Goal: Contribute content: Contribute content

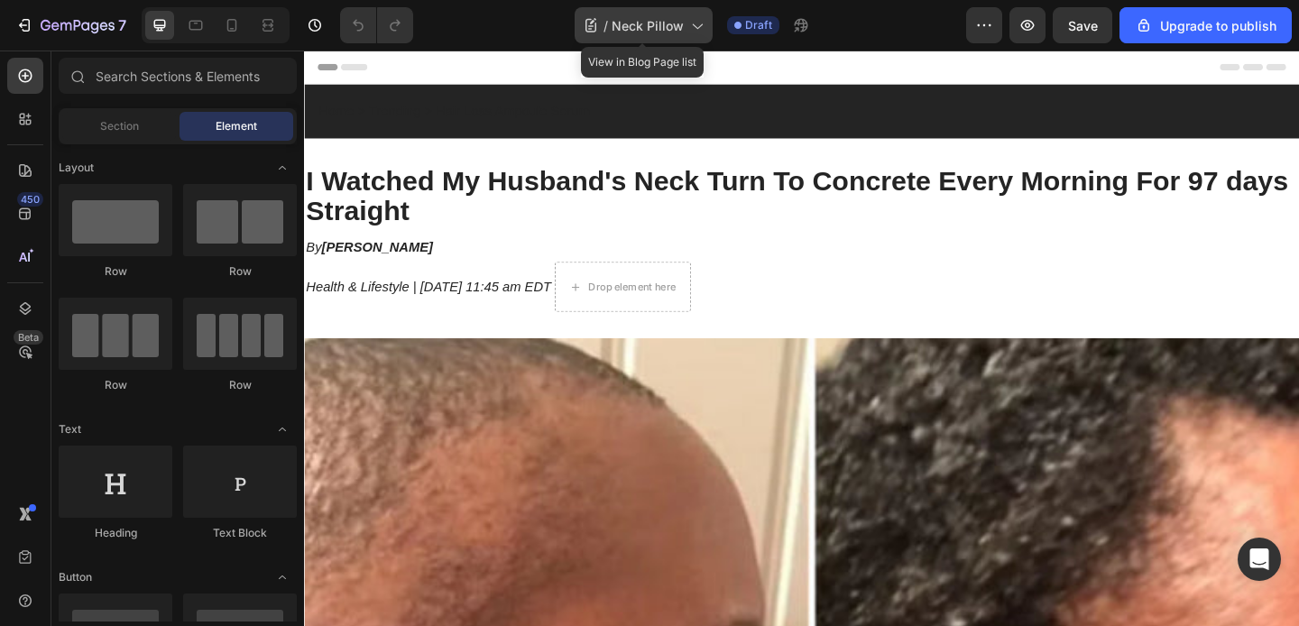
click at [675, 19] on span "Neck Pillow" at bounding box center [647, 25] width 72 height 19
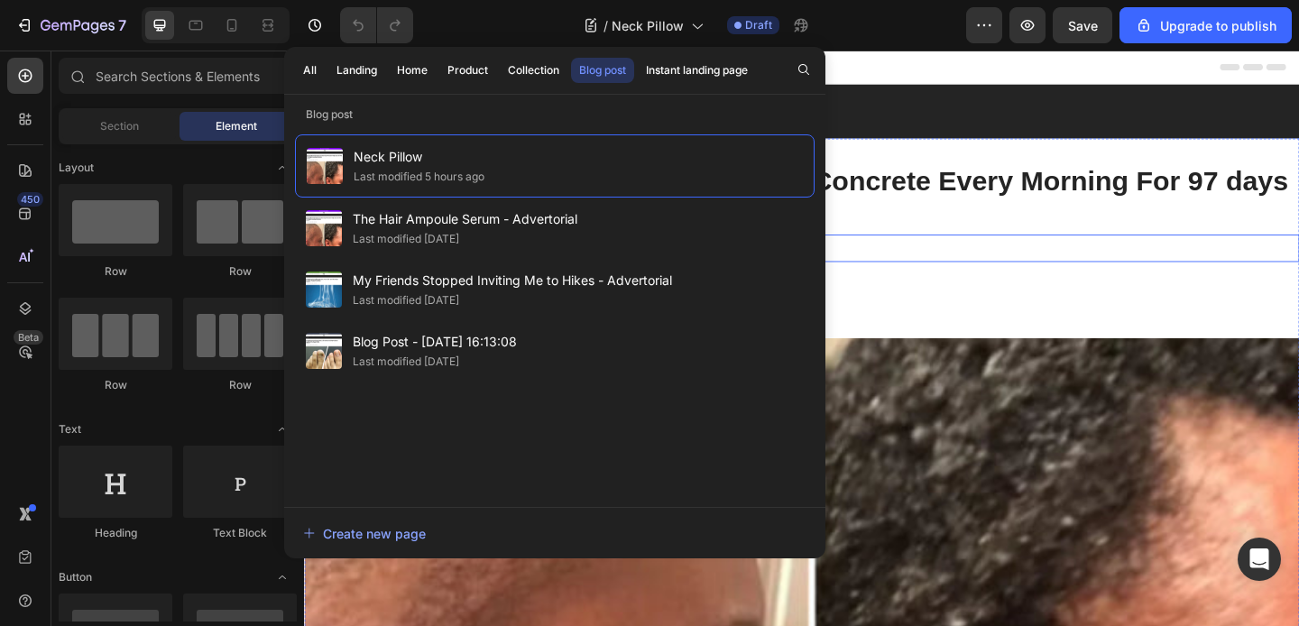
click at [1002, 279] on div "By [PERSON_NAME]" at bounding box center [845, 266] width 1082 height 30
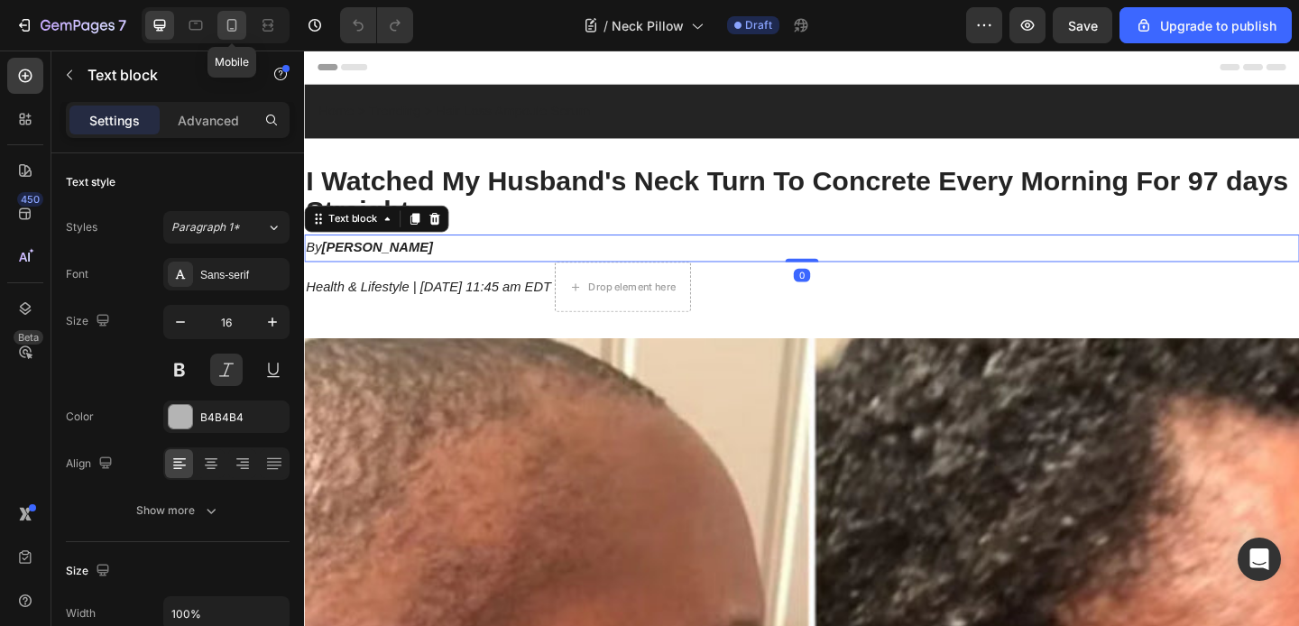
click at [234, 26] on icon at bounding box center [232, 25] width 18 height 18
type input "11"
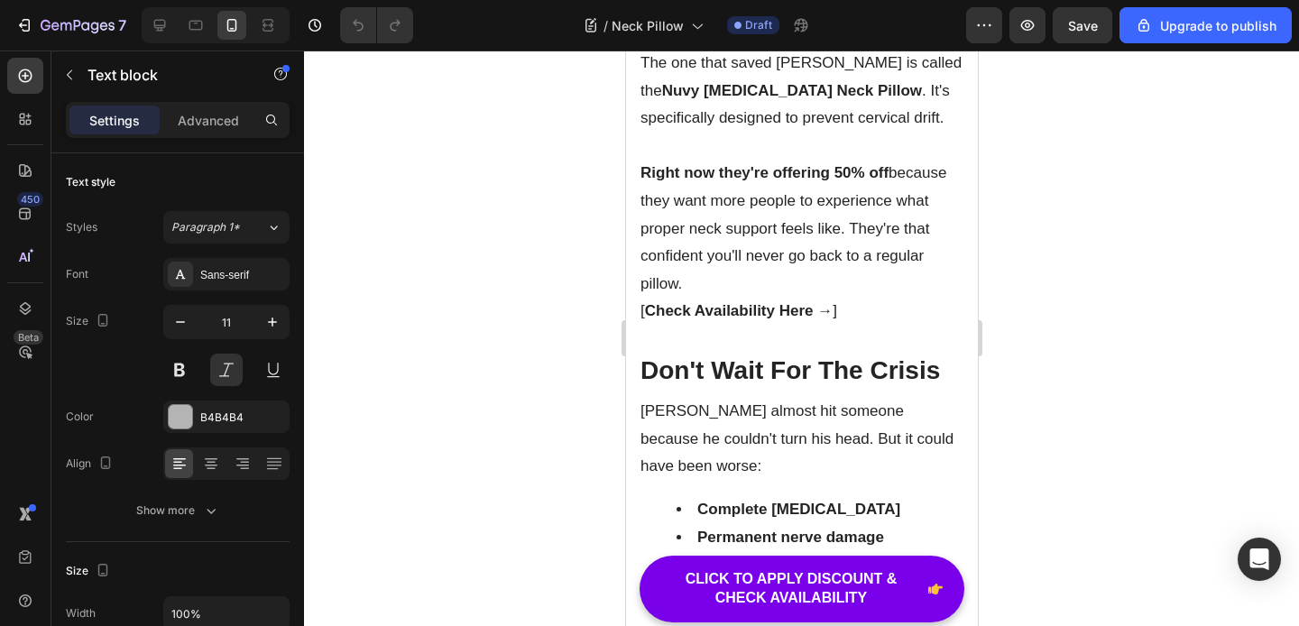
scroll to position [8895, 0]
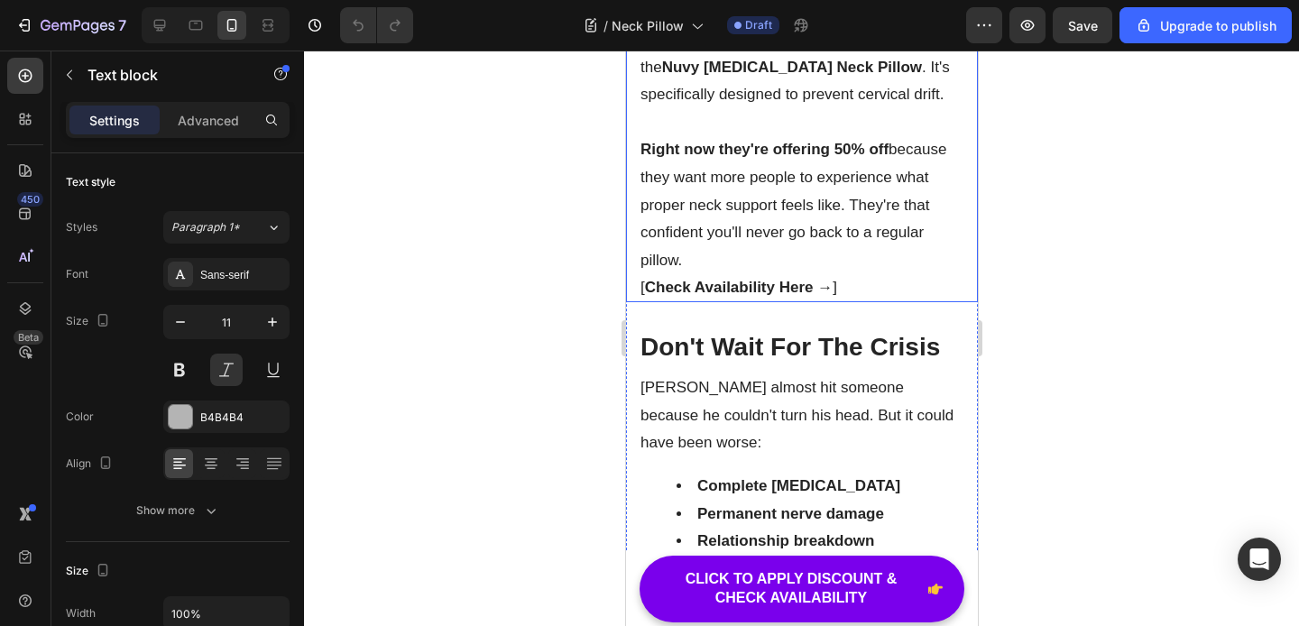
click at [830, 296] on strong "Check Availability Here →" at bounding box center [738, 287] width 188 height 17
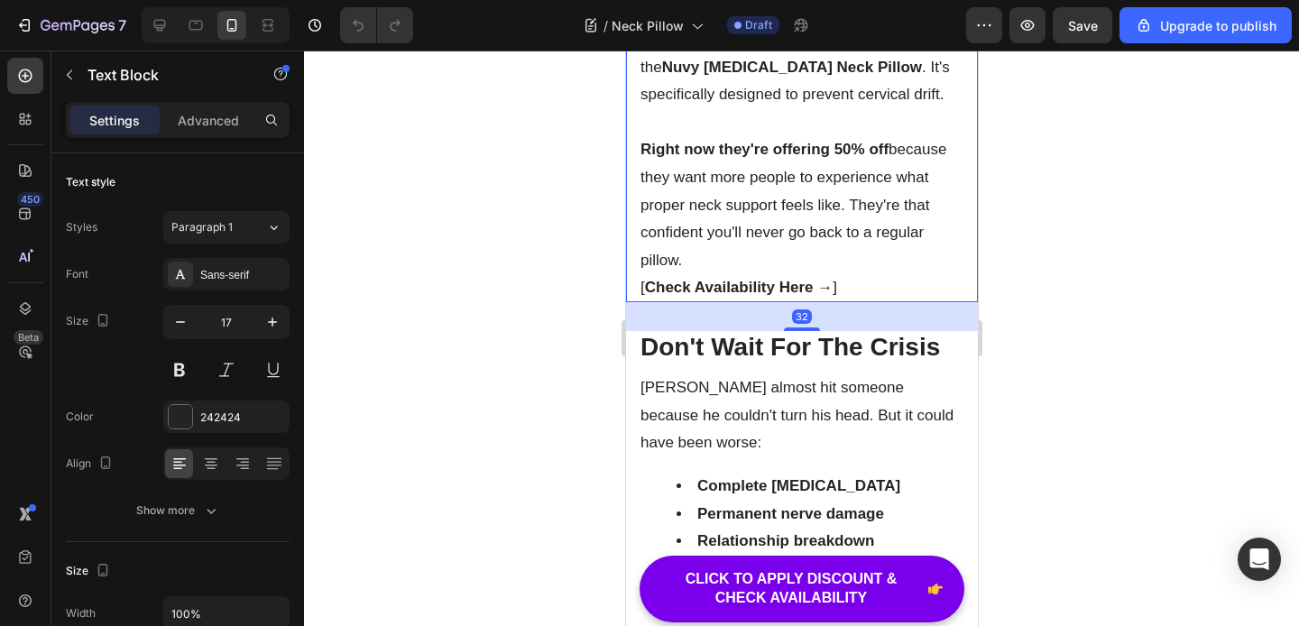
click at [794, 296] on strong "Check Availability Here →" at bounding box center [738, 287] width 188 height 17
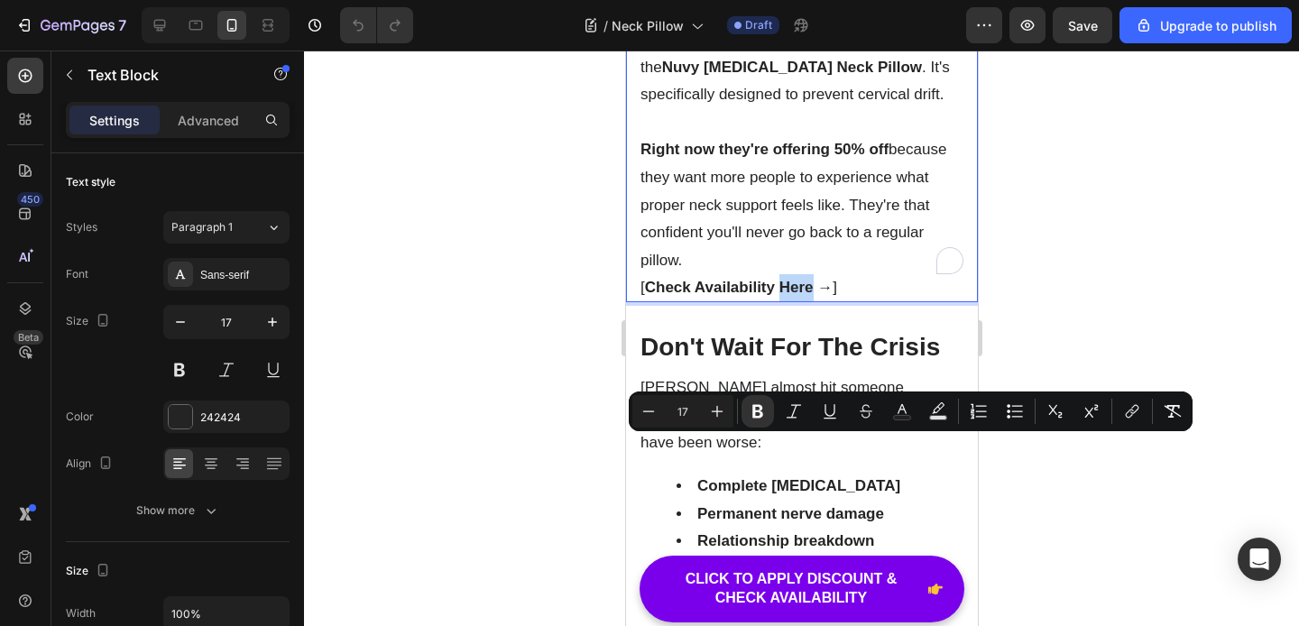
click at [715, 296] on strong "Check Availability Here →" at bounding box center [738, 287] width 188 height 17
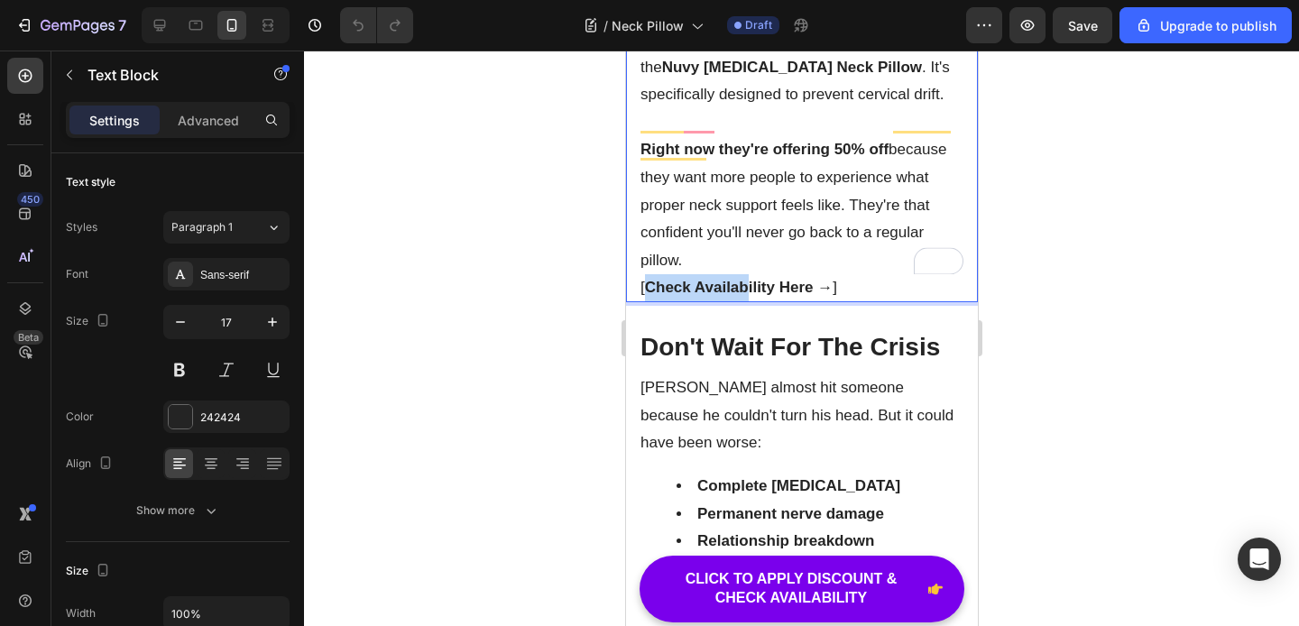
drag, startPoint x: 641, startPoint y: 448, endPoint x: 691, endPoint y: 446, distance: 49.7
click at [745, 302] on p "[ Check Availability Here → ]" at bounding box center [800, 288] width 323 height 28
click at [677, 296] on strong "Check Availability Here →" at bounding box center [738, 287] width 188 height 17
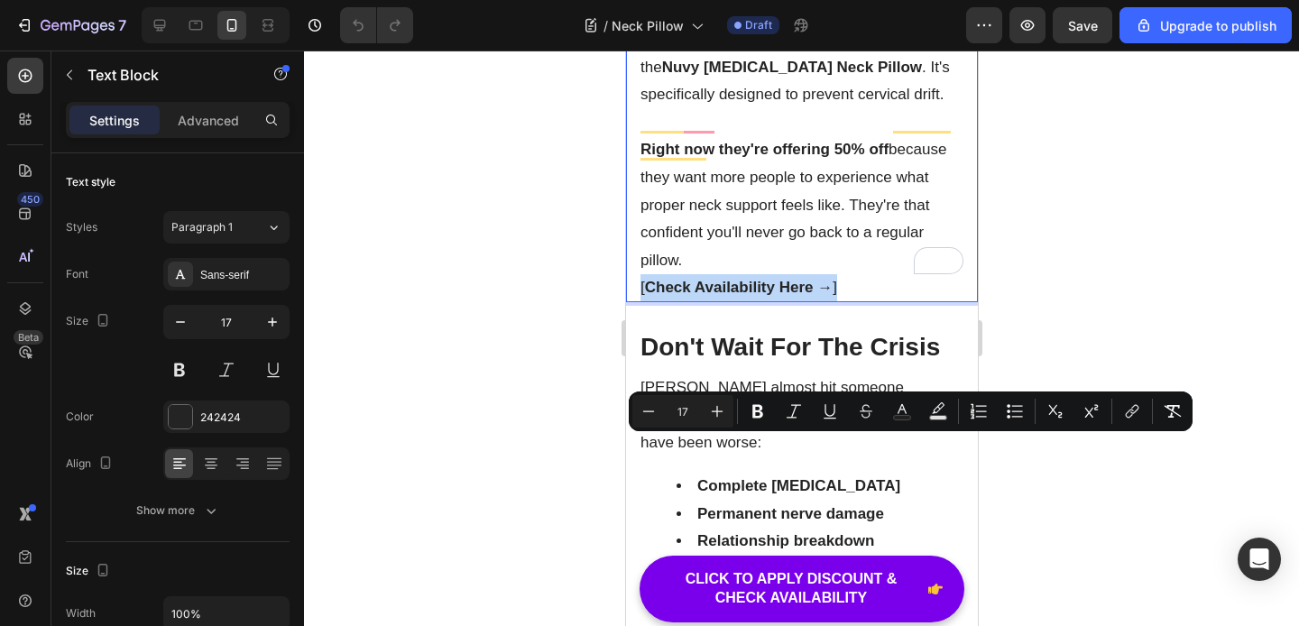
drag, startPoint x: 639, startPoint y: 446, endPoint x: 845, endPoint y: 452, distance: 205.7
click at [845, 302] on p "[ Check Availability Here → ]" at bounding box center [800, 288] width 323 height 28
click at [1134, 409] on icon "Editor contextual toolbar" at bounding box center [1132, 411] width 18 height 18
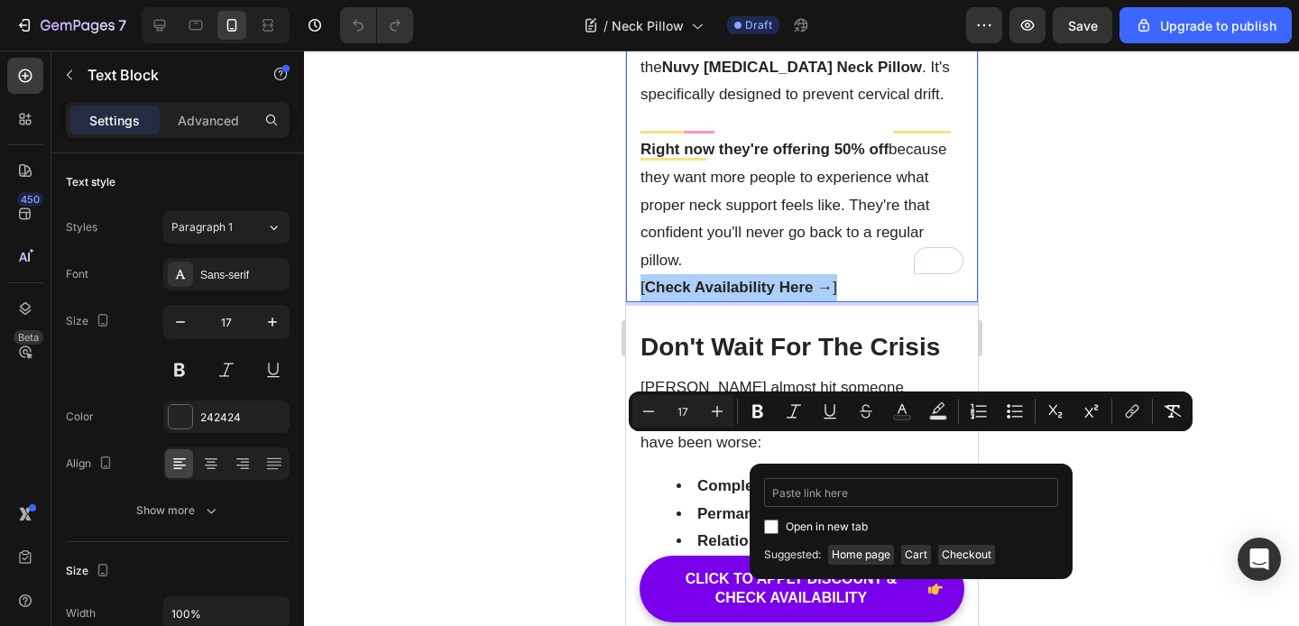
type input "[URL][DOMAIN_NAME][MEDICAL_DATA]"
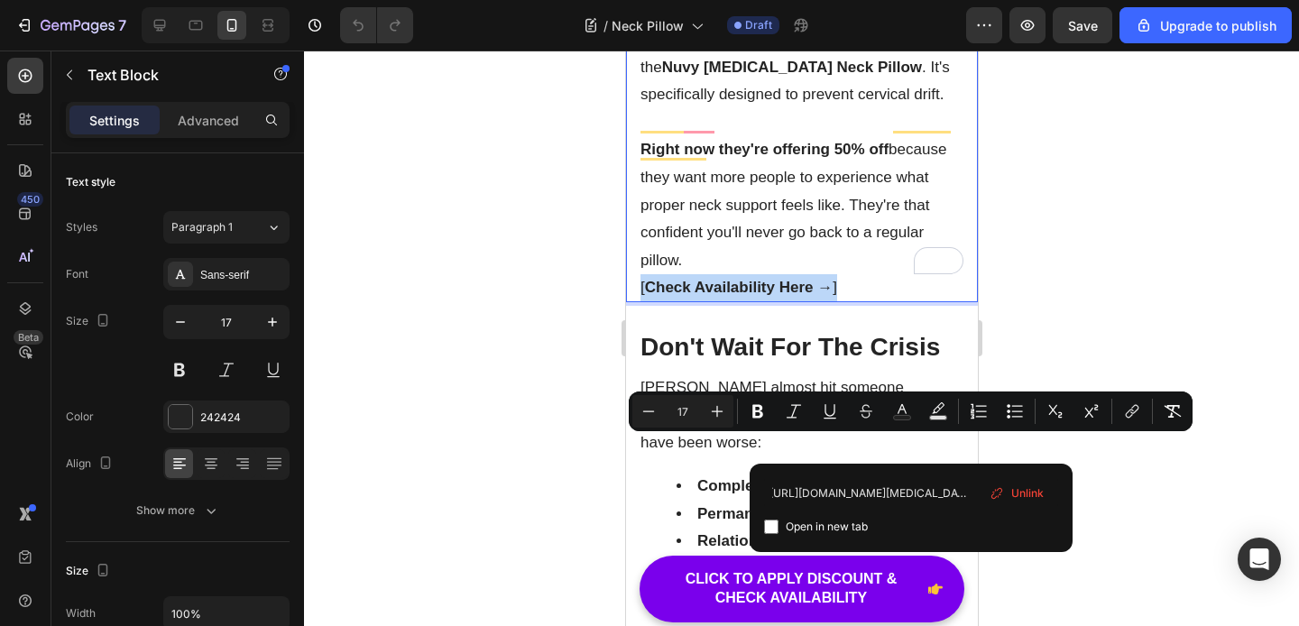
click at [881, 274] on p "Right now they're offering 50% off because they want more people to experience …" at bounding box center [800, 205] width 323 height 138
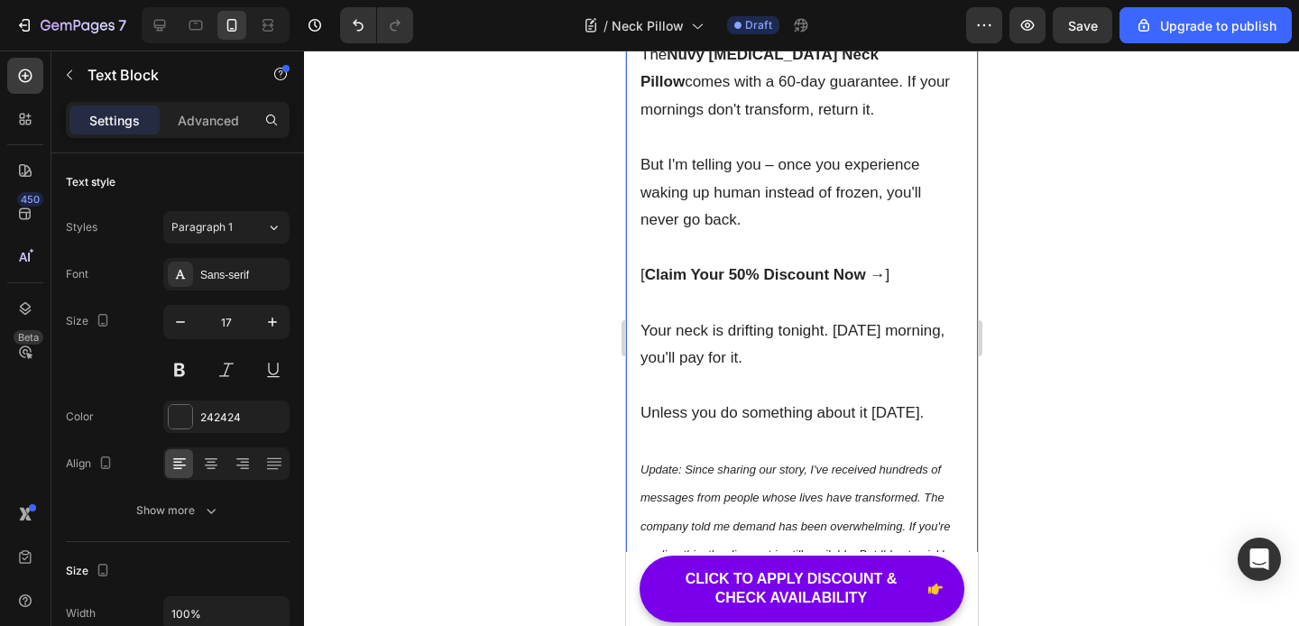
scroll to position [10137, 0]
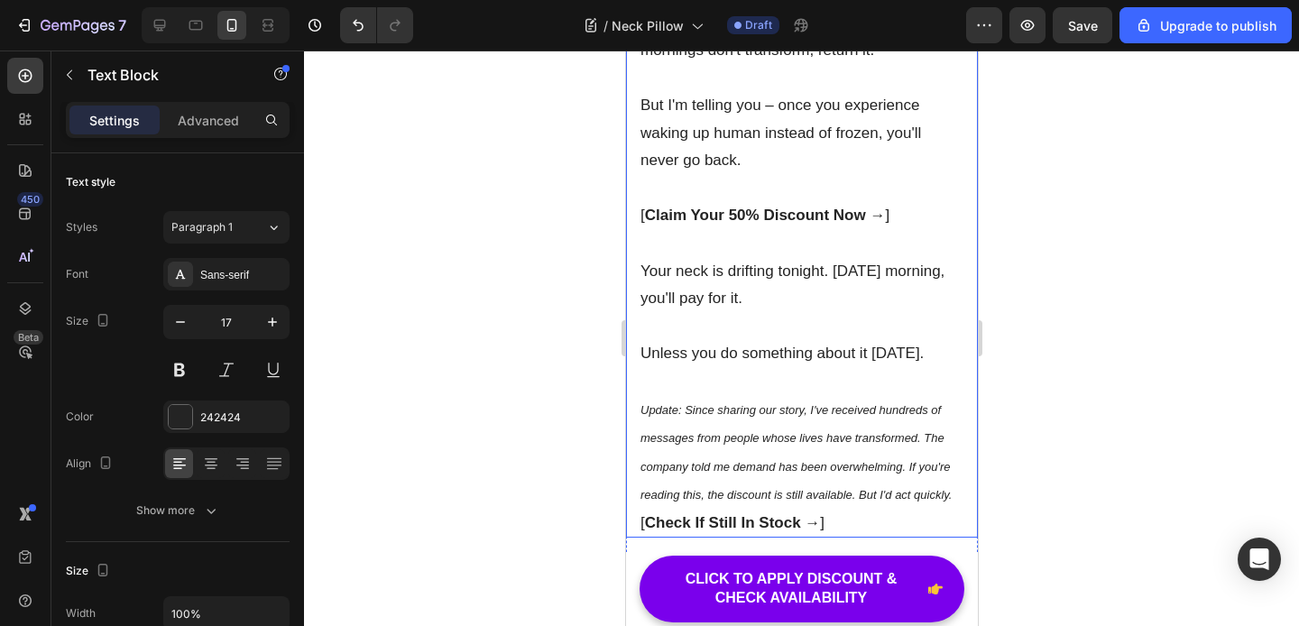
click at [792, 224] on strong "Claim Your 50% Discount Now →" at bounding box center [764, 215] width 241 height 17
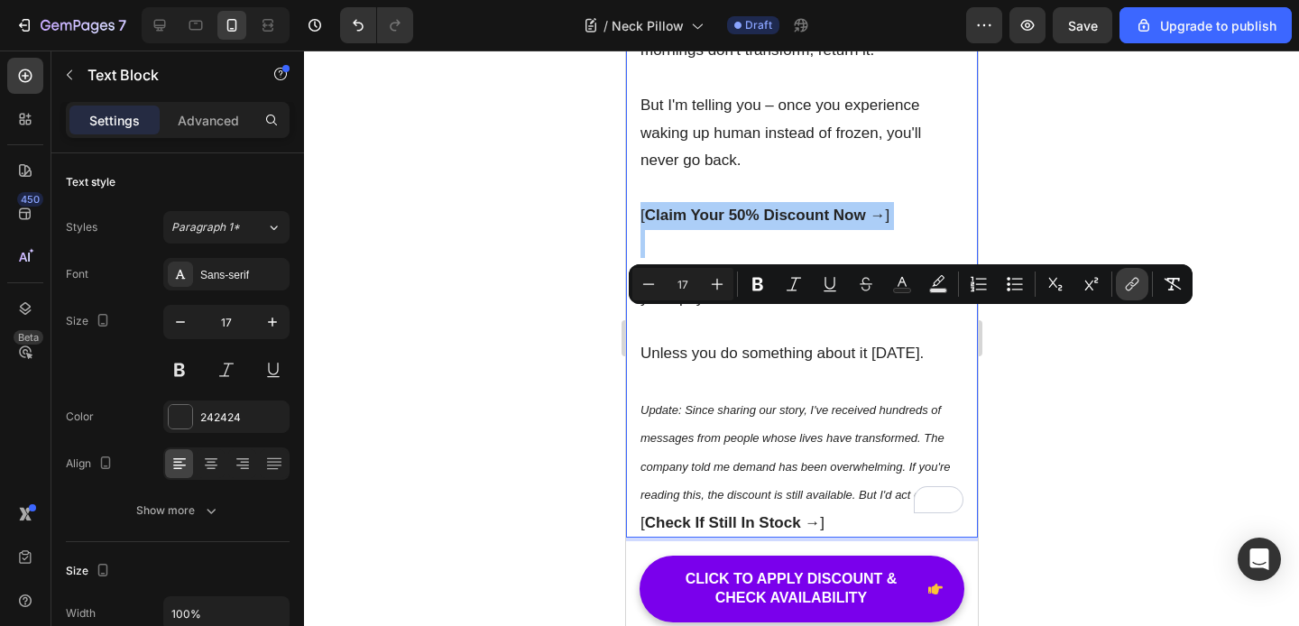
click at [1130, 288] on icon "Editor contextual toolbar" at bounding box center [1132, 284] width 18 height 18
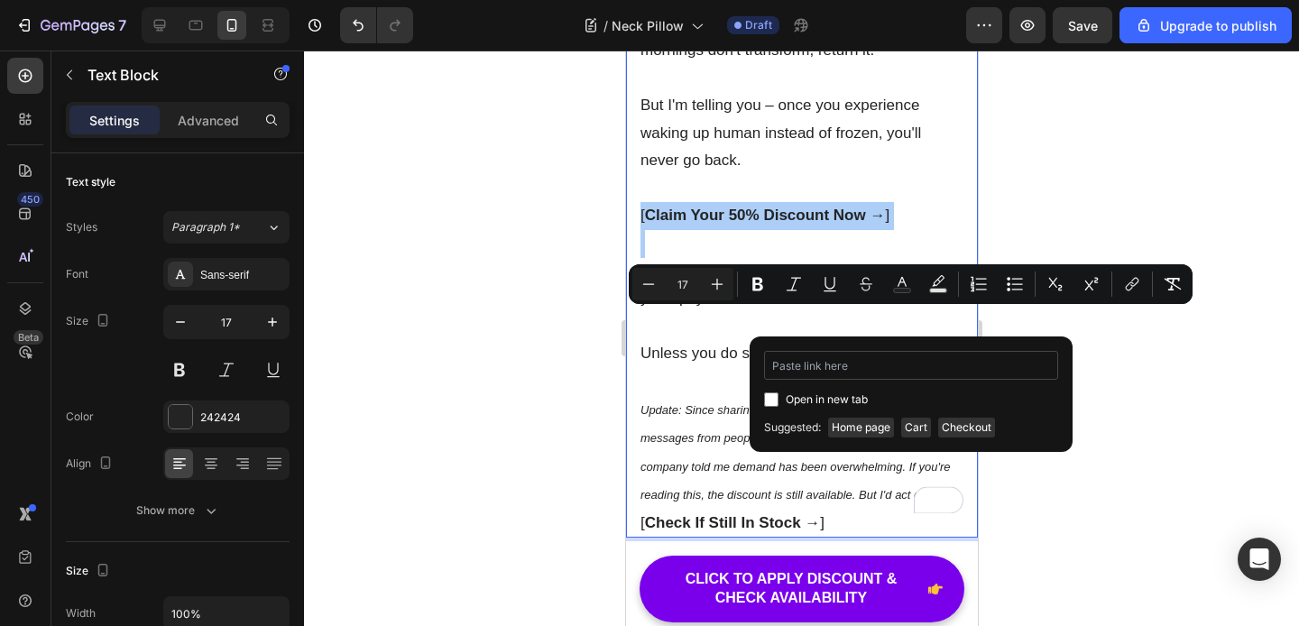
type input "[URL][DOMAIN_NAME][MEDICAL_DATA]"
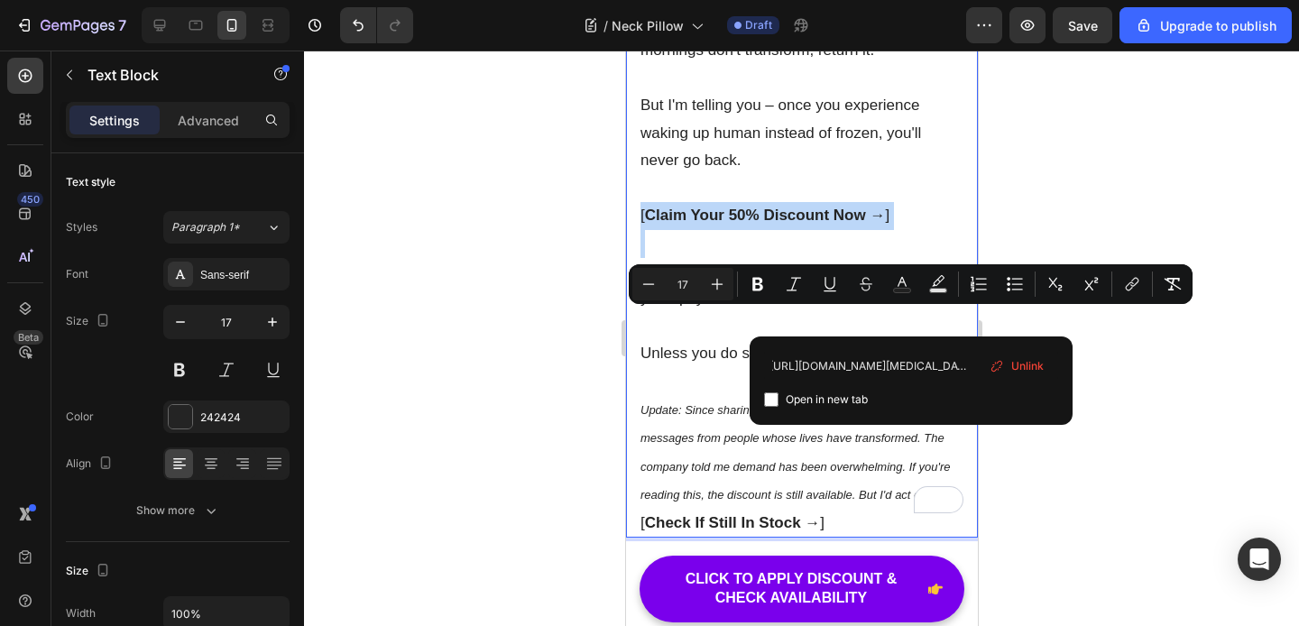
click at [719, 313] on p "Your neck is drifting tonight. [DATE] morning, you'll pay for it." at bounding box center [800, 285] width 323 height 55
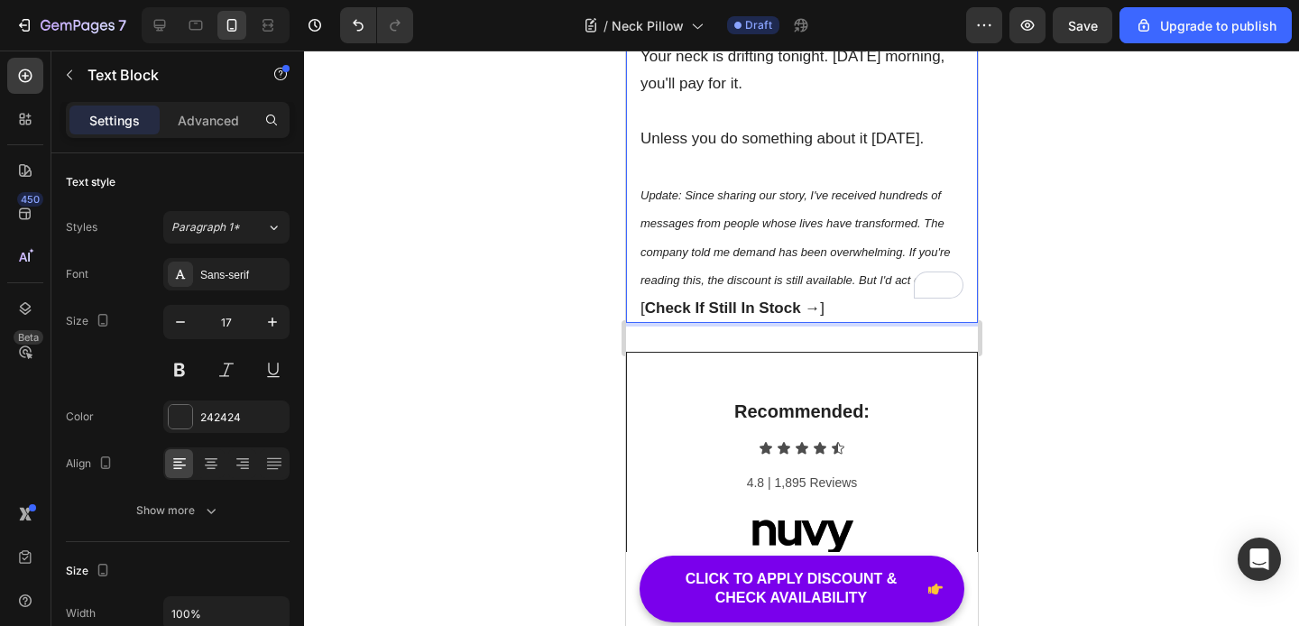
scroll to position [10360, 0]
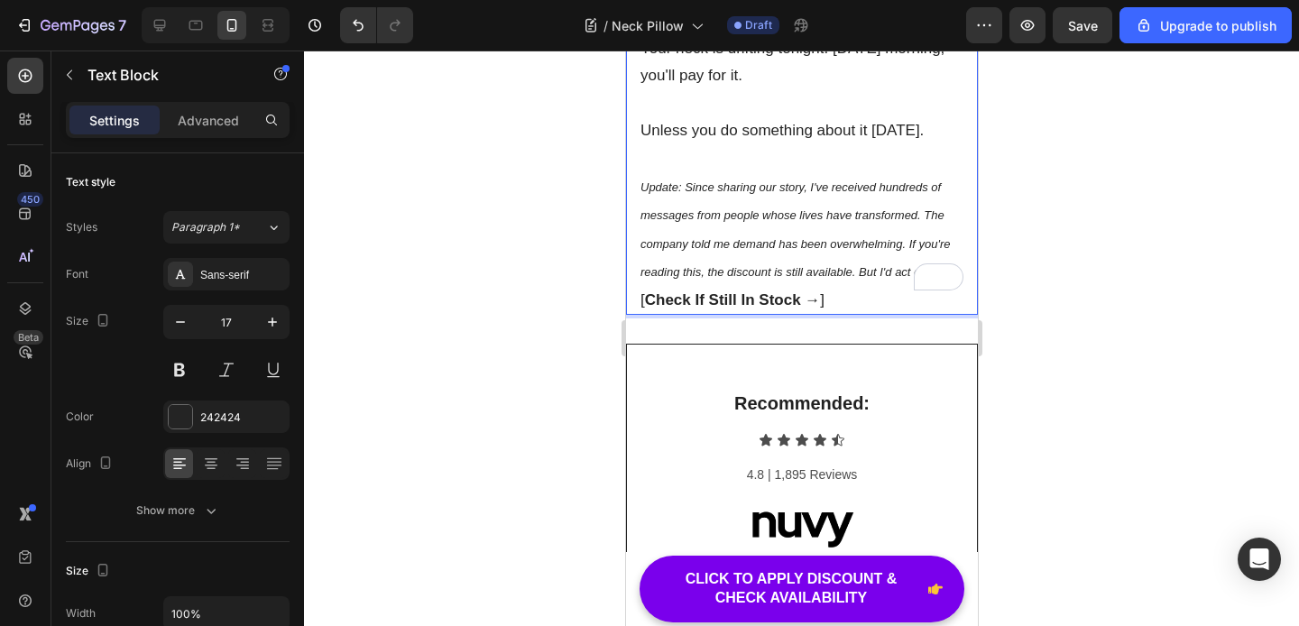
click at [730, 308] on strong "Check If Still In Stock →" at bounding box center [732, 299] width 176 height 17
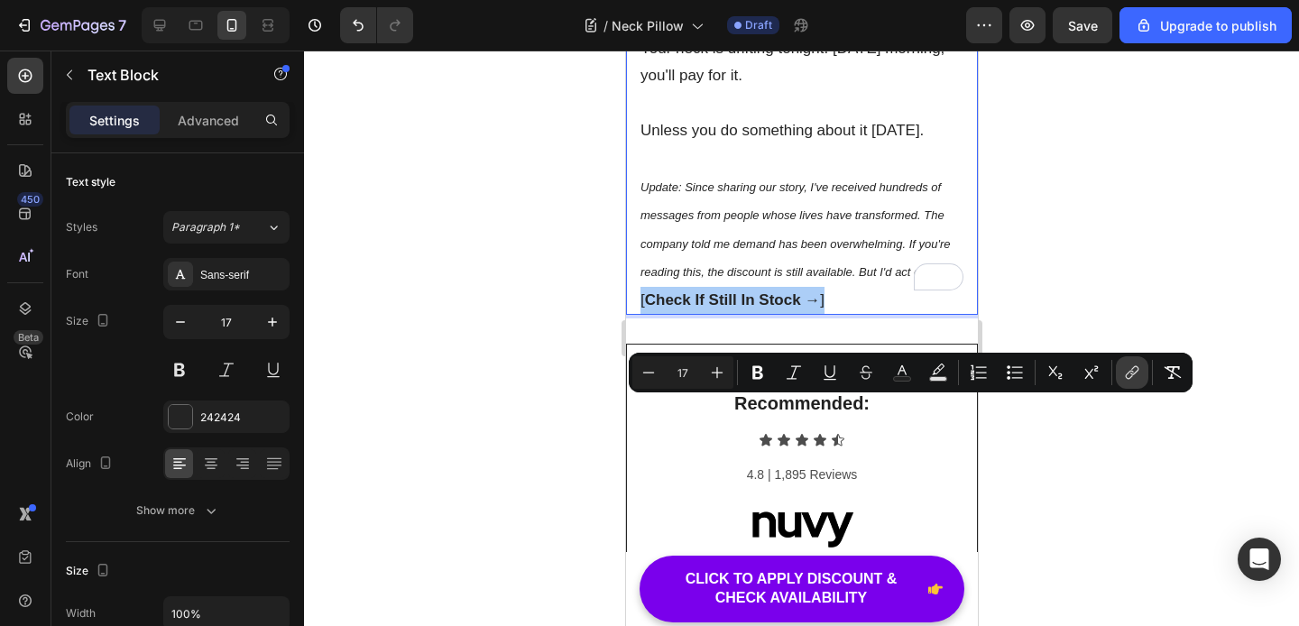
click at [1126, 372] on icon "Editor contextual toolbar" at bounding box center [1132, 372] width 18 height 18
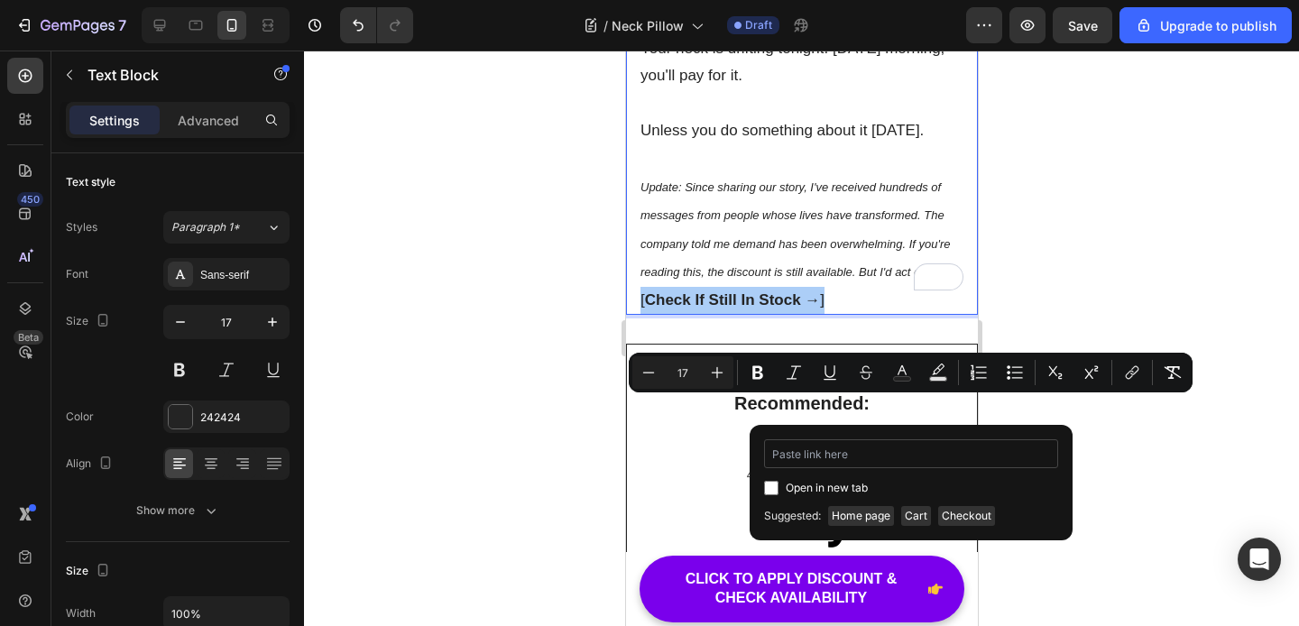
type input "[URL][DOMAIN_NAME][MEDICAL_DATA]"
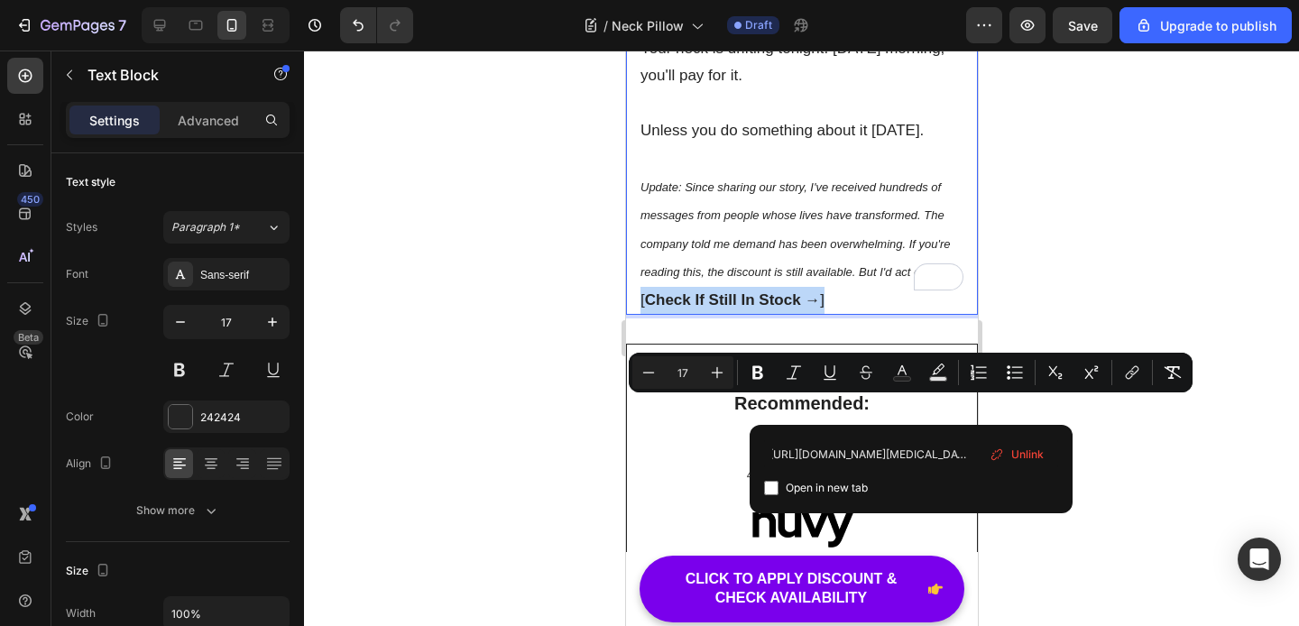
click at [849, 145] on p "Unless you do something about it [DATE]." at bounding box center [800, 131] width 323 height 28
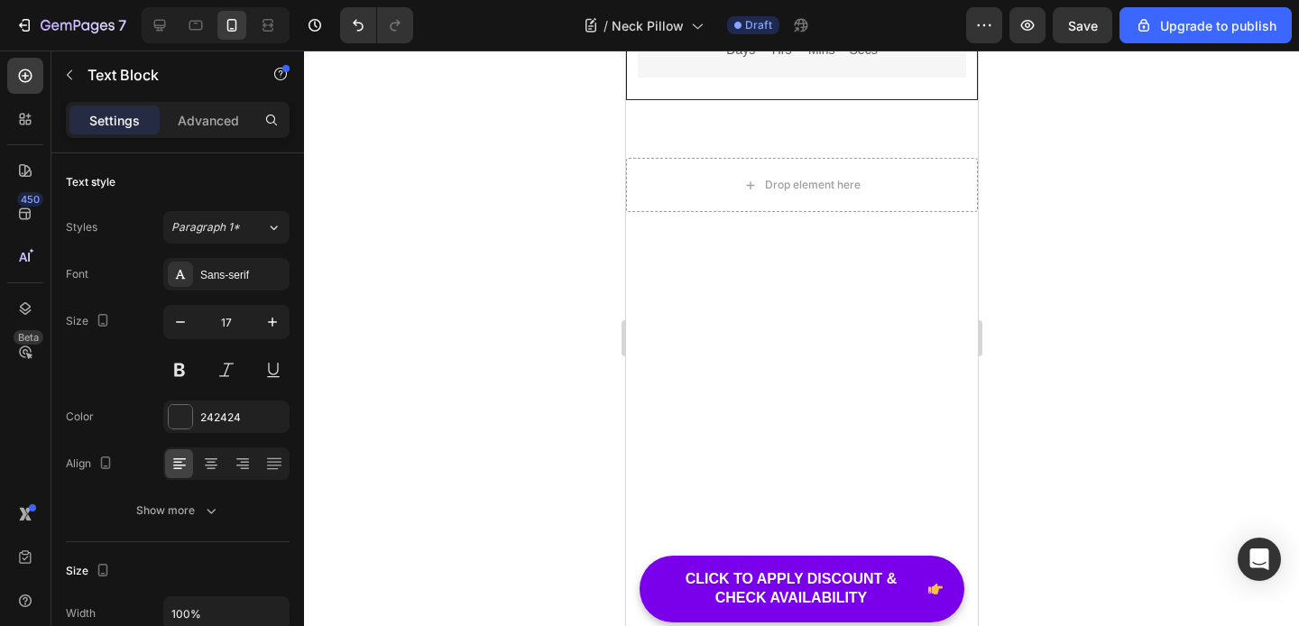
scroll to position [11260, 0]
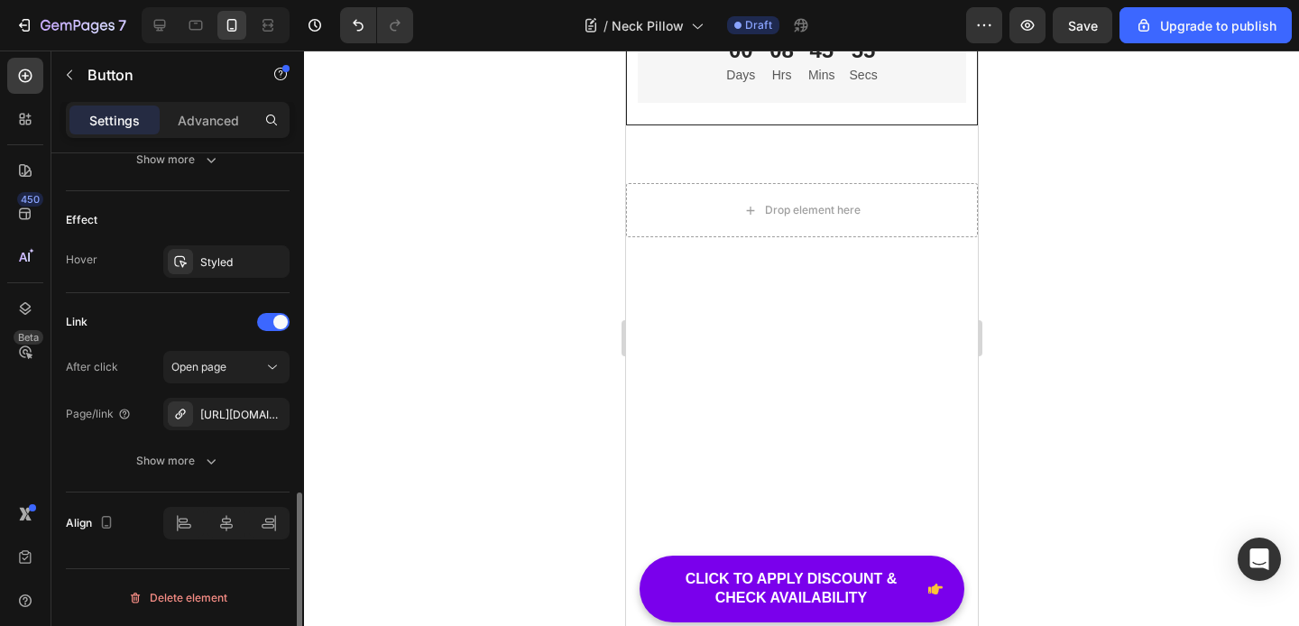
scroll to position [1044, 0]
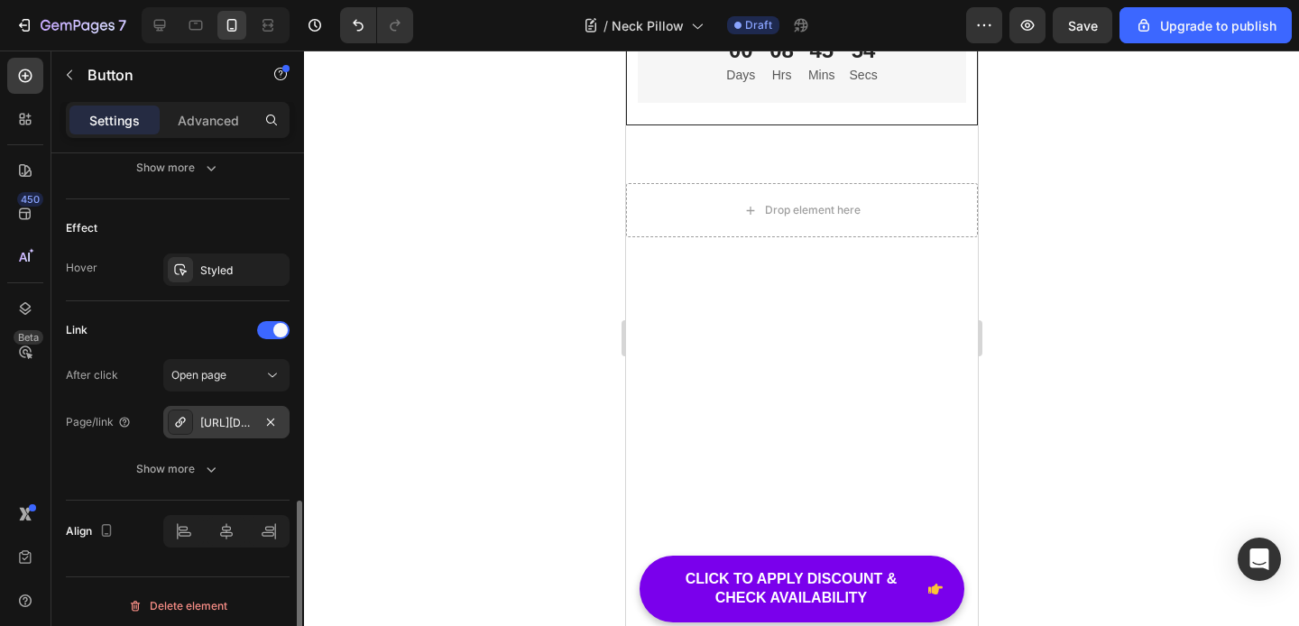
click at [219, 424] on div "[URL][DOMAIN_NAME]" at bounding box center [226, 423] width 52 height 16
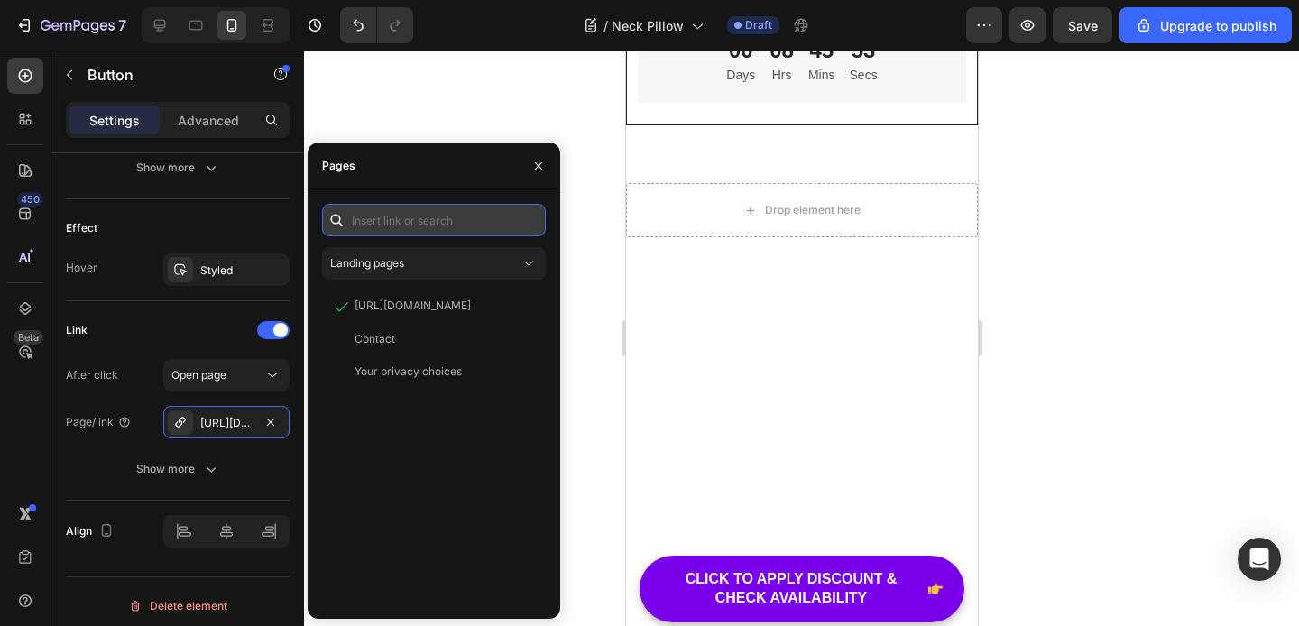
click at [427, 224] on input "text" at bounding box center [434, 220] width 224 height 32
paste input "[URL][DOMAIN_NAME][MEDICAL_DATA]"
type input "[URL][DOMAIN_NAME][MEDICAL_DATA]"
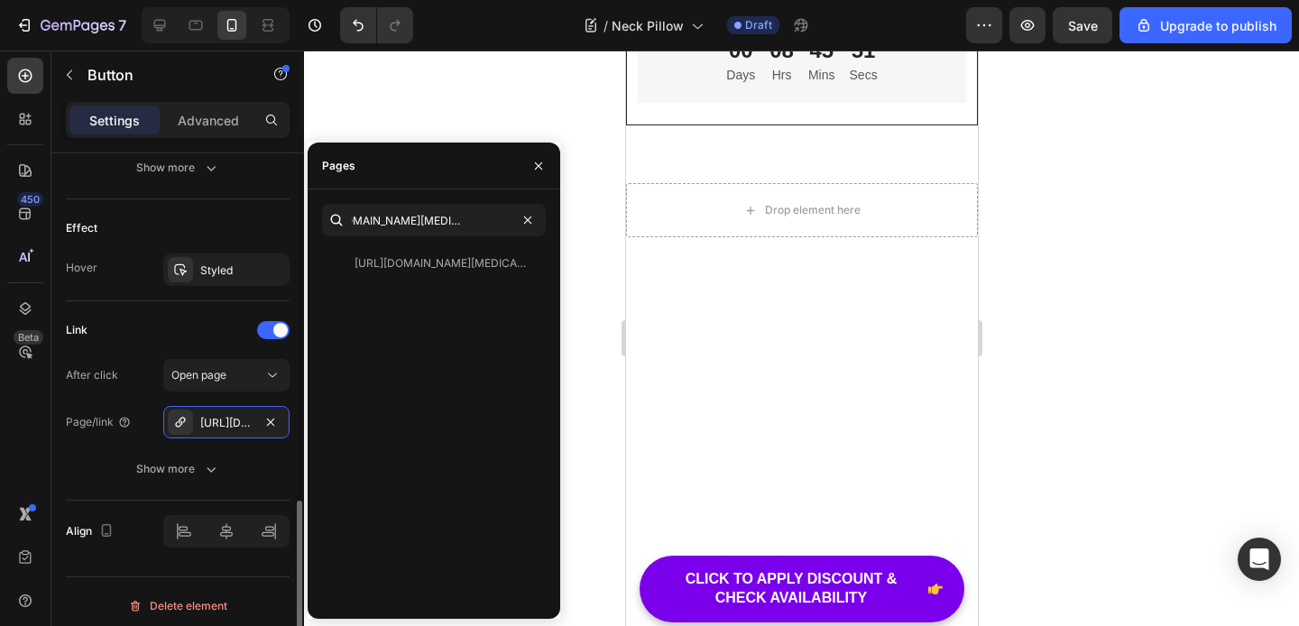
click at [123, 444] on div "After click Open page Page/link [URL][DOMAIN_NAME] Show more" at bounding box center [178, 422] width 224 height 126
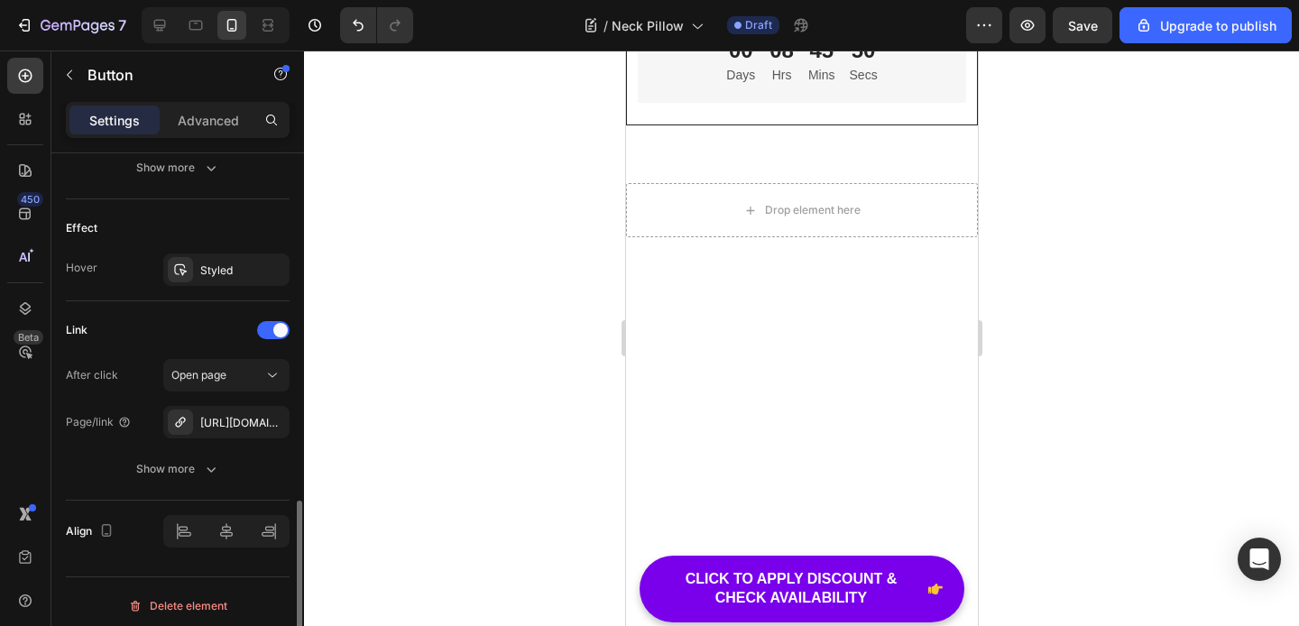
scroll to position [0, 0]
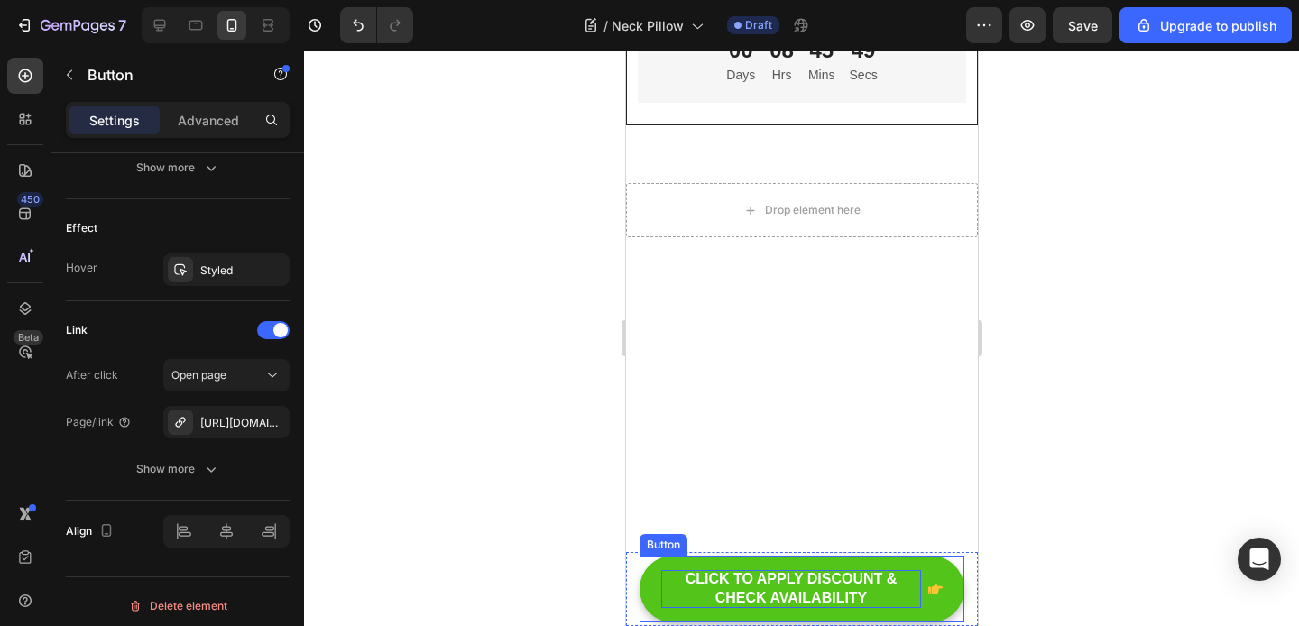
click at [831, 580] on span "CLICK TO APPLY DISCOUNT & CHECK AVAILABILITY" at bounding box center [791, 588] width 212 height 34
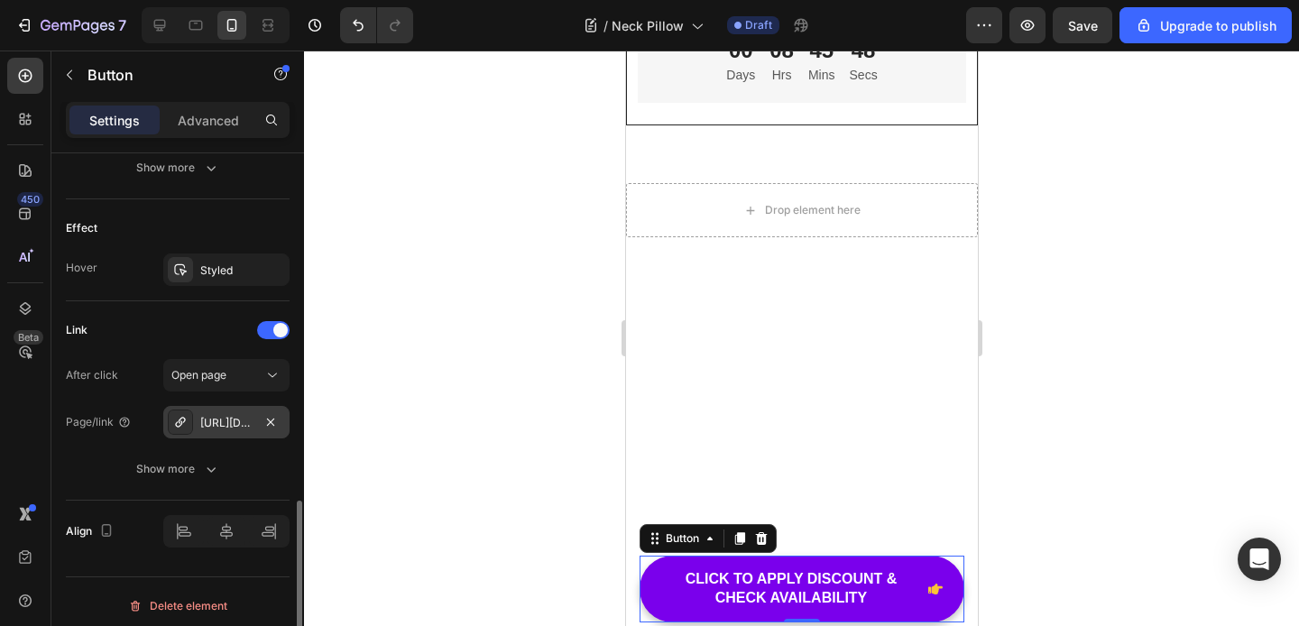
click at [221, 421] on div "[URL][DOMAIN_NAME]" at bounding box center [226, 423] width 52 height 16
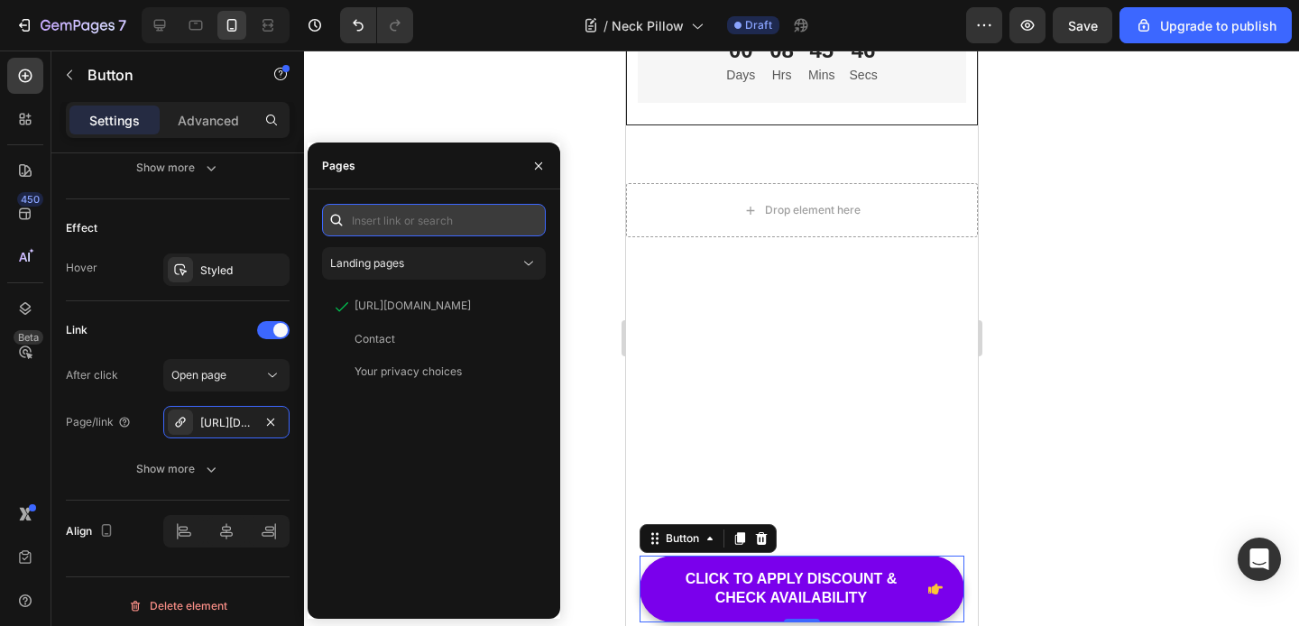
click at [401, 225] on input "text" at bounding box center [434, 220] width 224 height 32
paste input "[URL][DOMAIN_NAME][MEDICAL_DATA]"
type input "[URL][DOMAIN_NAME][MEDICAL_DATA]"
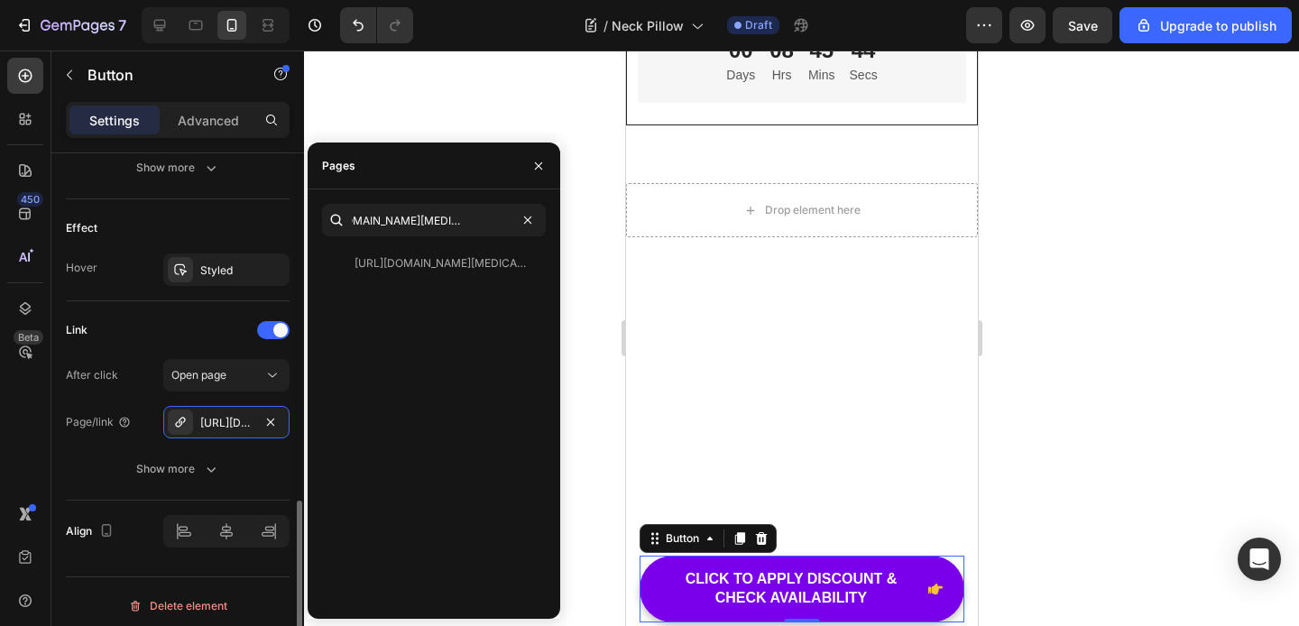
click at [106, 440] on div "After click Open page Page/link [URL][DOMAIN_NAME] Show more" at bounding box center [178, 422] width 224 height 126
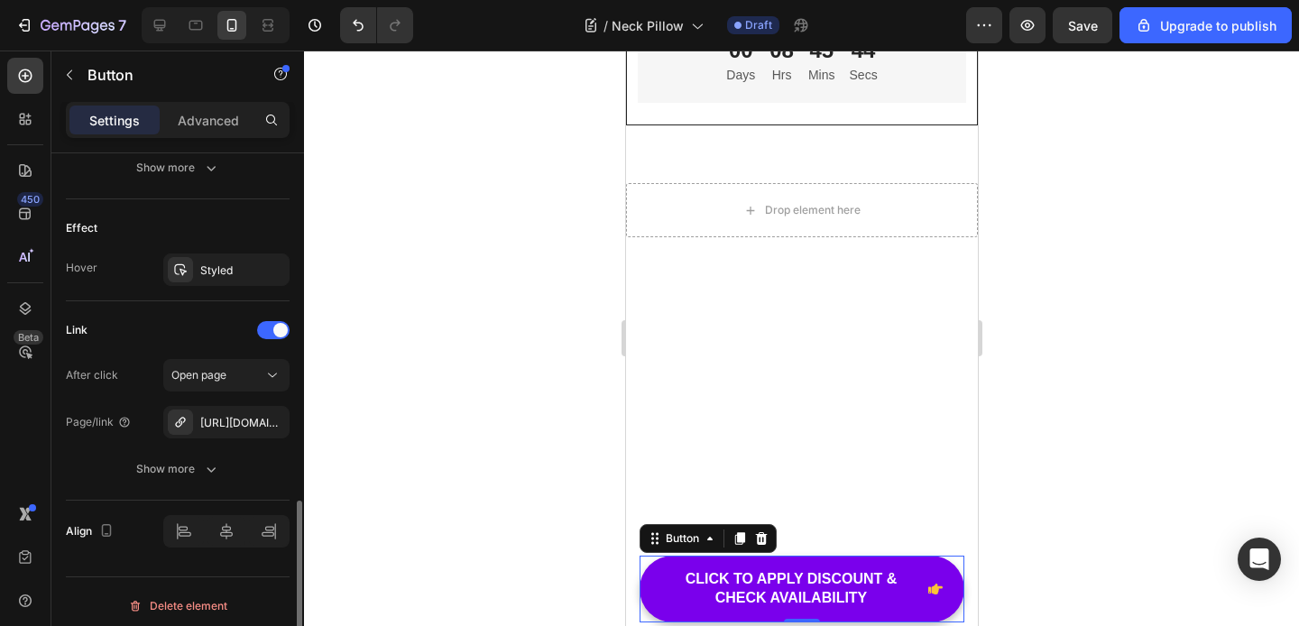
scroll to position [0, 0]
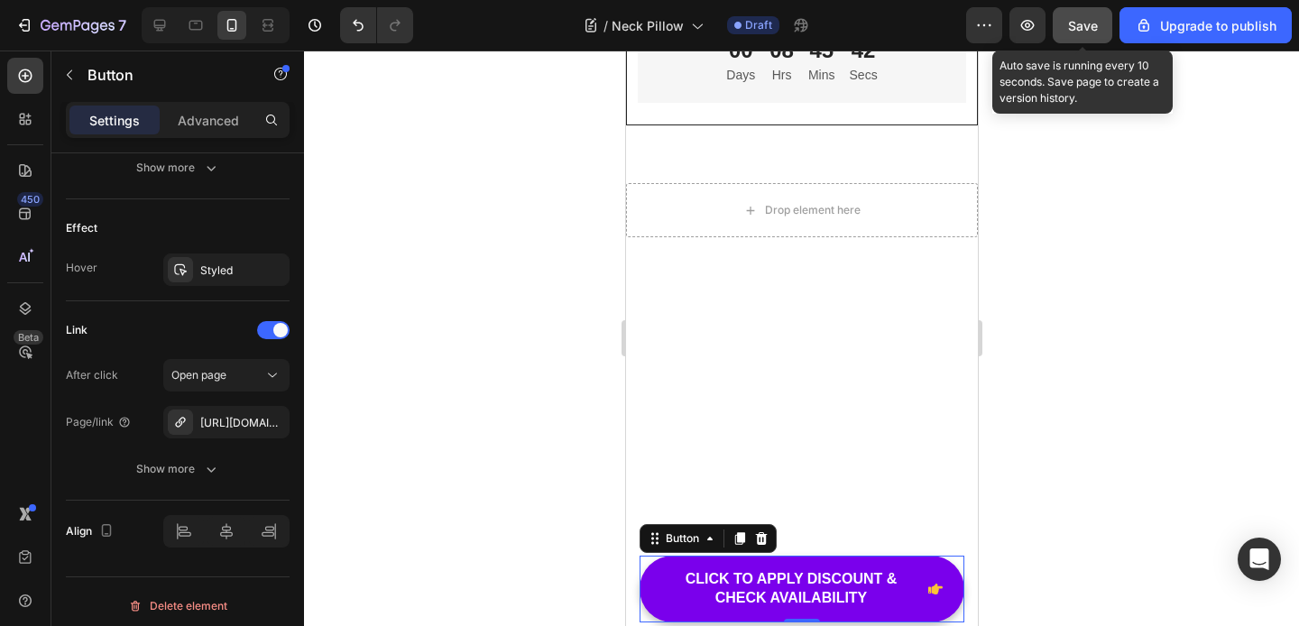
click at [1089, 32] on span "Save" at bounding box center [1083, 25] width 30 height 15
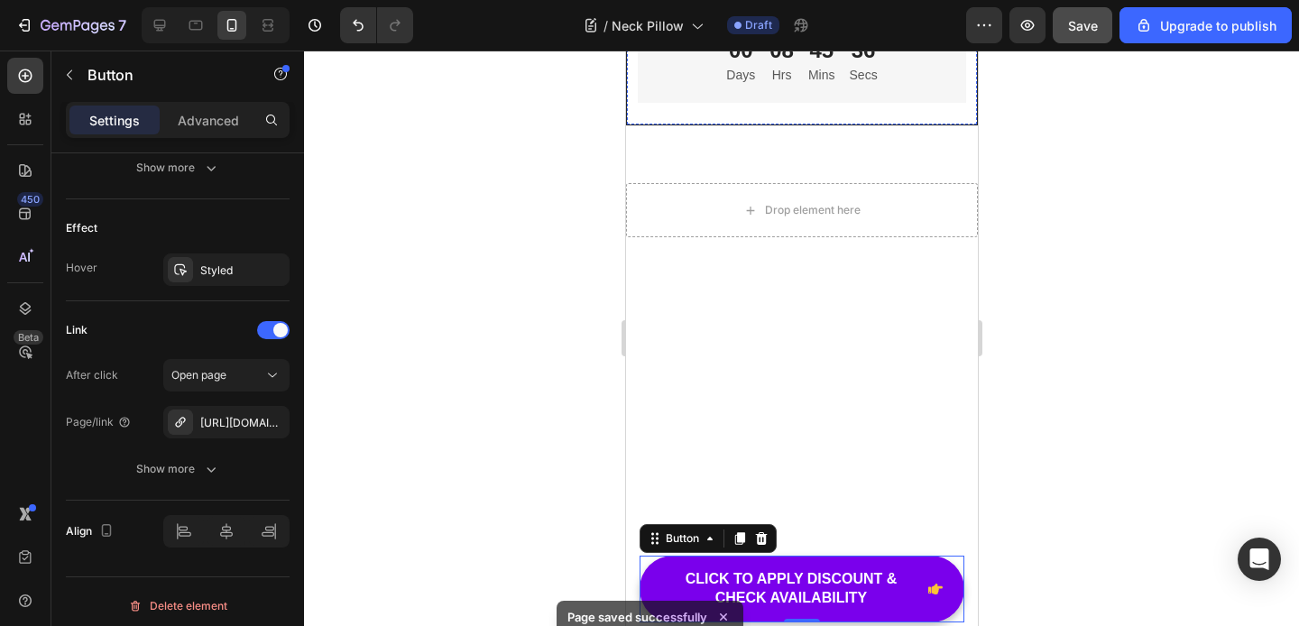
scroll to position [11009, 0]
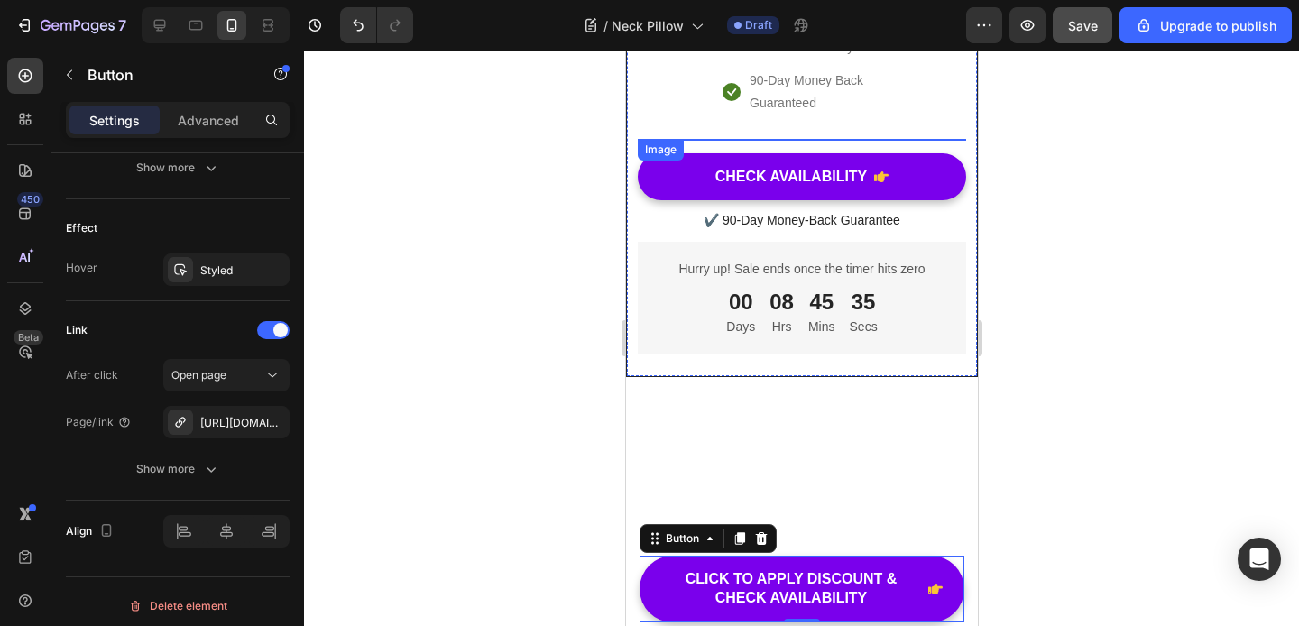
click at [849, 369] on img at bounding box center [801, 303] width 328 height 328
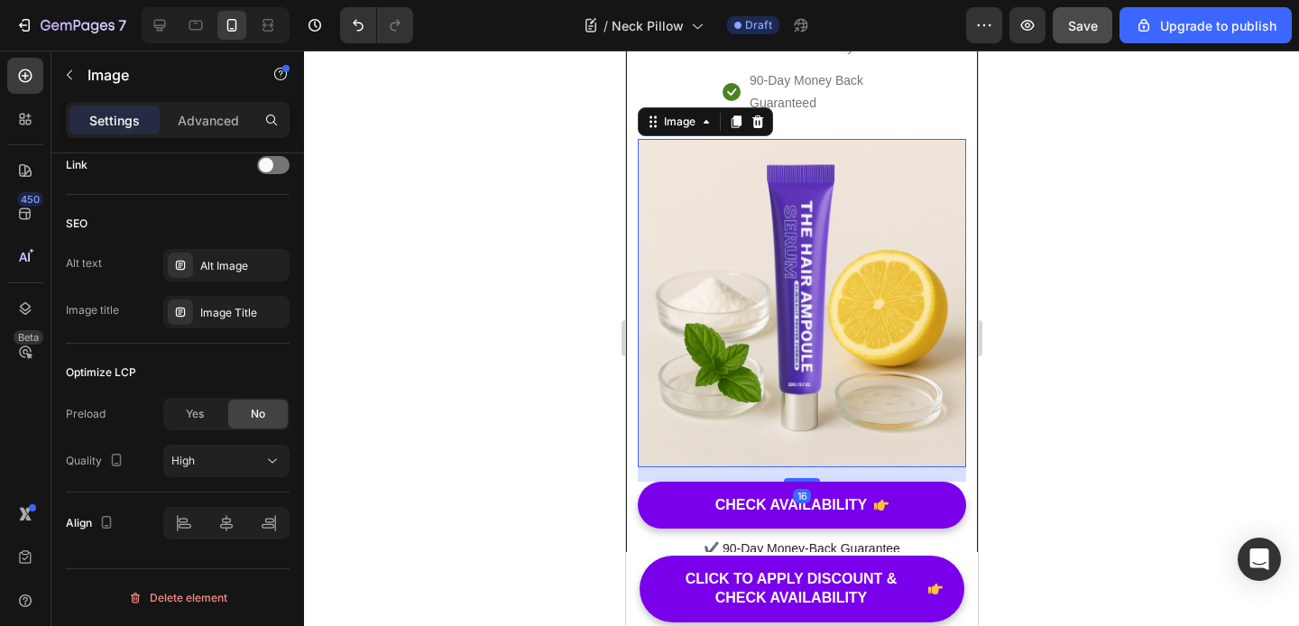
scroll to position [0, 0]
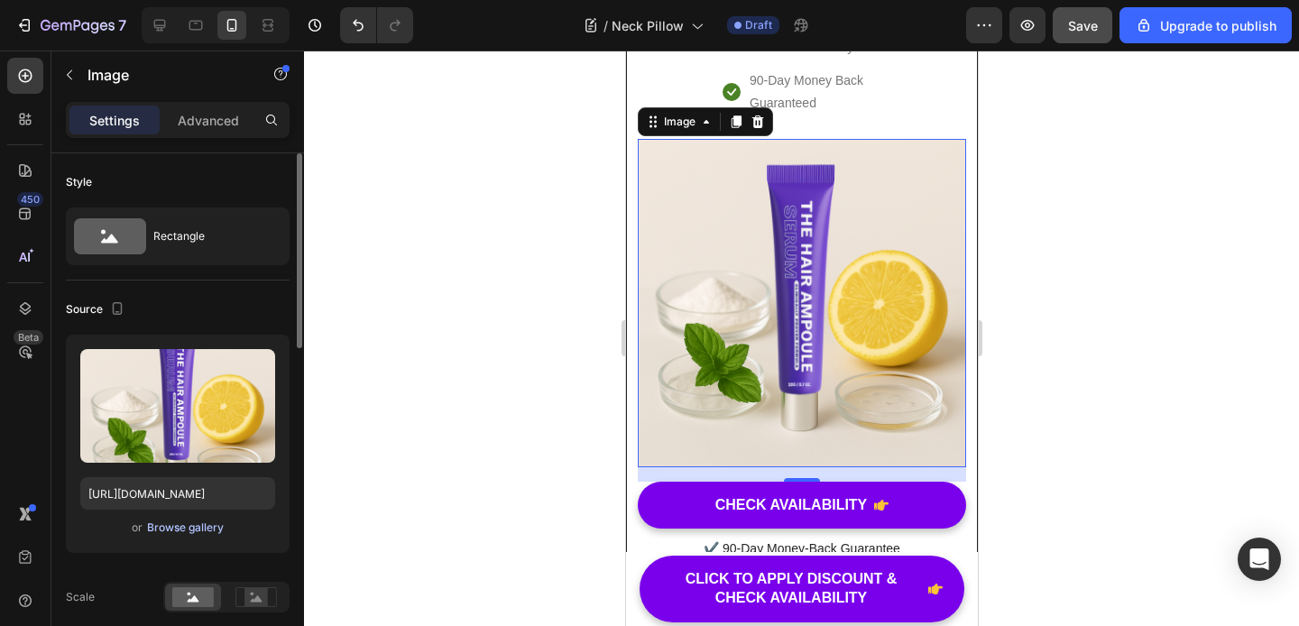
click at [188, 529] on div "Browse gallery" at bounding box center [185, 527] width 77 height 16
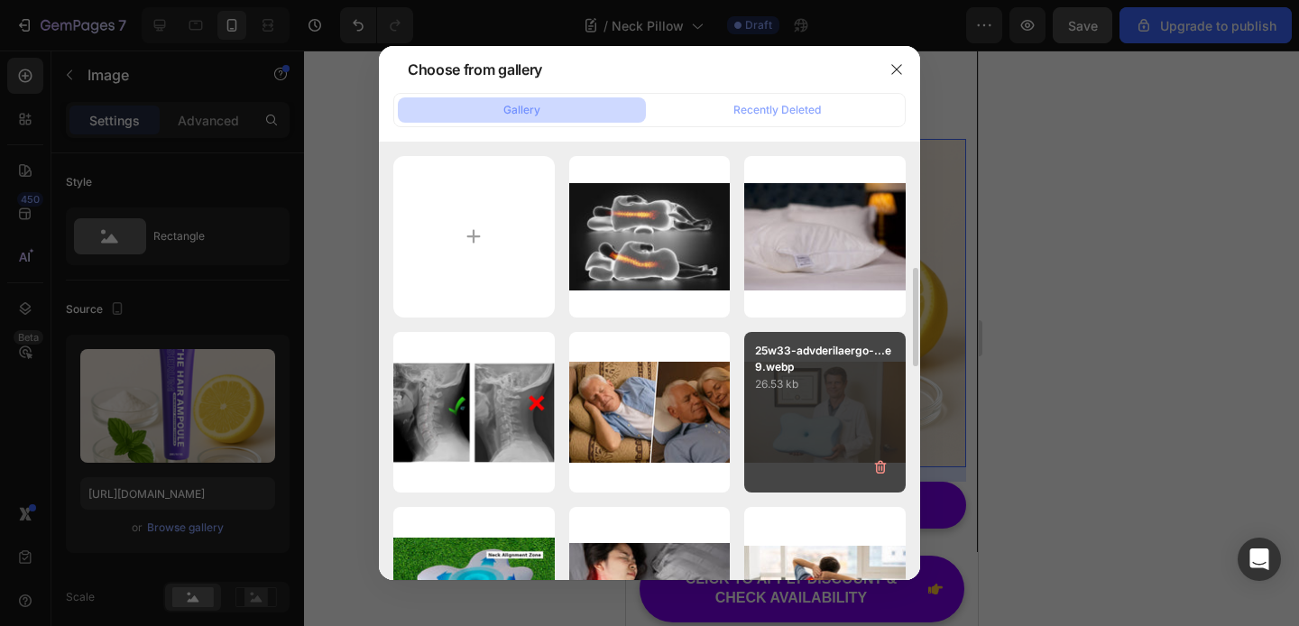
scroll to position [213, 0]
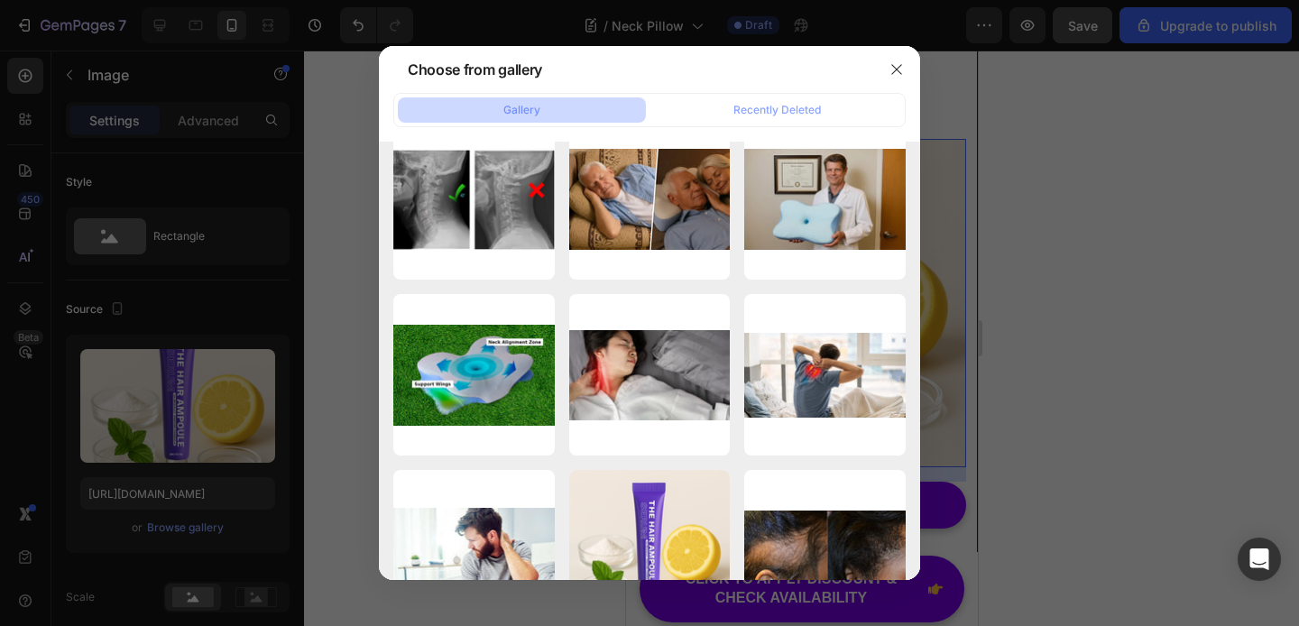
click at [252, 313] on div at bounding box center [649, 313] width 1299 height 626
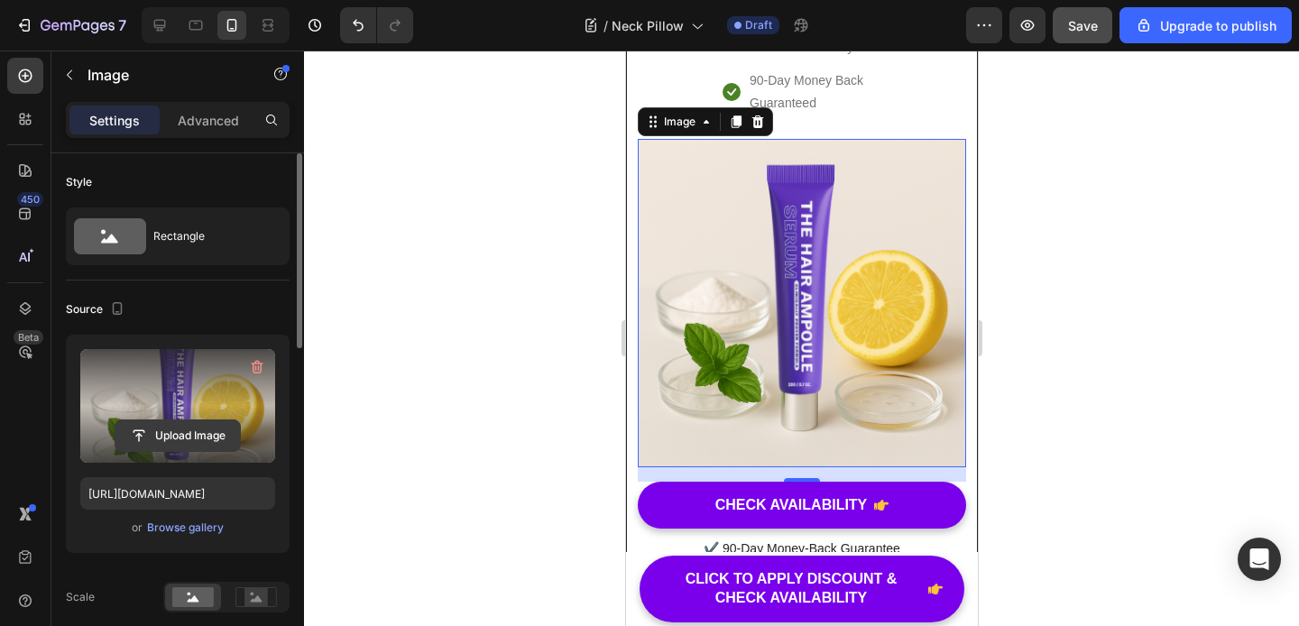
click at [166, 430] on input "file" at bounding box center [177, 435] width 124 height 31
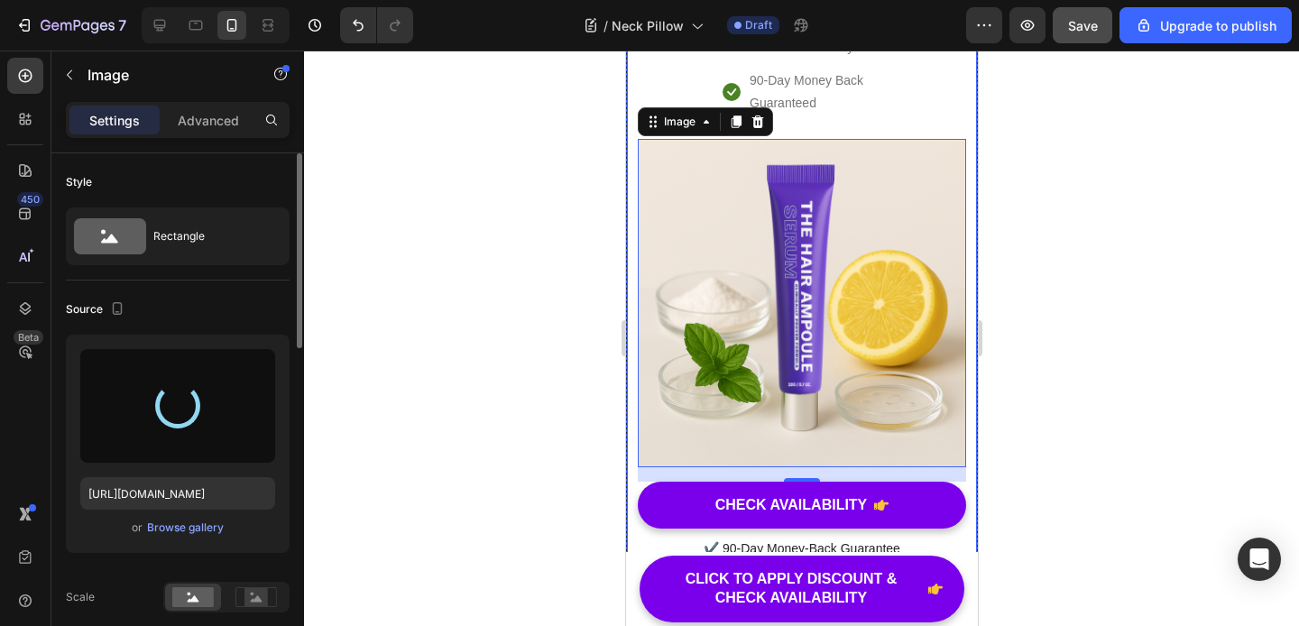
type input "[URL][DOMAIN_NAME]"
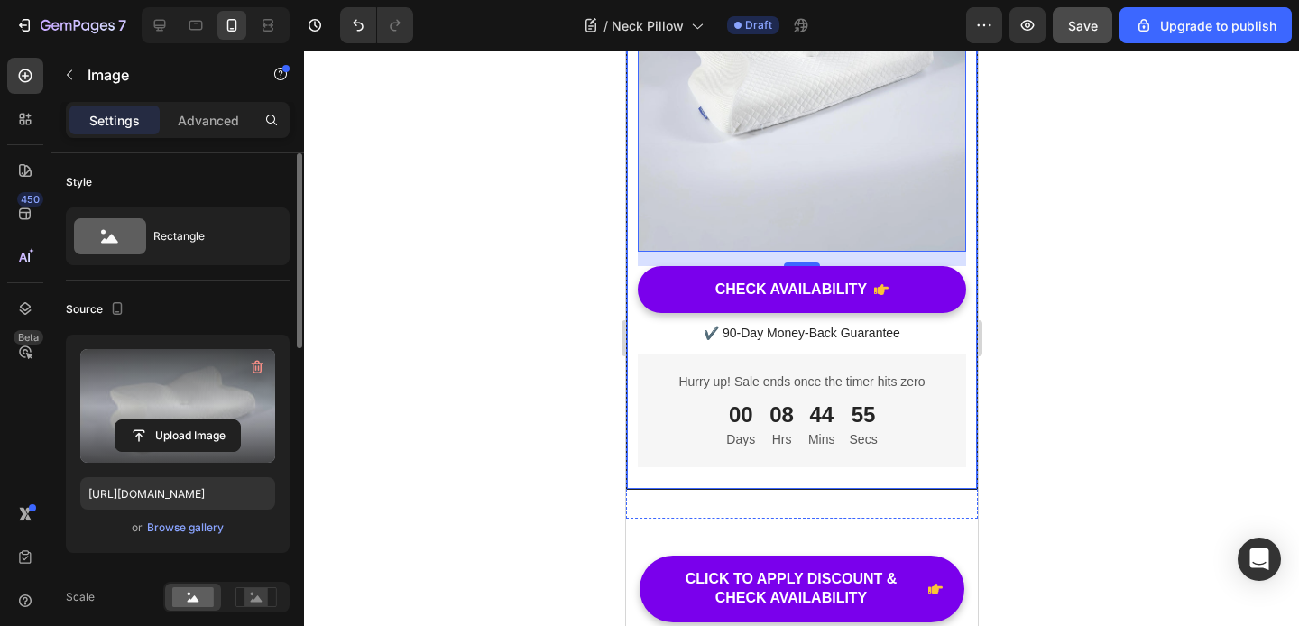
scroll to position [10855, 0]
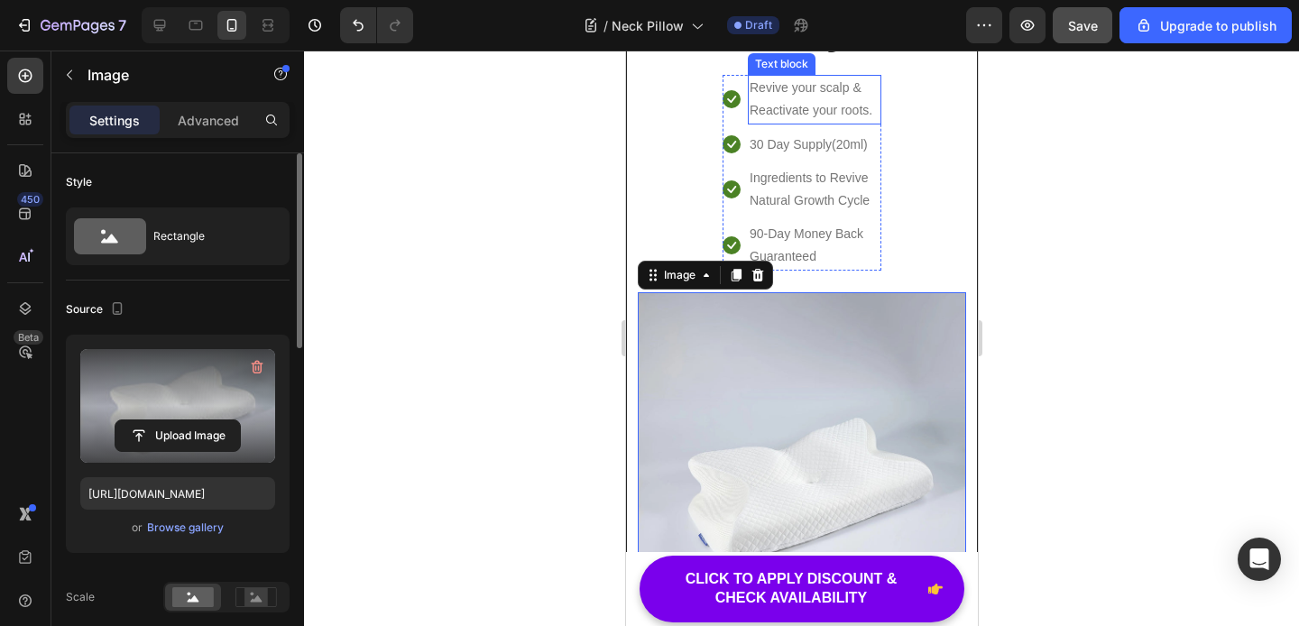
click at [829, 122] on p "Revive your scalp & Reactivate your roots." at bounding box center [814, 99] width 130 height 45
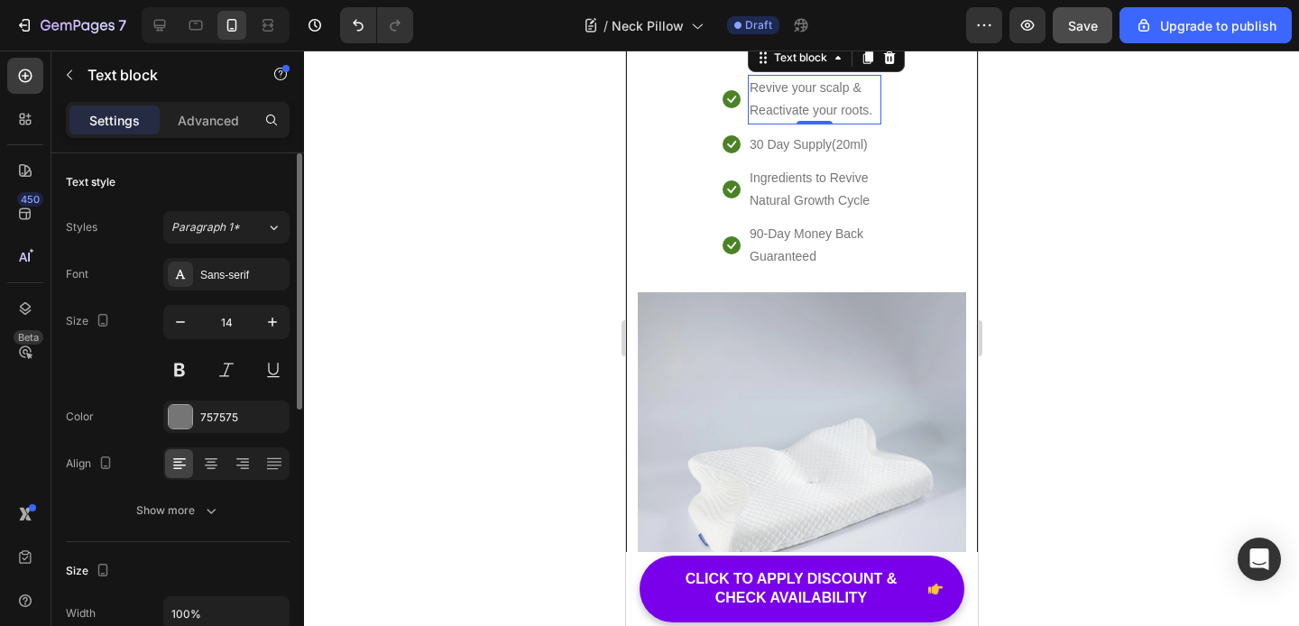
click at [814, 122] on p "Revive your scalp & Reactivate your roots." at bounding box center [814, 99] width 130 height 45
click at [814, 122] on p "Wake Up Without [MEDICAL_DATA]" at bounding box center [814, 99] width 130 height 45
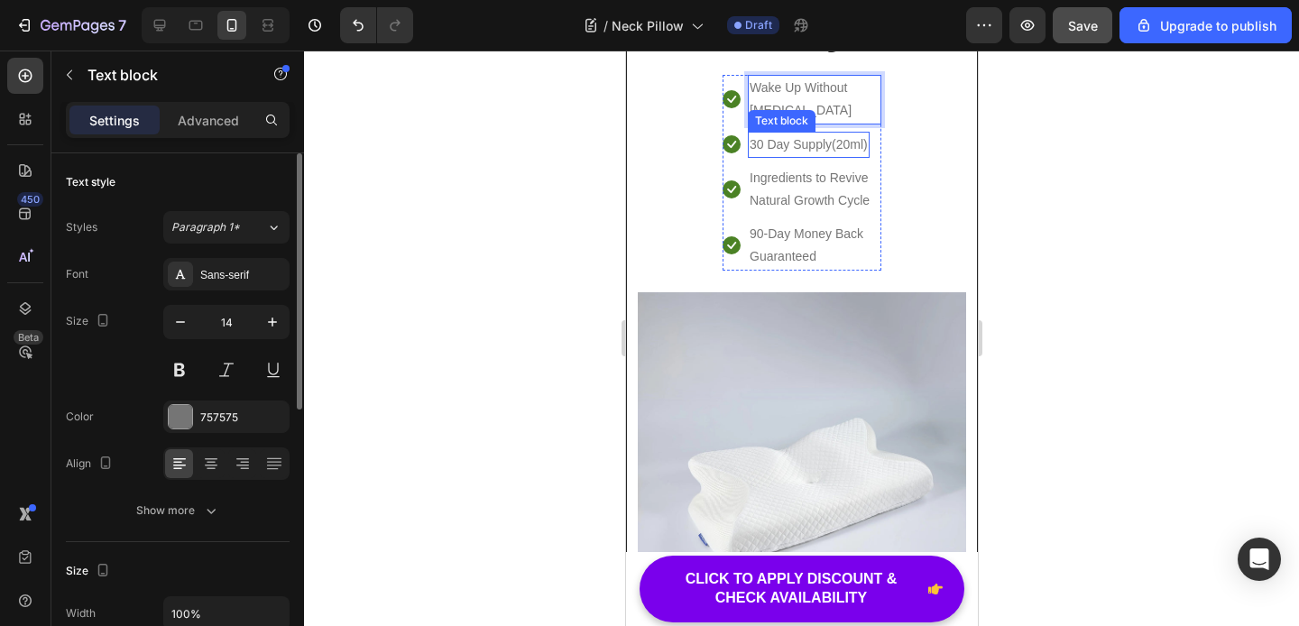
click at [823, 156] on p "30 Day Supply(20ml)" at bounding box center [808, 144] width 118 height 23
click at [828, 156] on p "30 Day Supply(20ml)" at bounding box center [808, 144] width 118 height 23
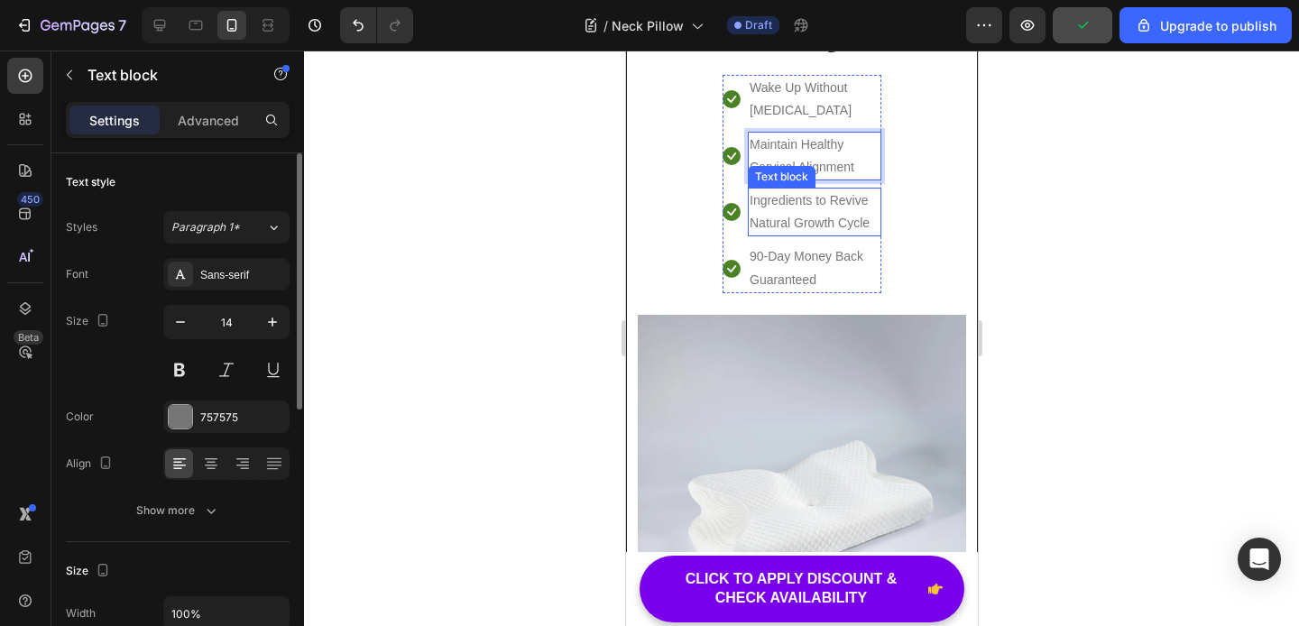
click at [777, 234] on p "Ingredients to Revive Natural Growth Cycle" at bounding box center [814, 211] width 130 height 45
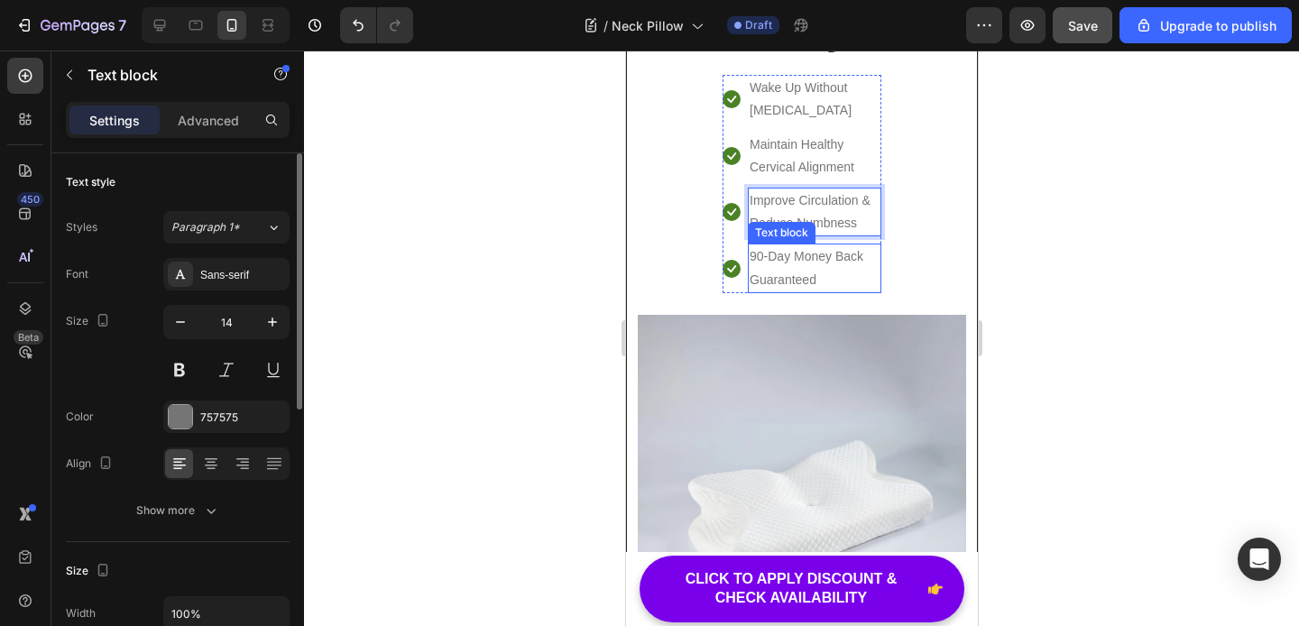
click at [811, 290] on p "90-Day Money Back Guaranteed" at bounding box center [814, 267] width 130 height 45
click at [758, 290] on p "90-Day Money Back Guaranteed" at bounding box center [814, 267] width 130 height 45
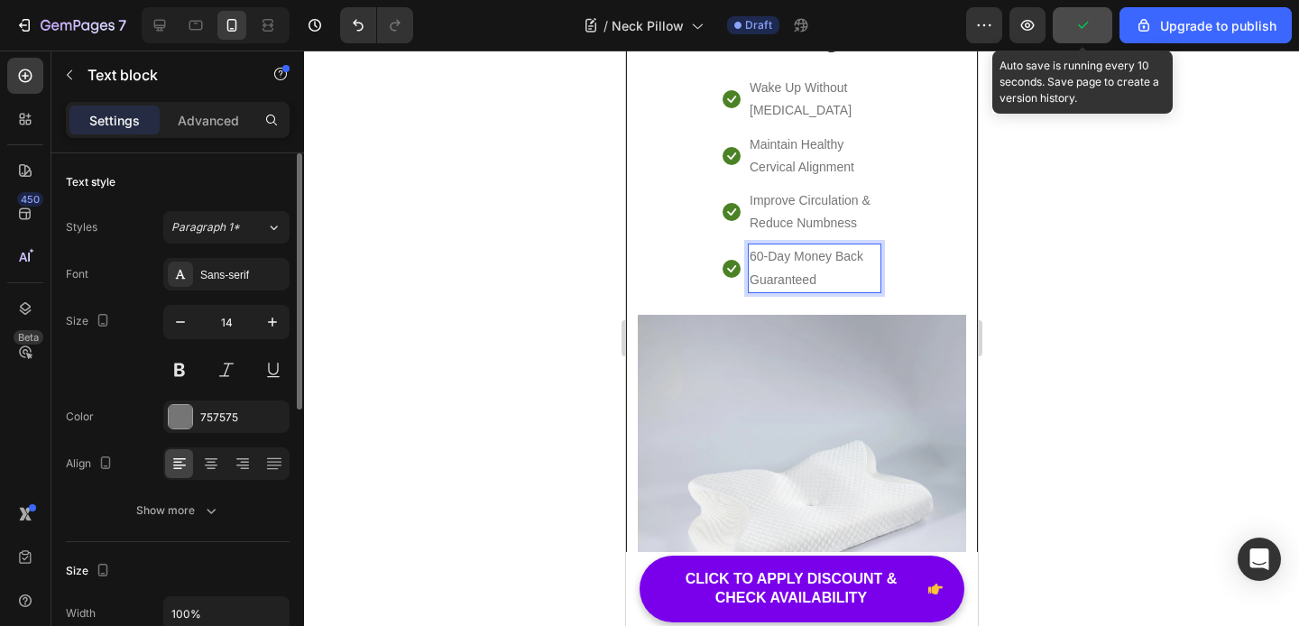
click at [1096, 33] on button "button" at bounding box center [1083, 25] width 60 height 36
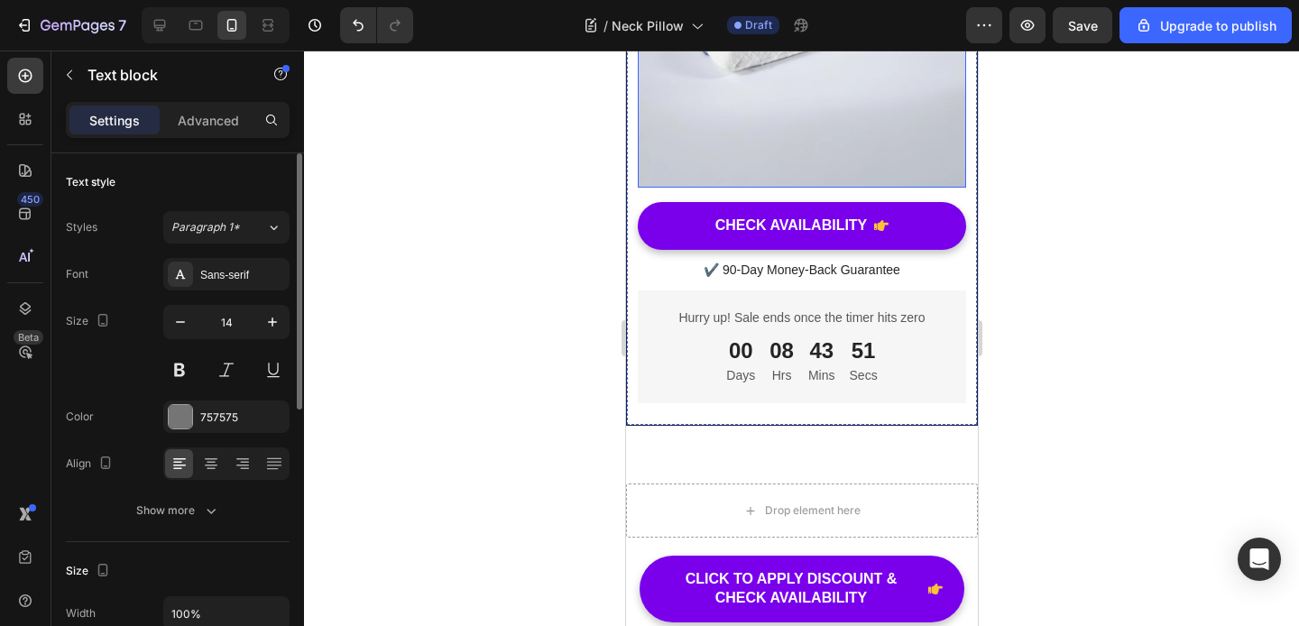
scroll to position [11313, 0]
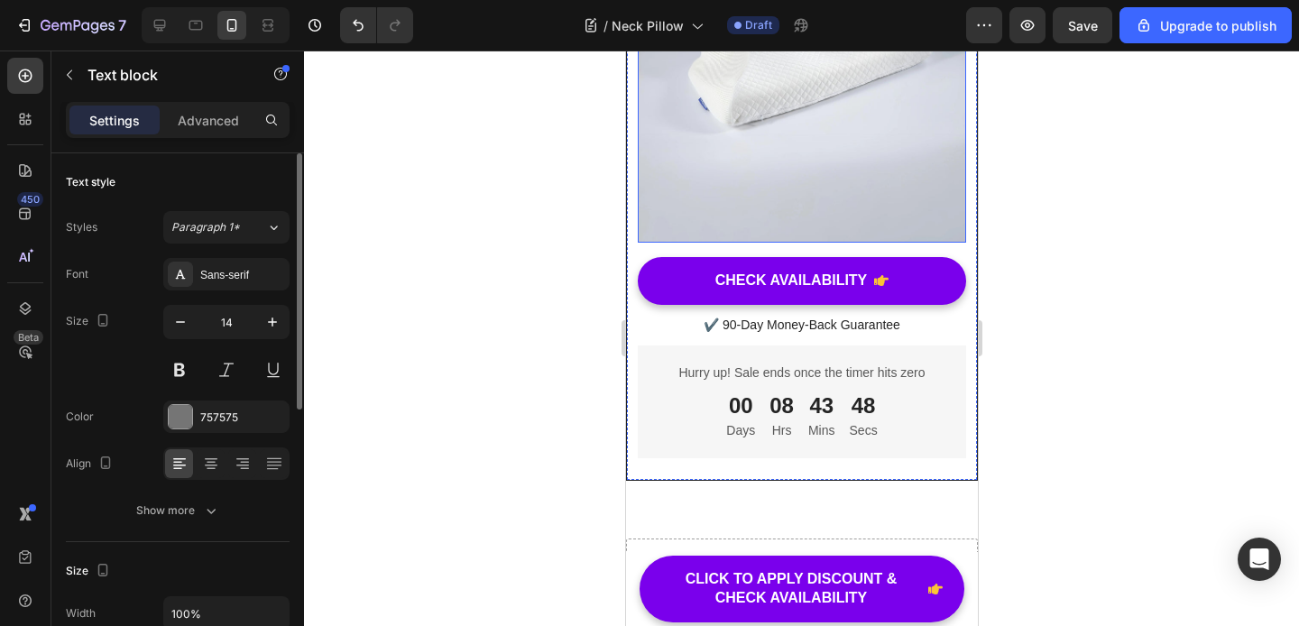
click at [792, 243] on img at bounding box center [801, 50] width 328 height 386
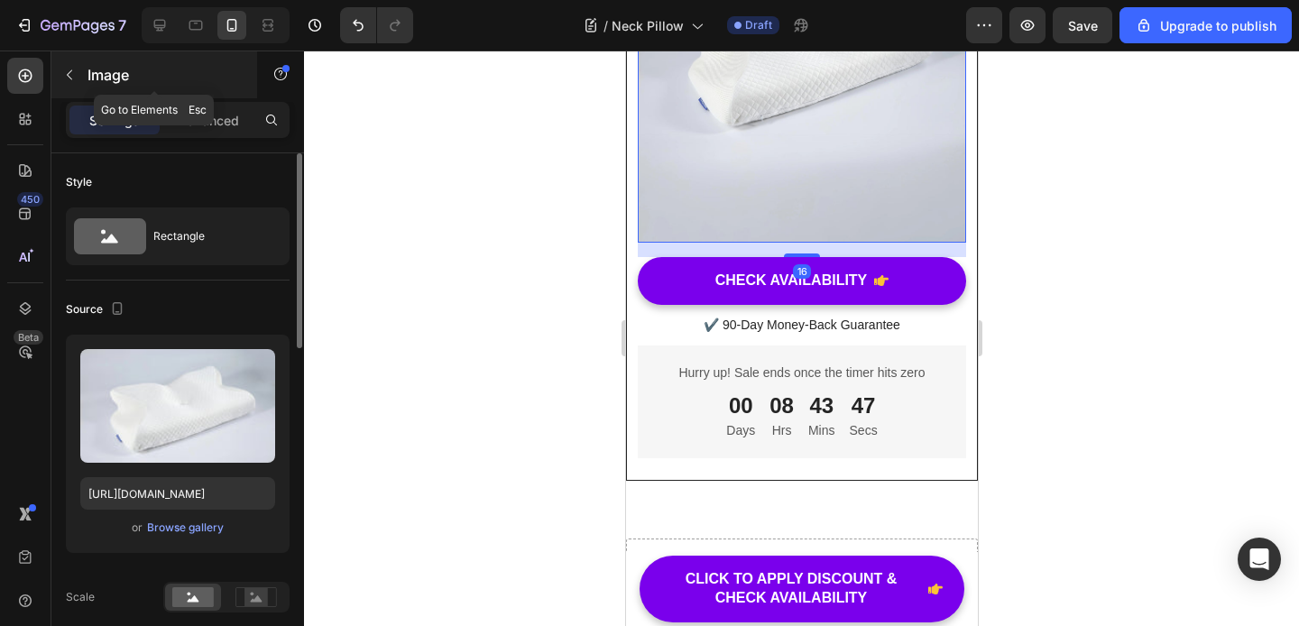
click at [73, 82] on button "button" at bounding box center [69, 74] width 29 height 29
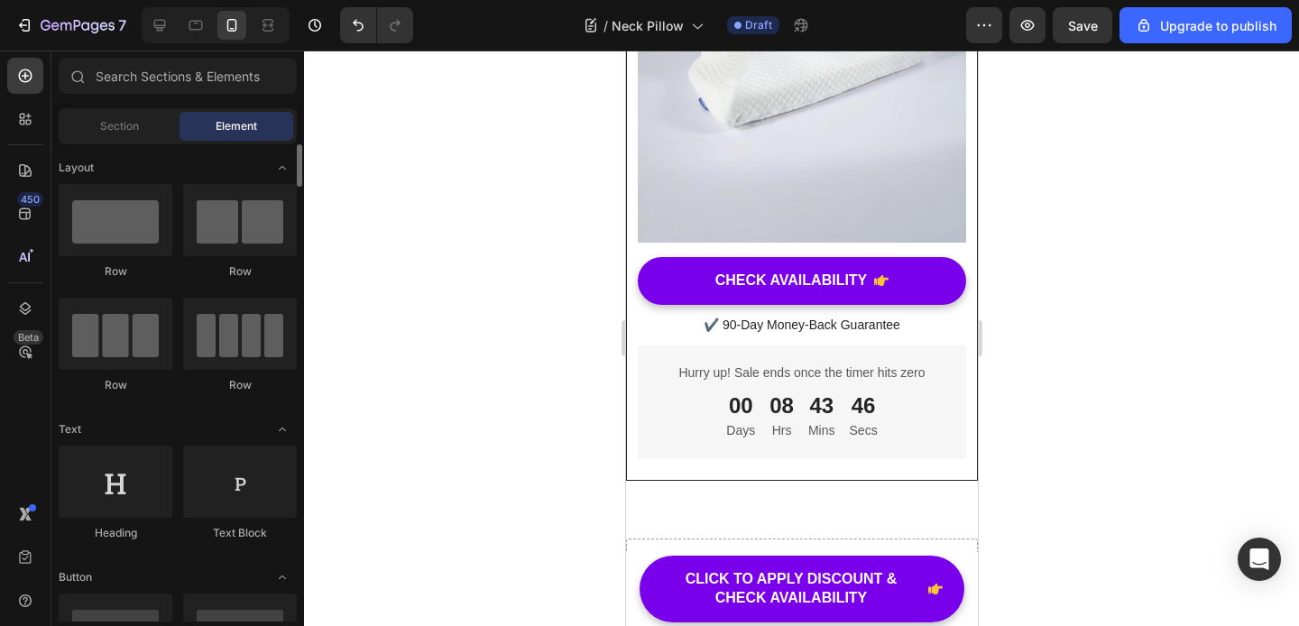
scroll to position [55, 0]
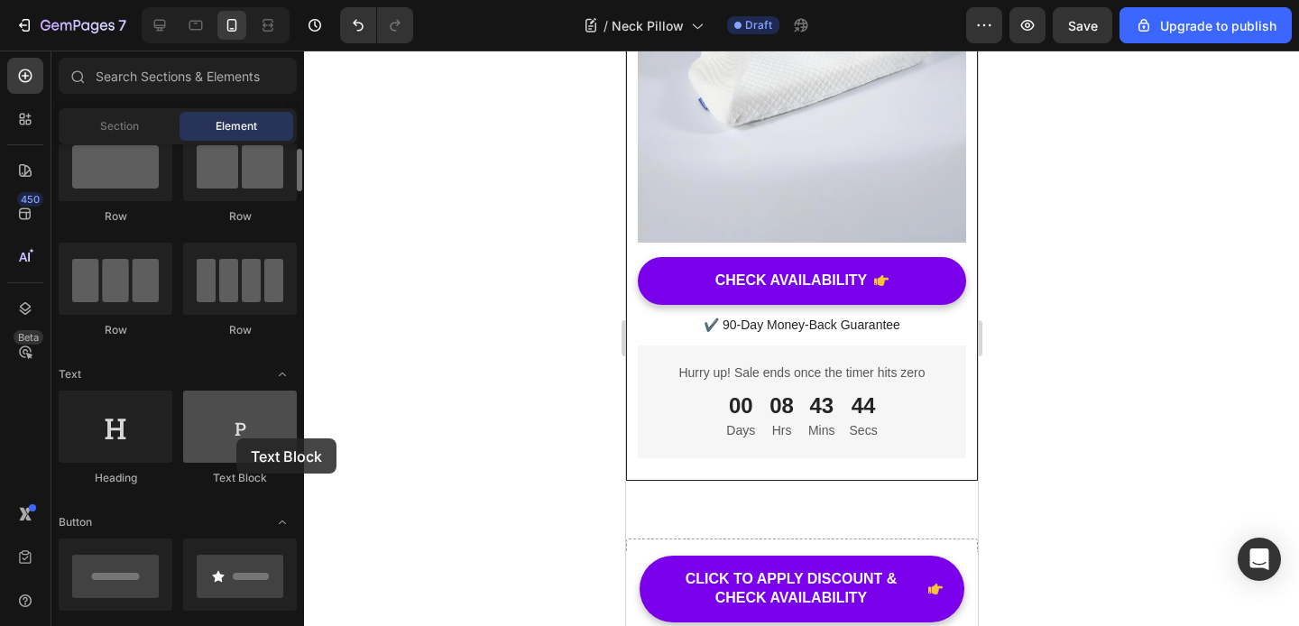
click at [236, 438] on div at bounding box center [240, 427] width 114 height 72
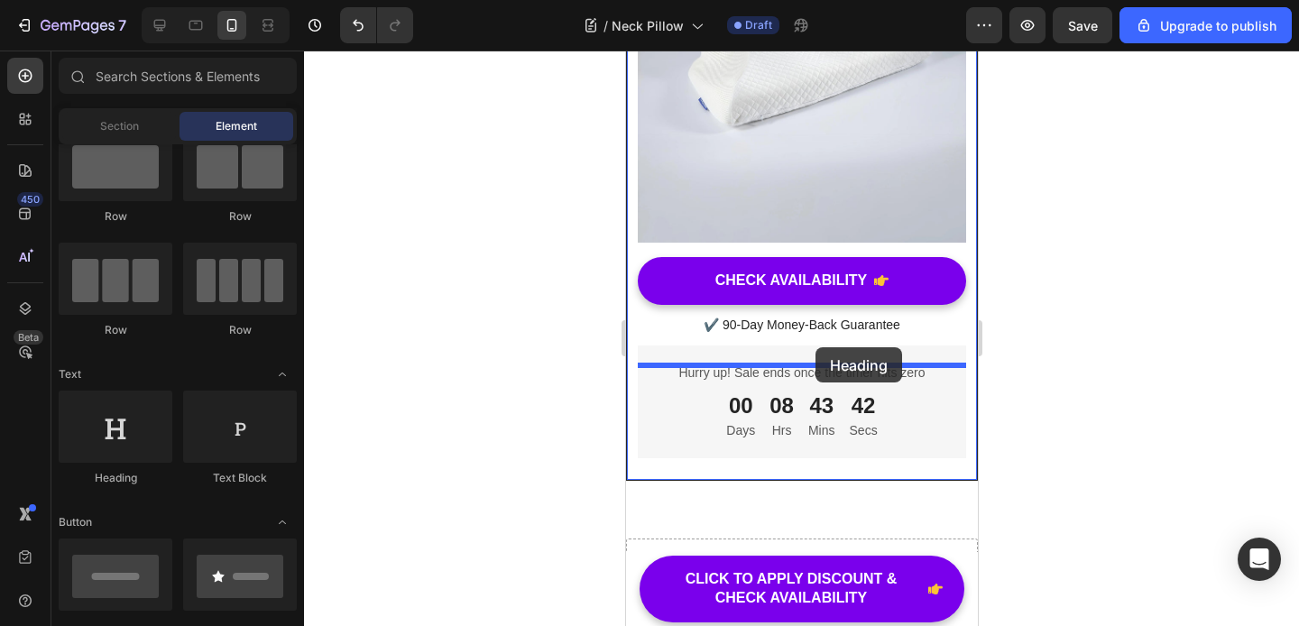
drag, startPoint x: 751, startPoint y: 487, endPoint x: 814, endPoint y: 347, distance: 153.4
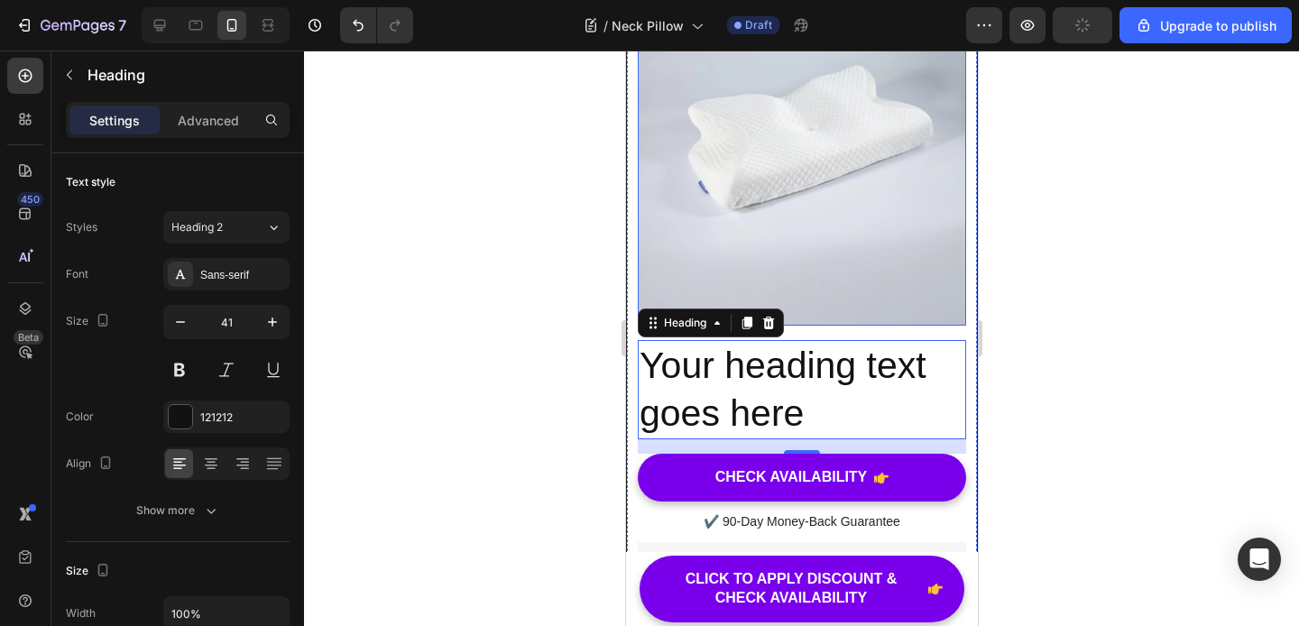
scroll to position [11230, 0]
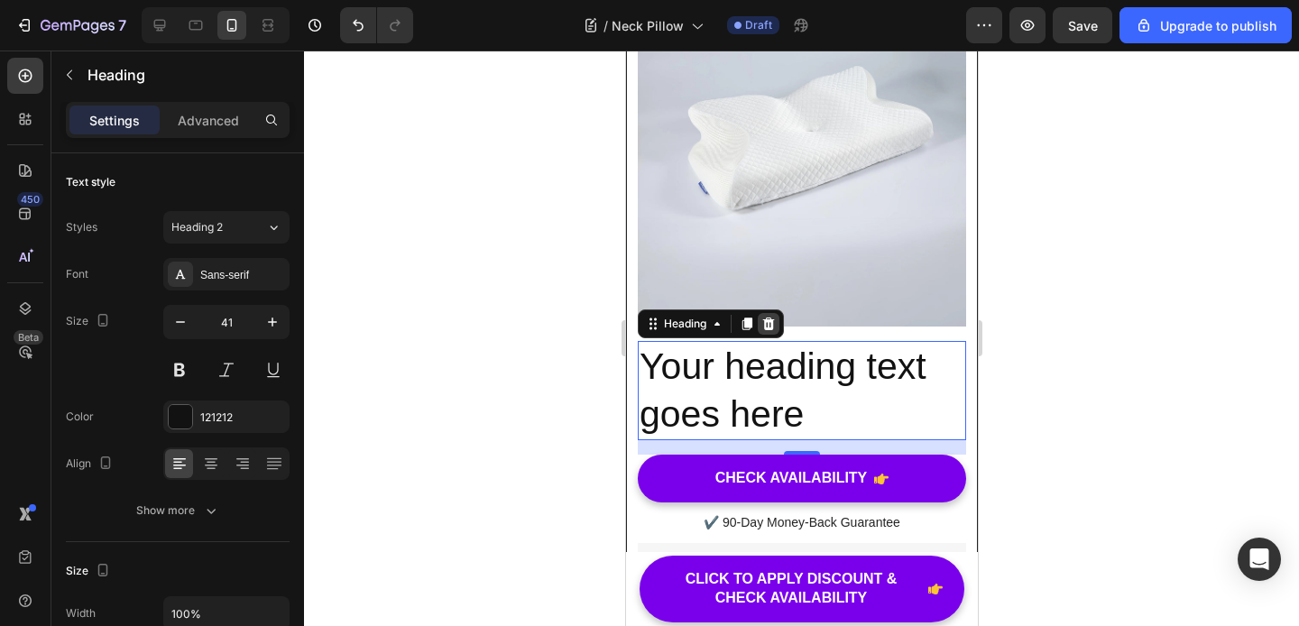
click at [770, 330] on icon at bounding box center [768, 323] width 12 height 13
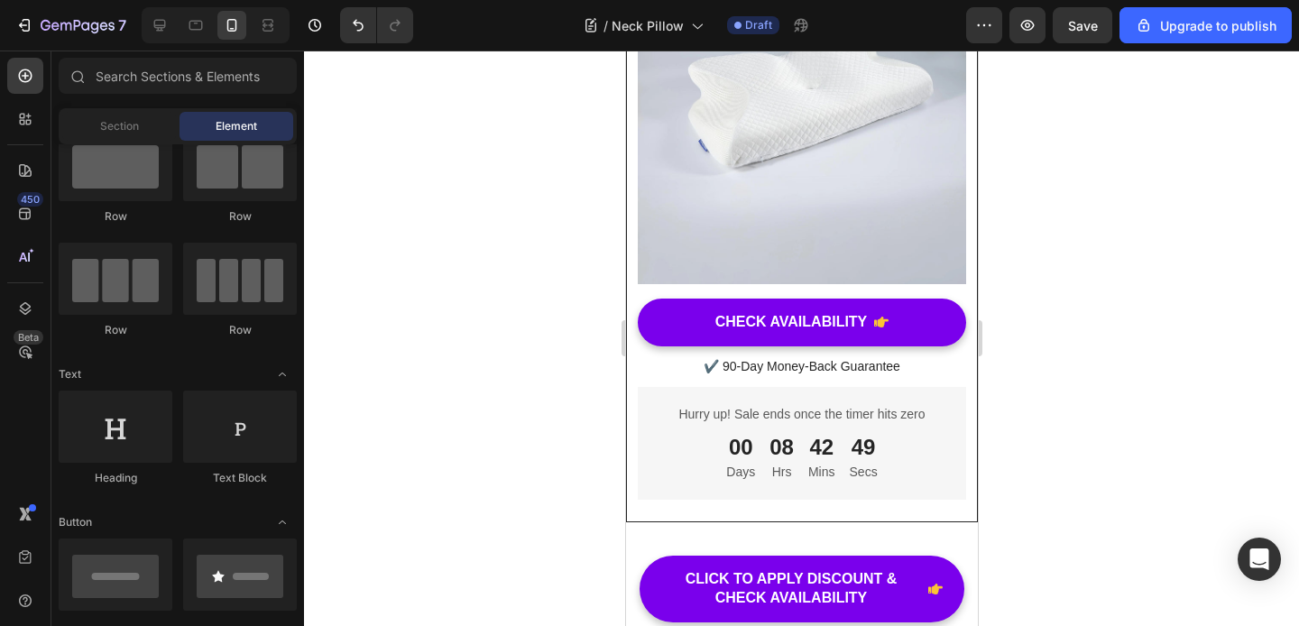
scroll to position [11138, 0]
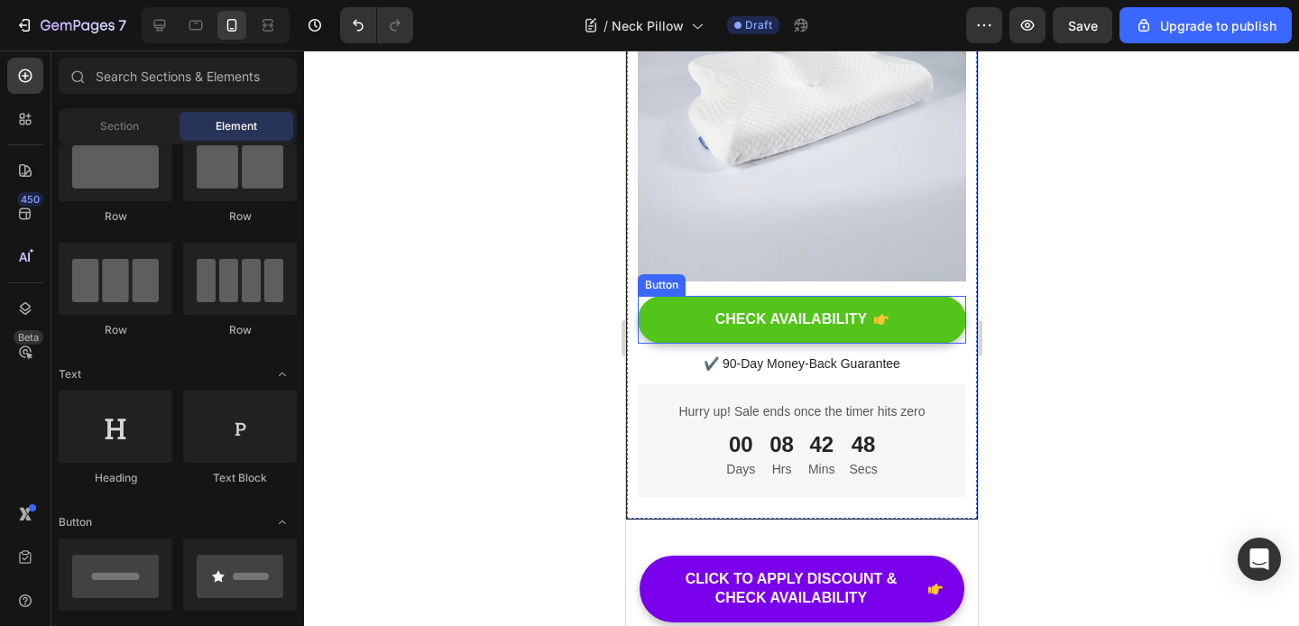
click at [933, 296] on link "CHECK AVAILABILITY" at bounding box center [801, 320] width 328 height 48
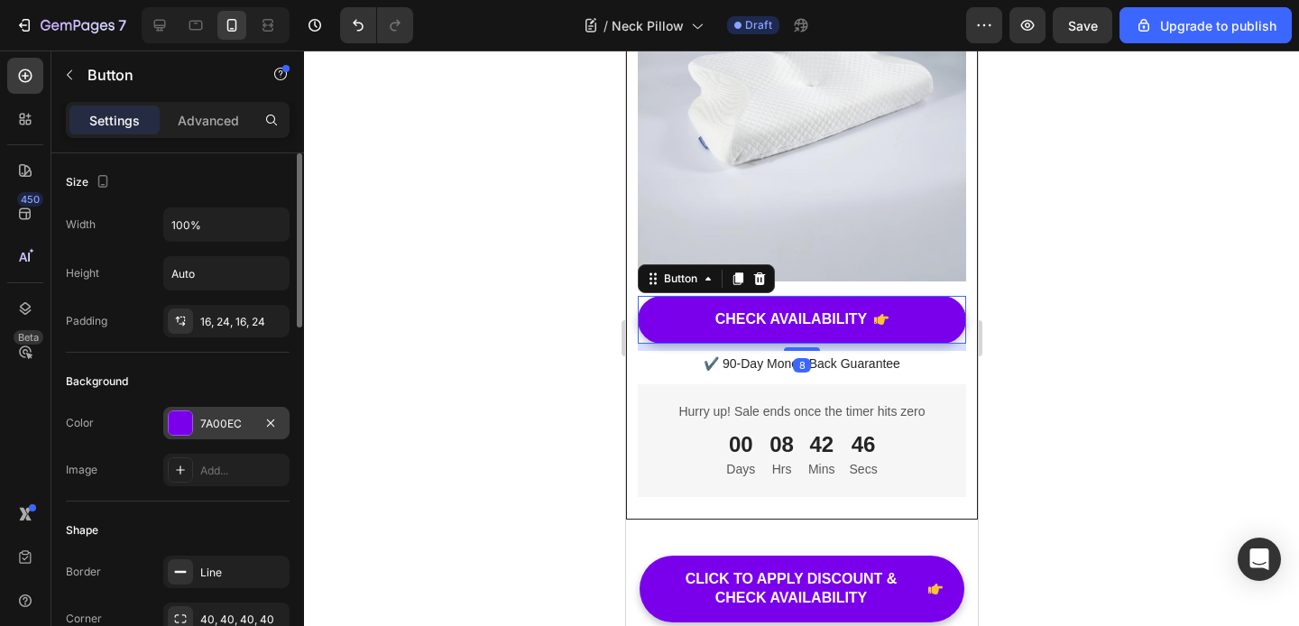
click at [219, 422] on div "7A00EC" at bounding box center [226, 424] width 52 height 16
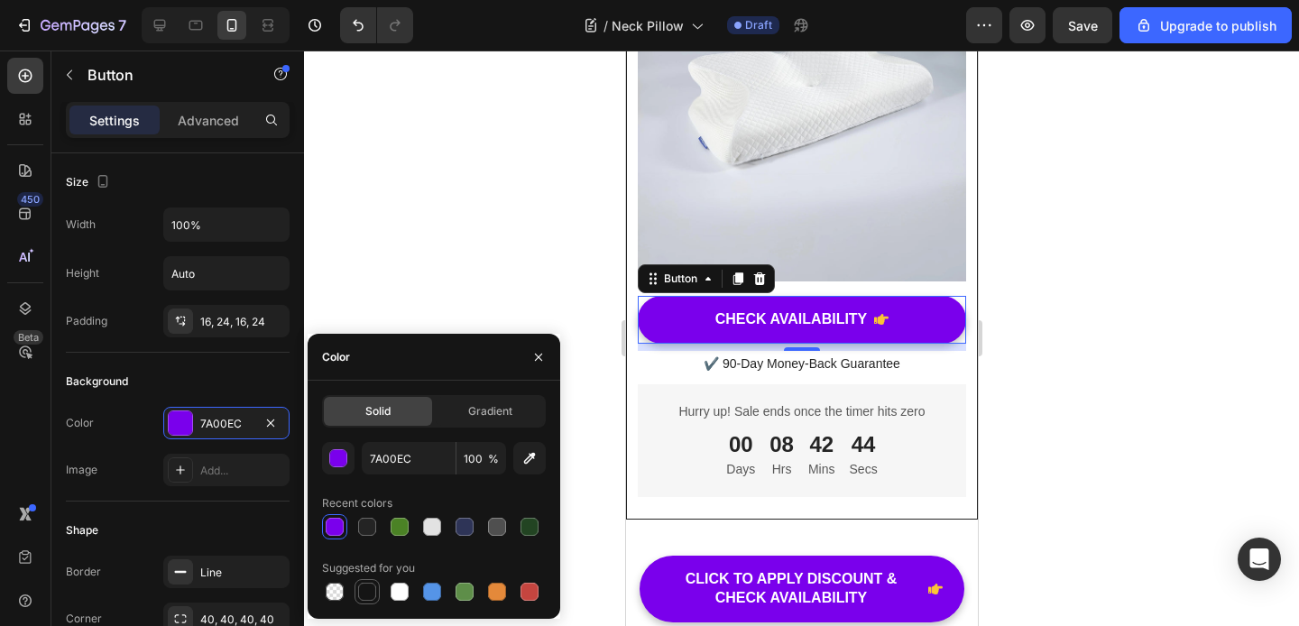
click at [366, 593] on div at bounding box center [367, 592] width 18 height 18
type input "151515"
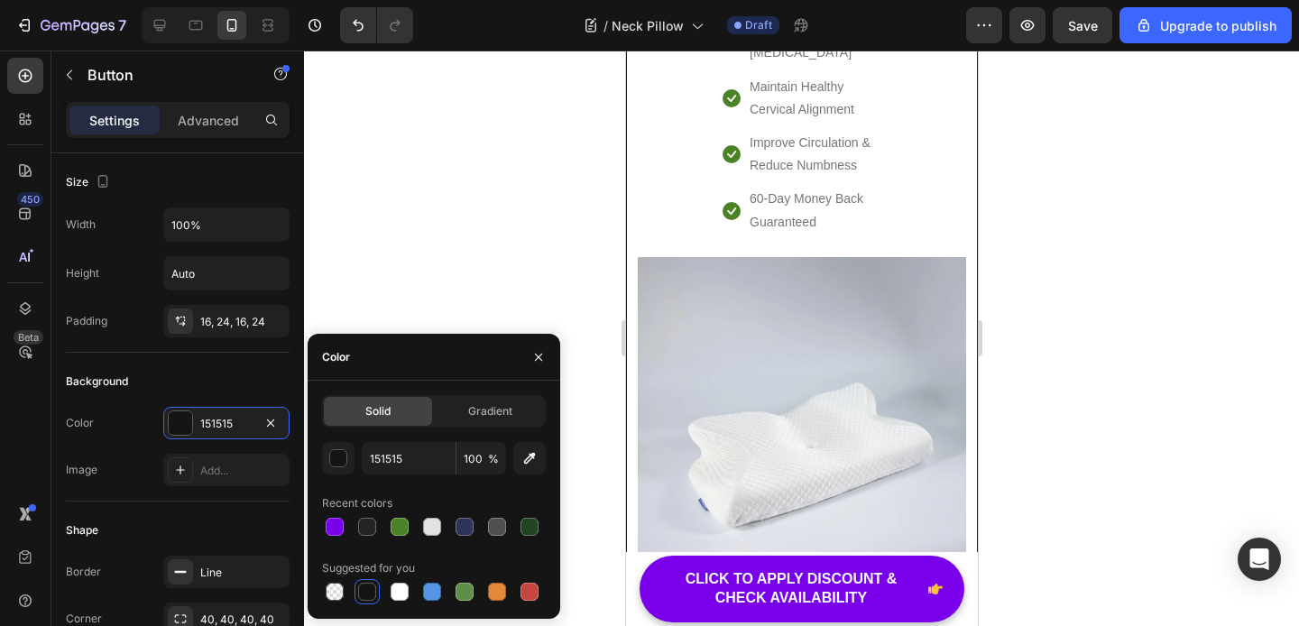
scroll to position [10879, 0]
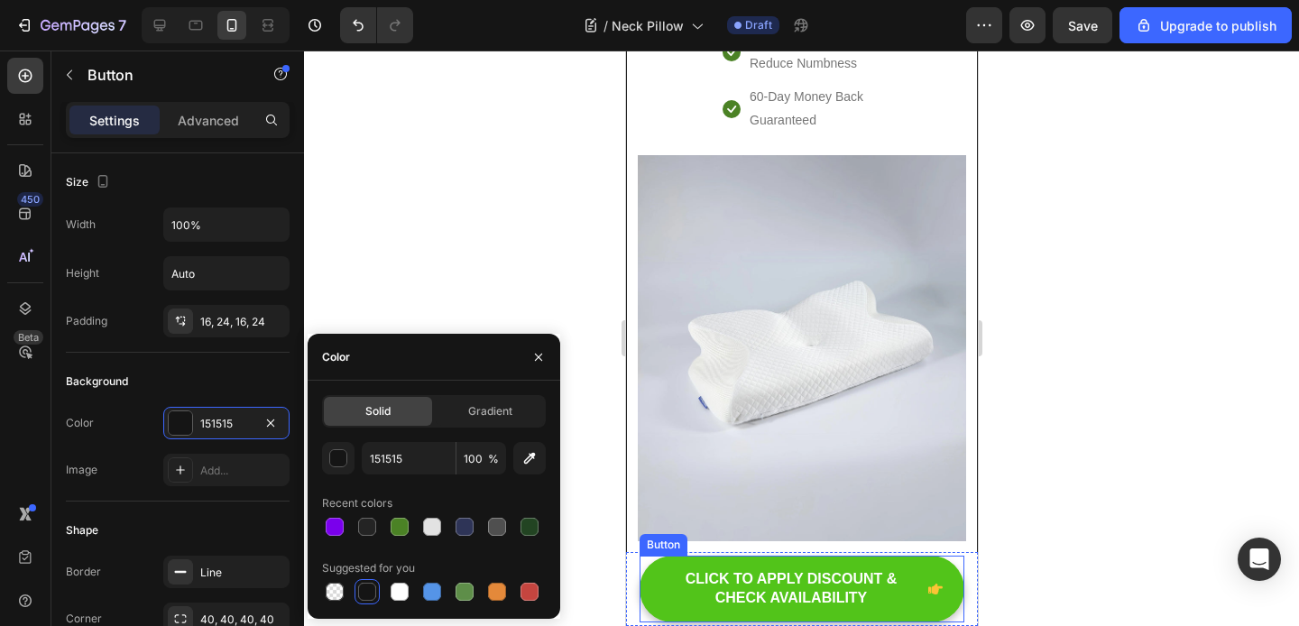
click at [930, 602] on span at bounding box center [934, 589] width 14 height 38
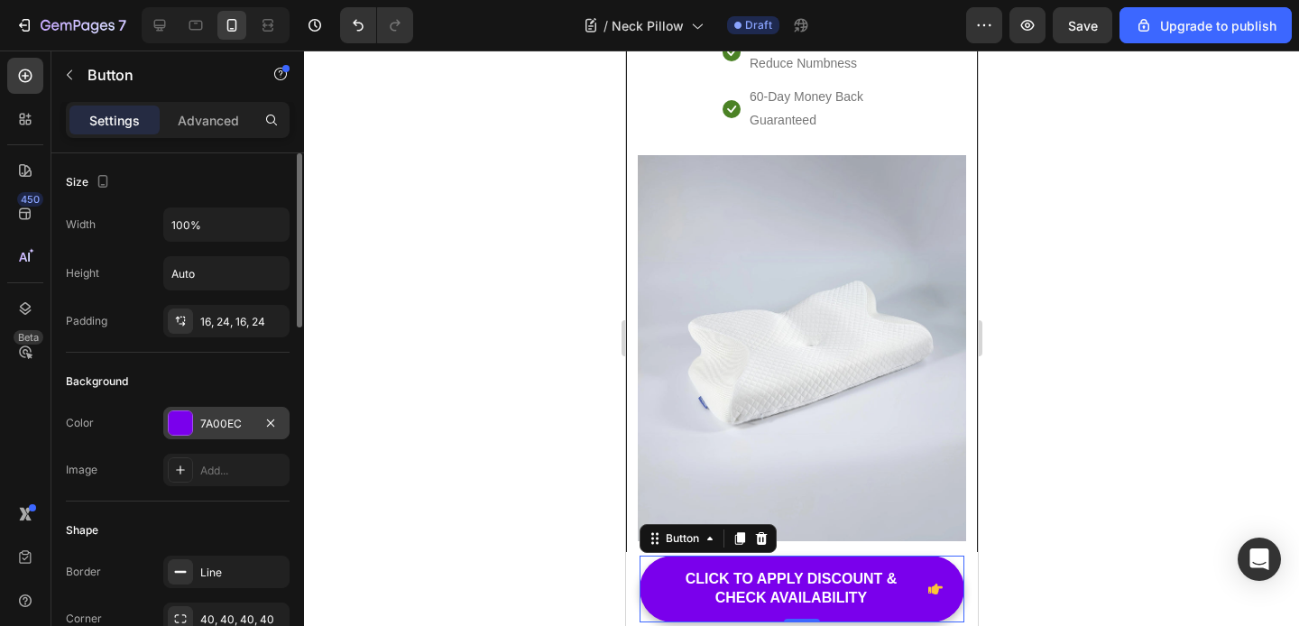
click at [211, 426] on div "7A00EC" at bounding box center [226, 424] width 52 height 16
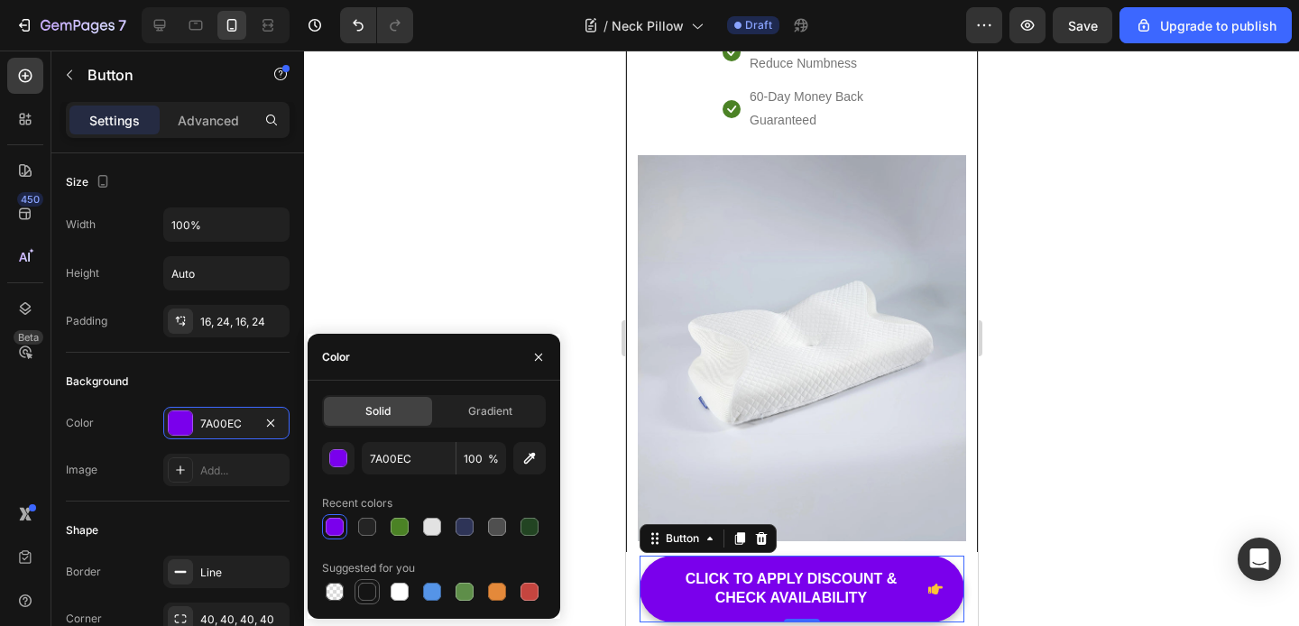
click at [363, 586] on div at bounding box center [367, 592] width 18 height 18
type input "151515"
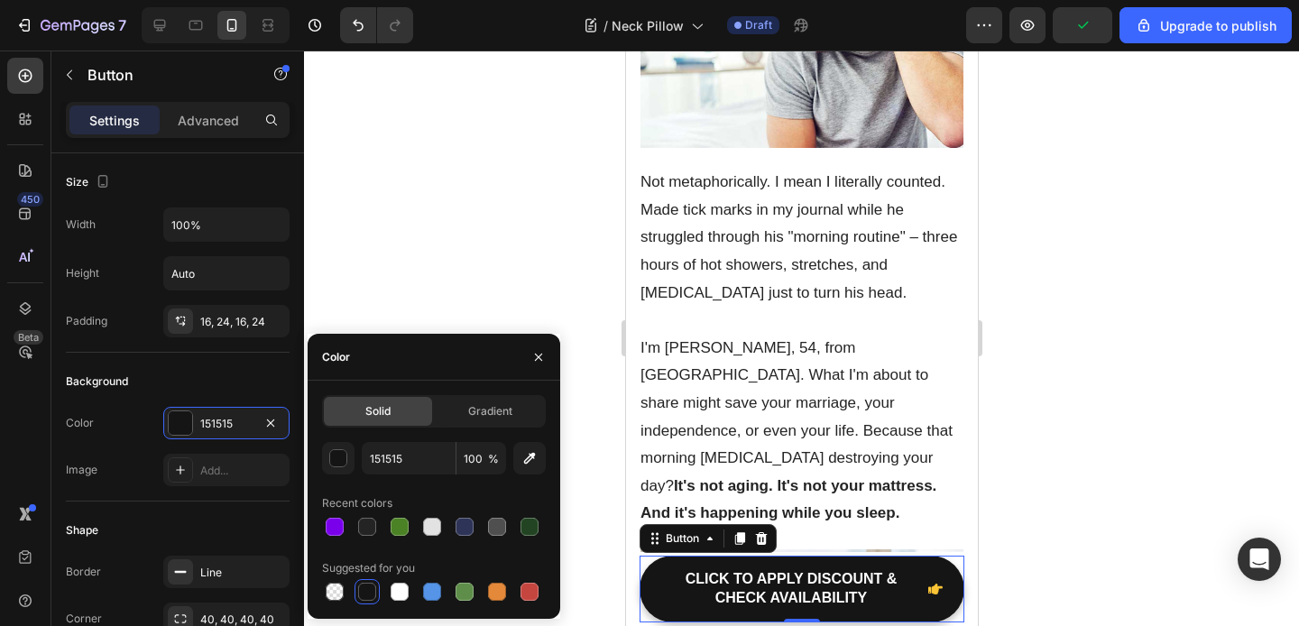
scroll to position [0, 0]
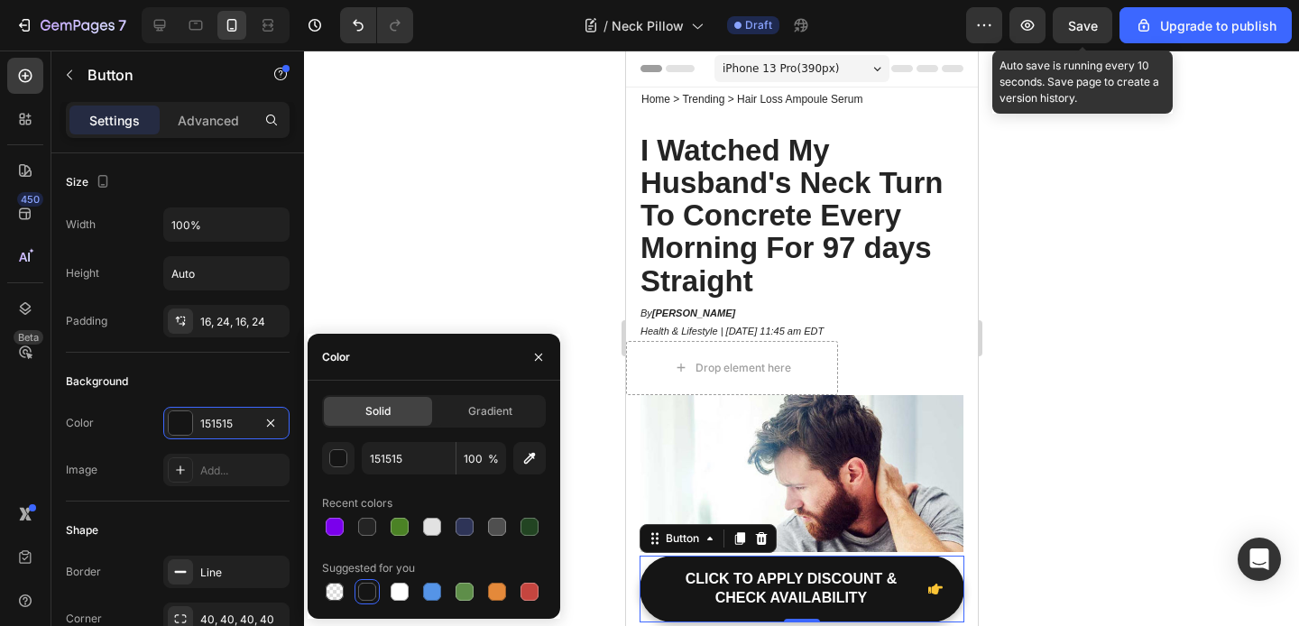
click at [1092, 16] on div "Save" at bounding box center [1083, 25] width 30 height 19
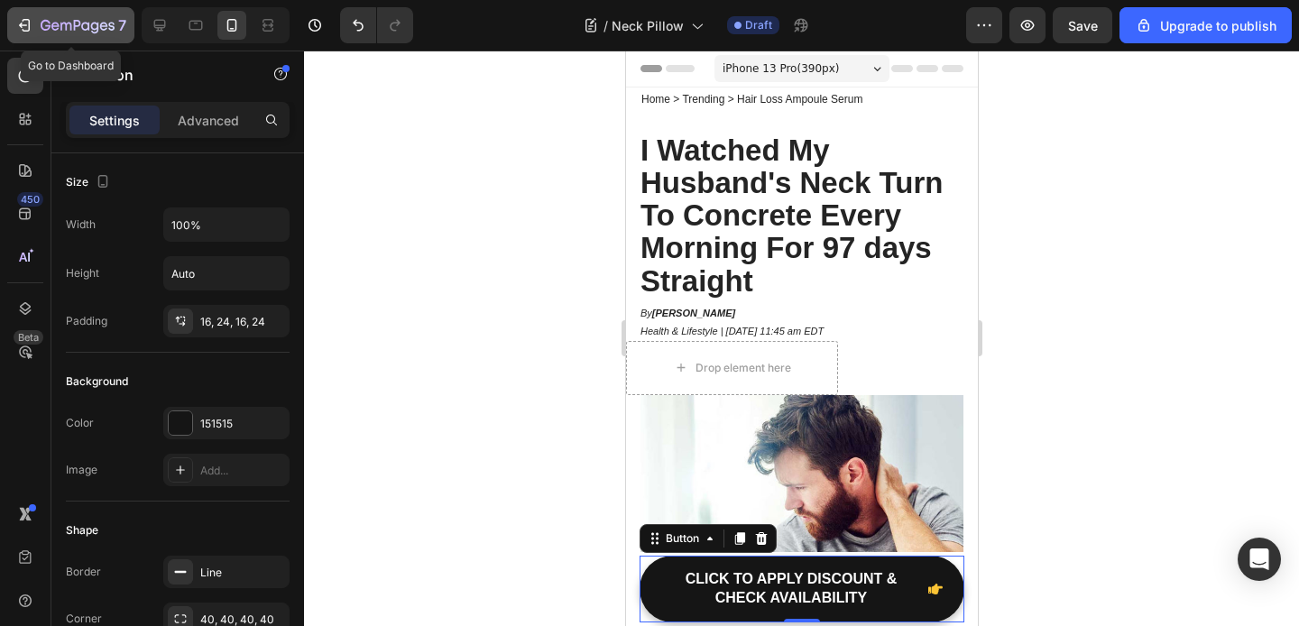
click at [25, 25] on icon "button" at bounding box center [24, 25] width 18 height 18
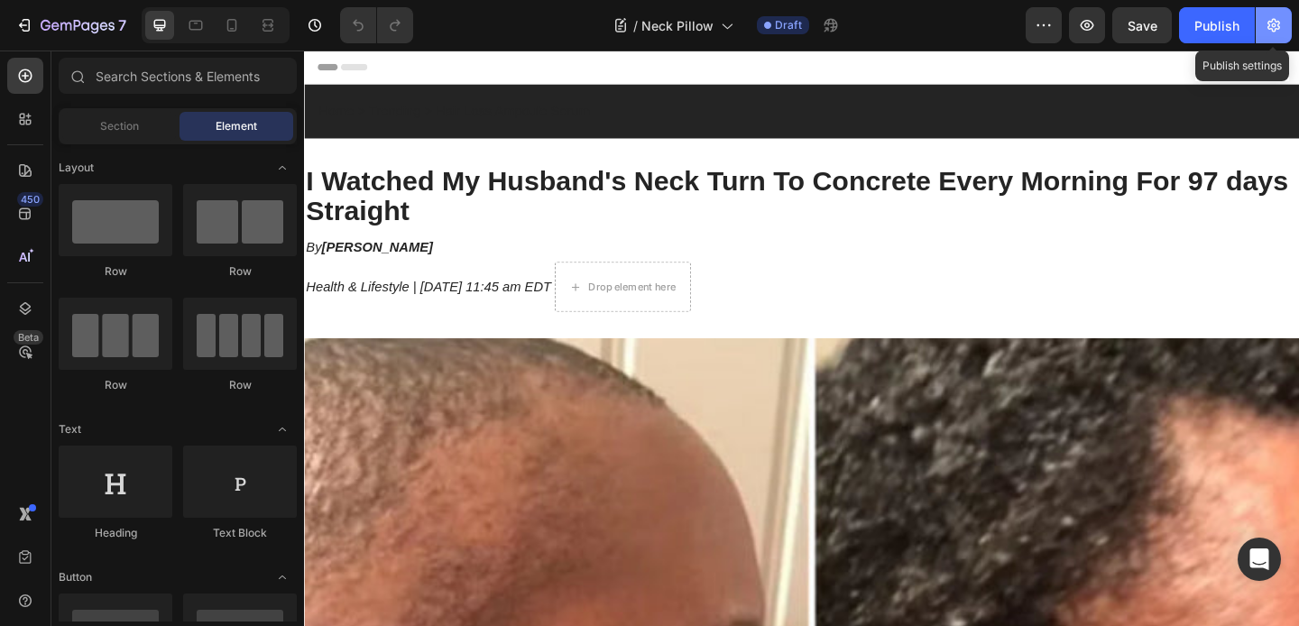
click at [1278, 21] on icon "button" at bounding box center [1273, 26] width 13 height 14
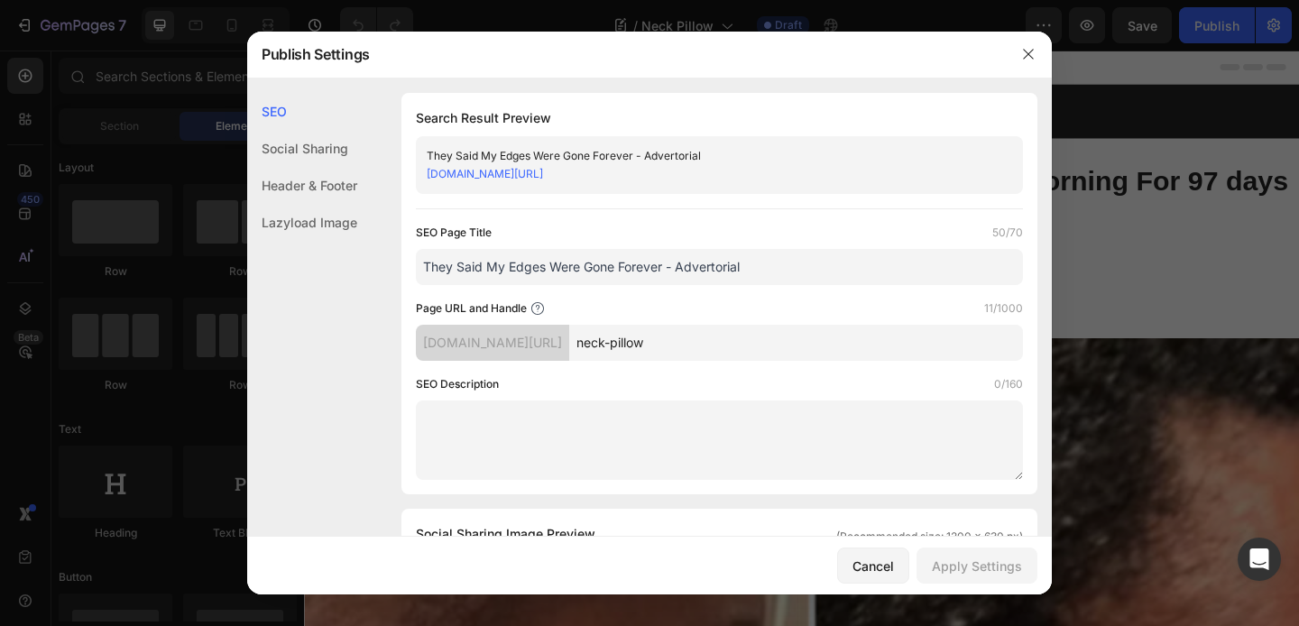
click at [752, 351] on input "neck-pillow" at bounding box center [796, 343] width 454 height 36
click at [1034, 57] on icon "button" at bounding box center [1028, 54] width 14 height 14
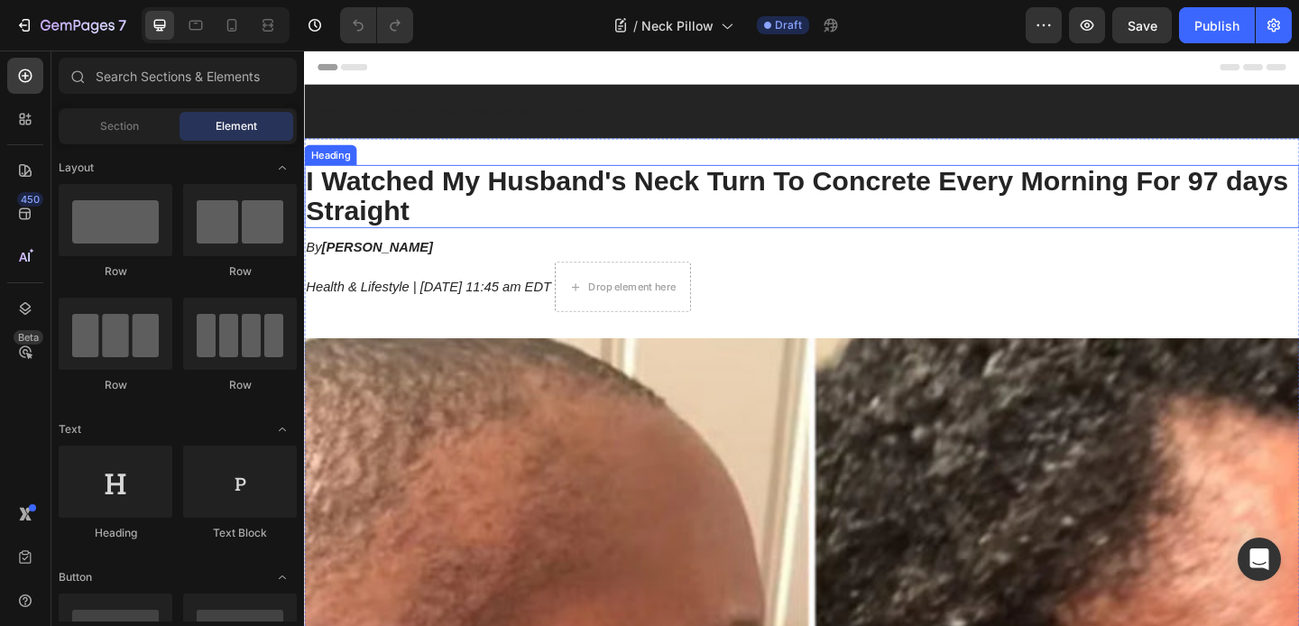
click at [626, 177] on strong "I Watched My Husband's Neck Turn To Concrete Every Morning For 97 days Straight" at bounding box center [840, 209] width 1068 height 66
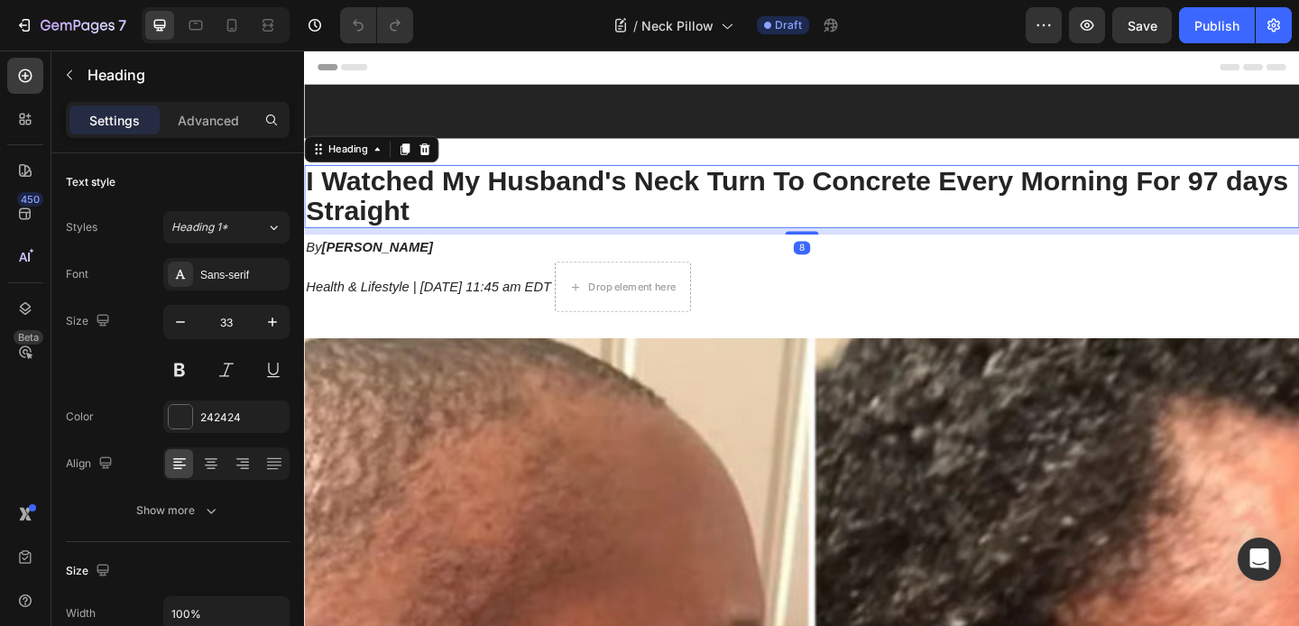
click at [641, 191] on strong "I Watched My Husband's Neck Turn To Concrete Every Morning For 97 days Straight" at bounding box center [840, 209] width 1068 height 66
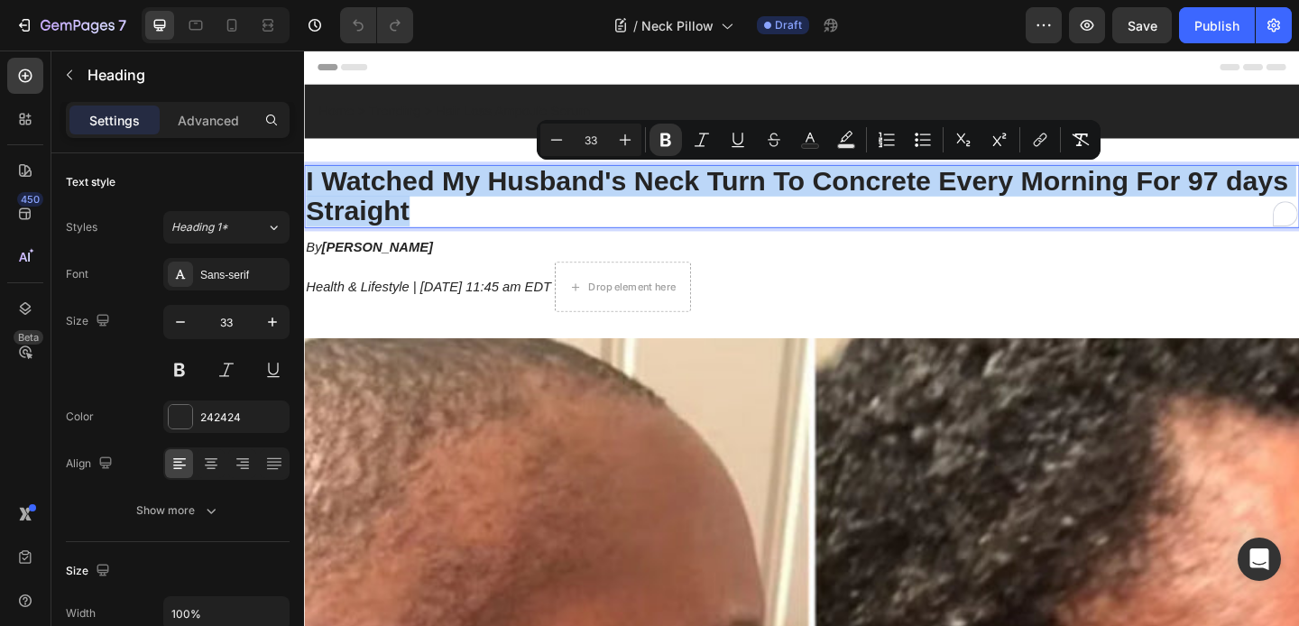
copy strong "I Watched My Husband's Neck Turn To Concrete Every Morning For 97 days Straight"
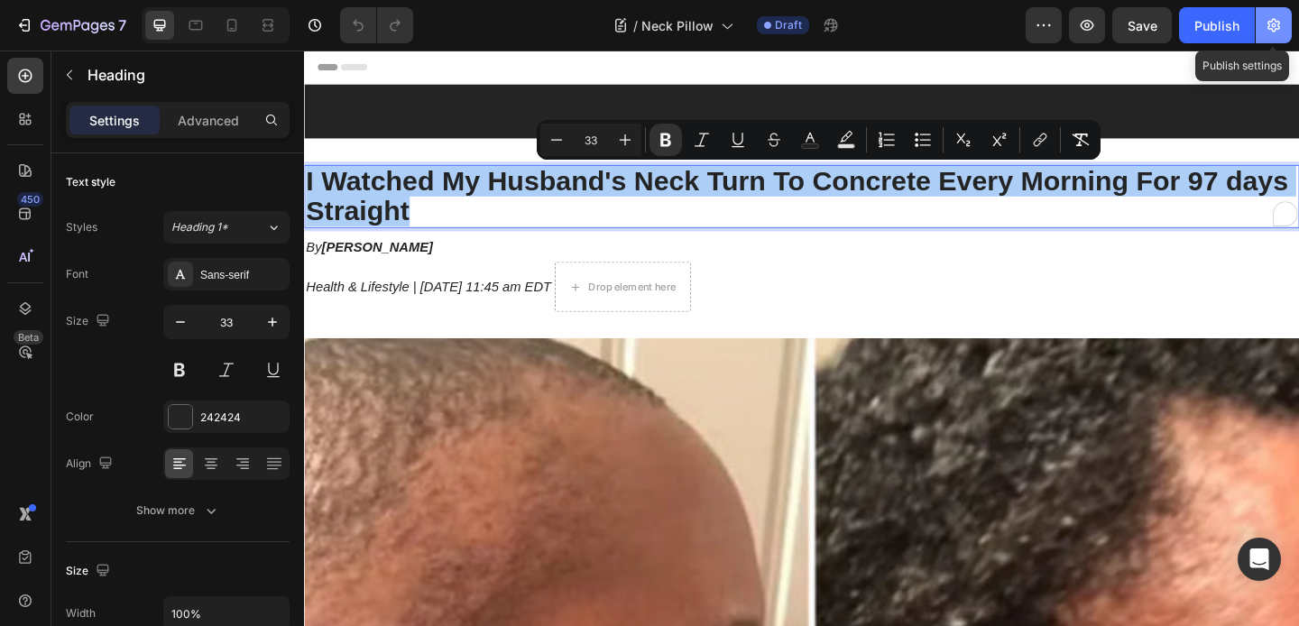
click at [1271, 22] on icon "button" at bounding box center [1273, 25] width 18 height 18
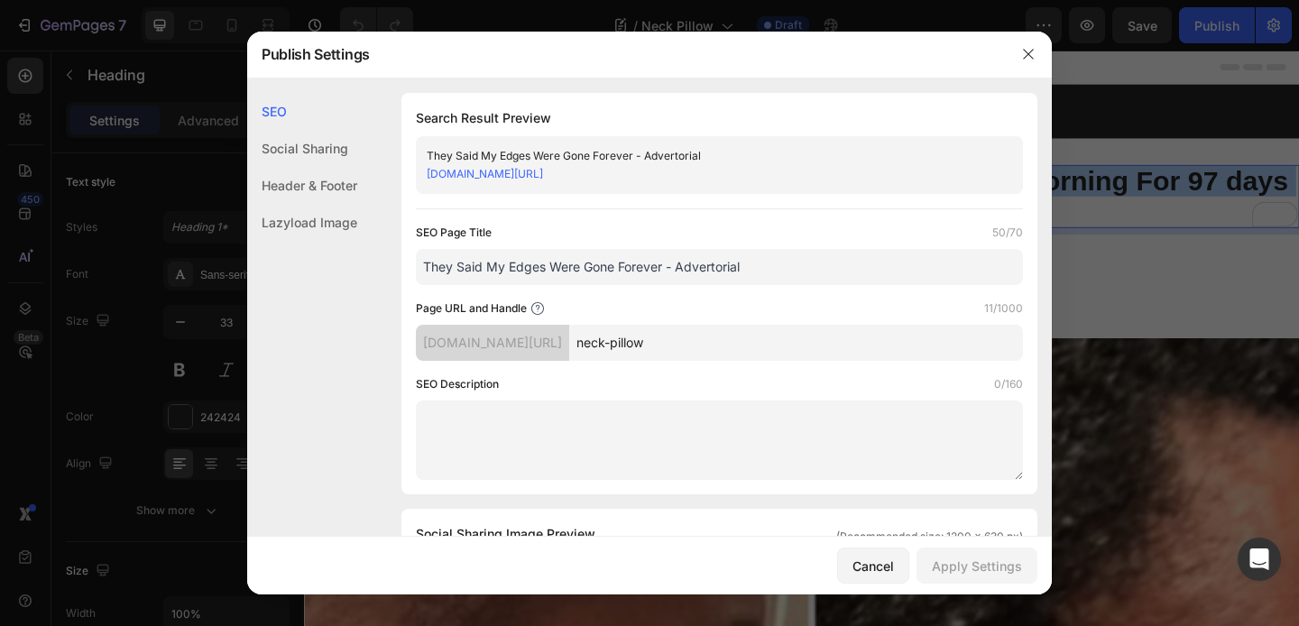
drag, startPoint x: 661, startPoint y: 264, endPoint x: 421, endPoint y: 255, distance: 240.1
click at [421, 255] on input "They Said My Edges Were Gone Forever - Advertorial" at bounding box center [719, 267] width 607 height 36
click at [601, 259] on input "They Said My Edges Were Gone Forever - Advertorial" at bounding box center [719, 267] width 607 height 36
drag, startPoint x: 666, startPoint y: 268, endPoint x: 338, endPoint y: 269, distance: 327.4
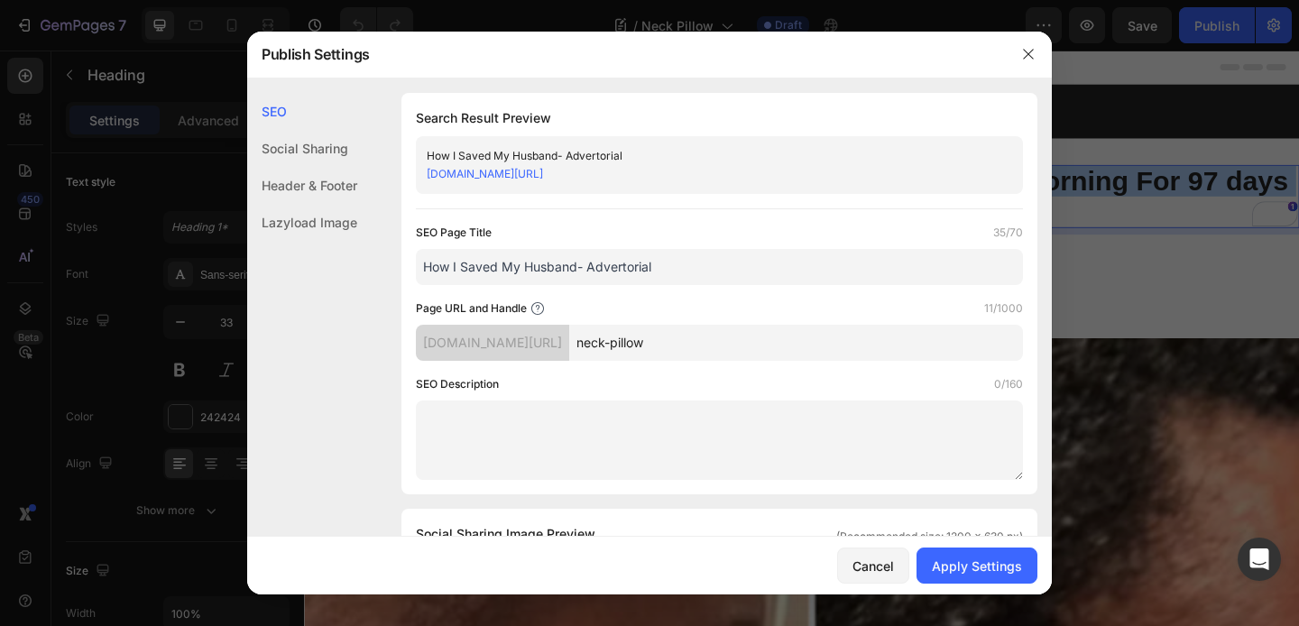
click at [501, 262] on input "How I Saved My Husband- Advertorial" at bounding box center [719, 267] width 607 height 36
type input "How I Saved My Husband- Advertorial"
click at [758, 341] on input "neck-pillow" at bounding box center [796, 343] width 454 height 36
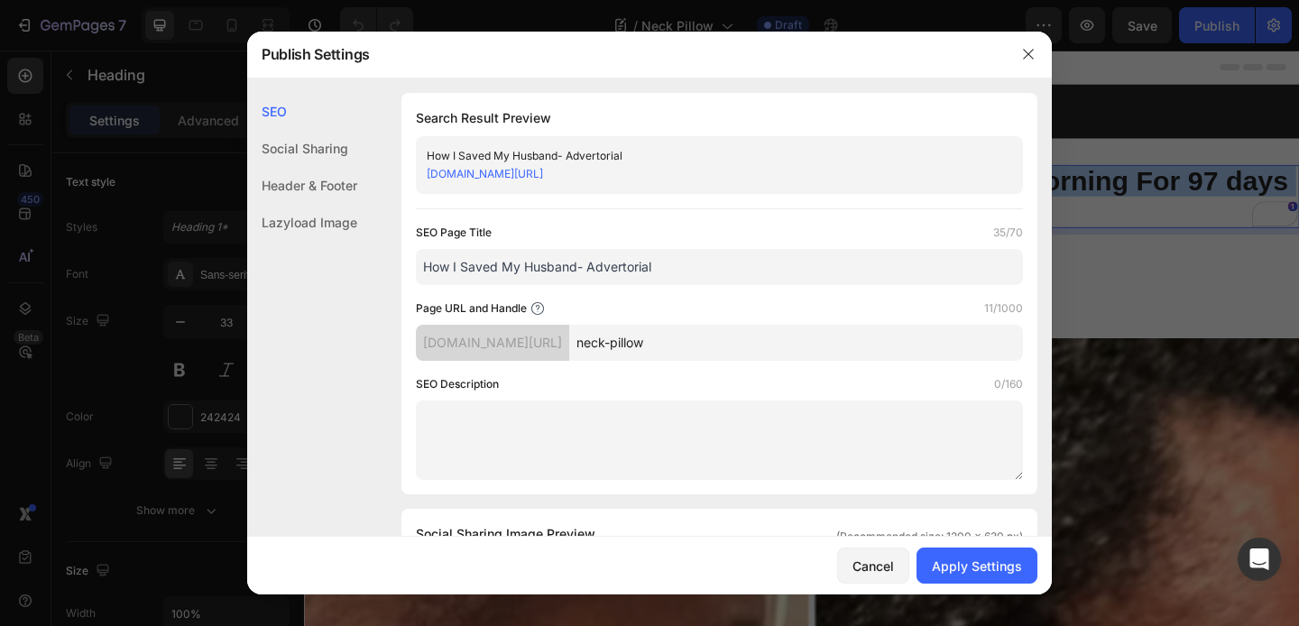
drag, startPoint x: 751, startPoint y: 344, endPoint x: 660, endPoint y: 347, distance: 91.2
click at [660, 347] on div "vkwtcd-ze.myshopify.com/blogs/news/ neck-pillow" at bounding box center [719, 343] width 607 height 36
paste input "How I Saved My Husband- Advertorial"
drag, startPoint x: 925, startPoint y: 348, endPoint x: 843, endPoint y: 348, distance: 82.1
click at [843, 348] on input "How-I-Saved-My-Husband--Advertorial" at bounding box center [796, 343] width 454 height 36
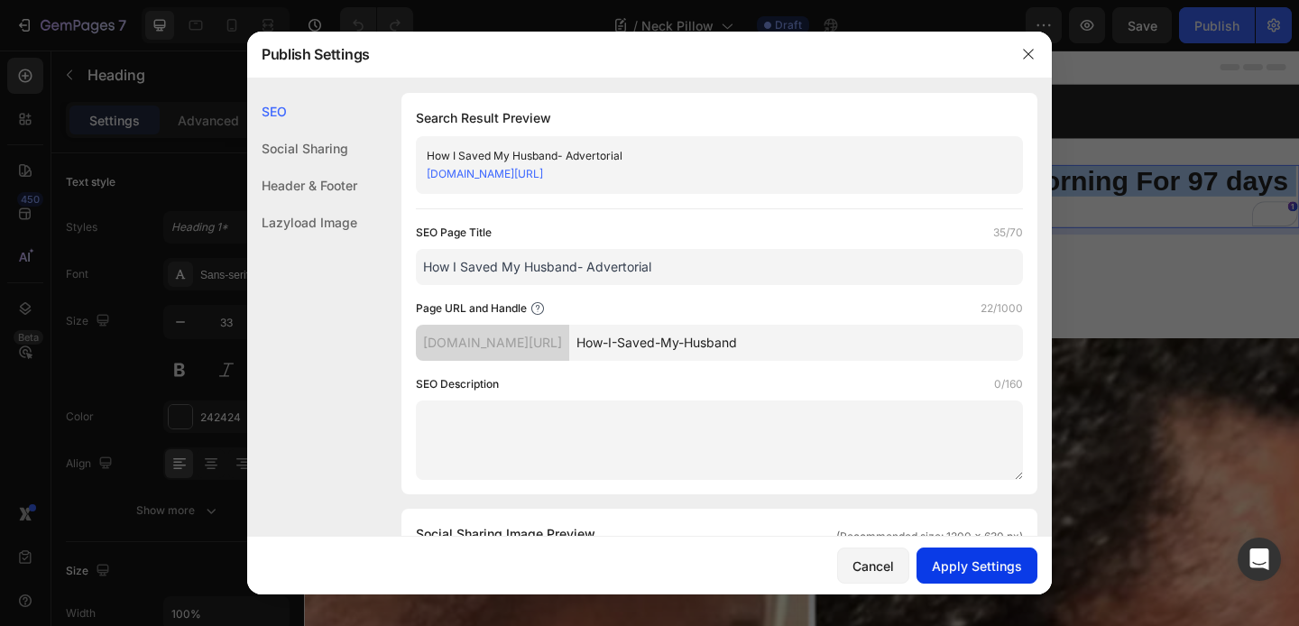
type input "How-I-Saved-My-Husband"
click at [993, 564] on div "Apply Settings" at bounding box center [977, 565] width 90 height 19
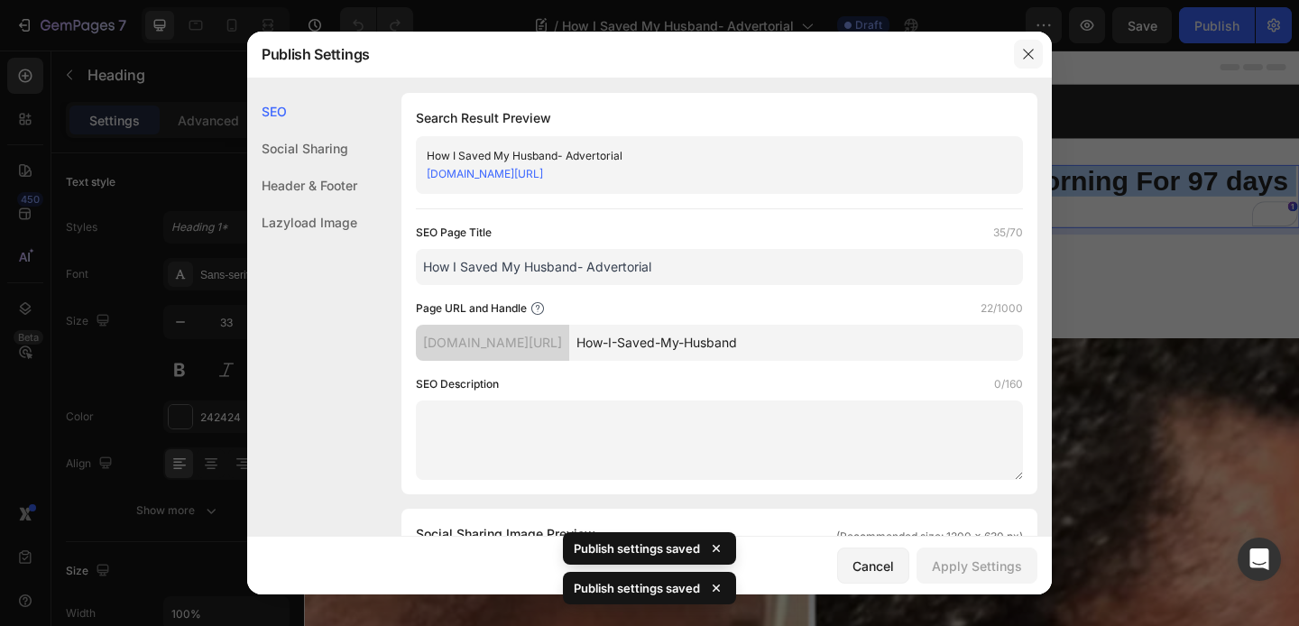
click at [1031, 58] on icon "button" at bounding box center [1028, 54] width 10 height 10
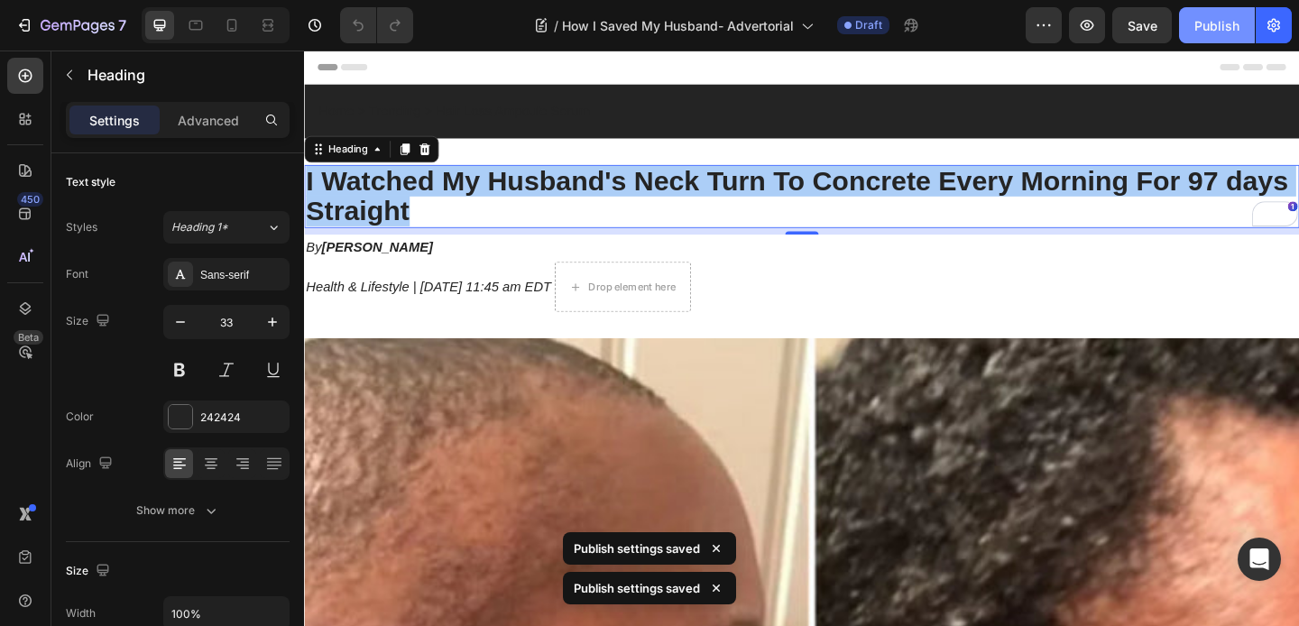
click at [1203, 20] on div "Publish" at bounding box center [1216, 25] width 45 height 19
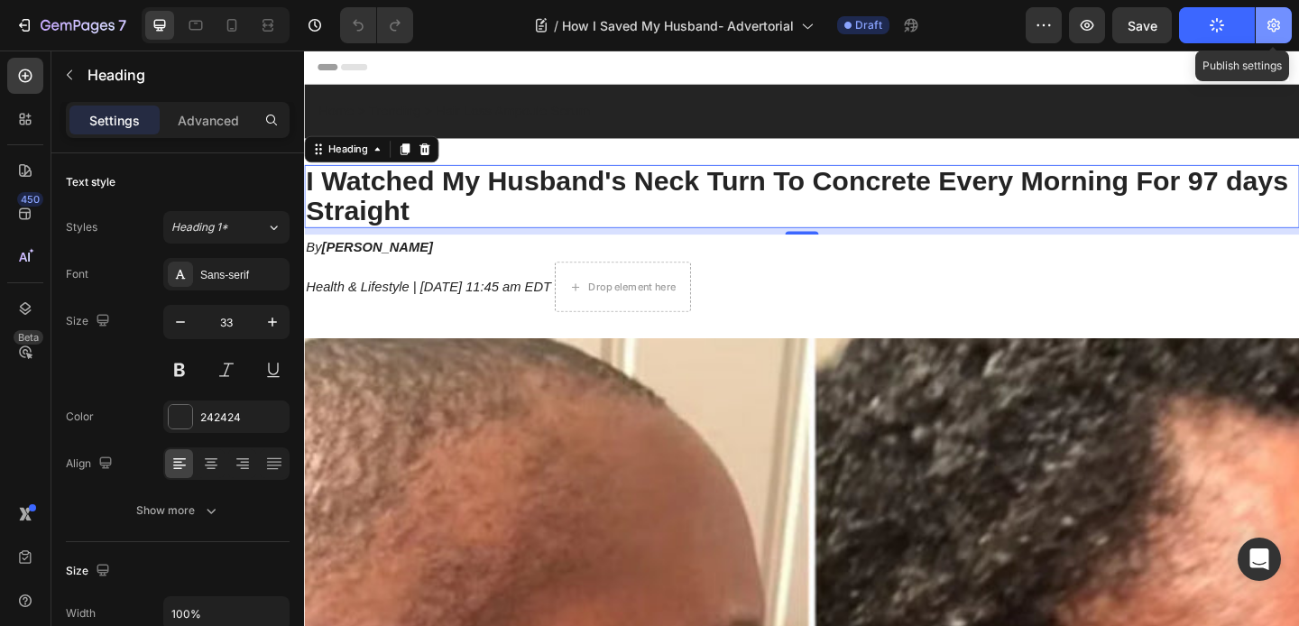
click at [1273, 27] on icon "button" at bounding box center [1273, 26] width 13 height 14
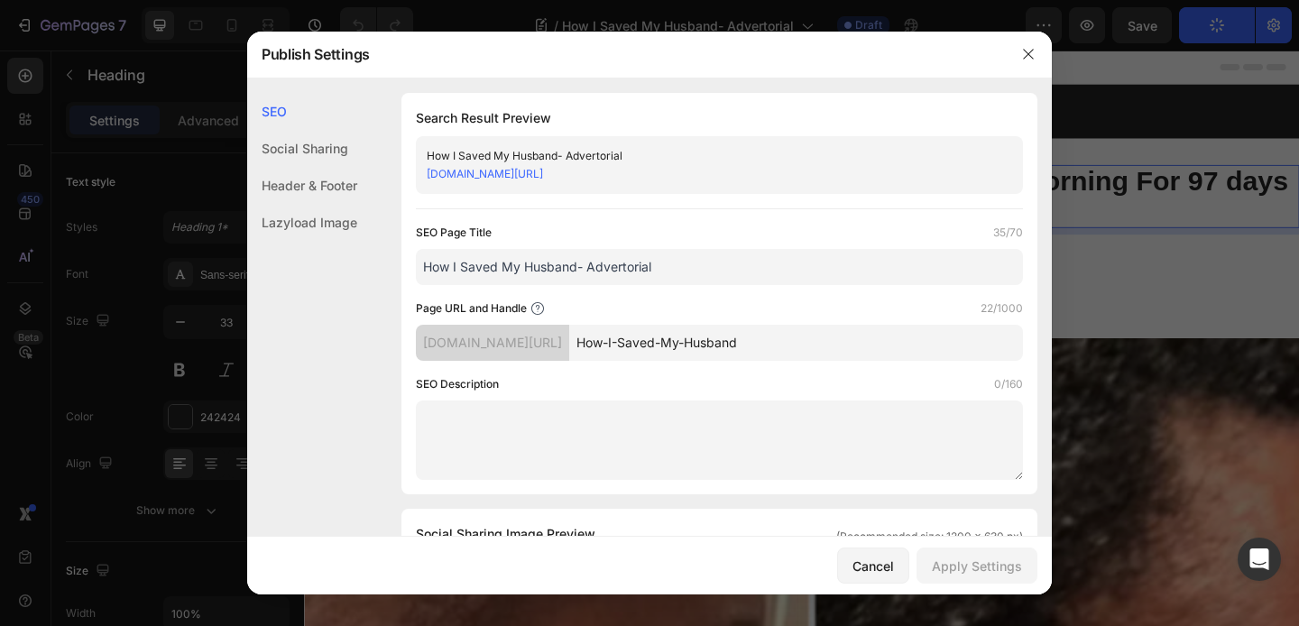
drag, startPoint x: 779, startPoint y: 173, endPoint x: 414, endPoint y: 171, distance: 365.3
click at [414, 171] on div "Search Result Preview How I Saved My Husband- Advertorial vkwtcd-ze.myshopify.c…" at bounding box center [719, 293] width 636 height 401
copy link "vkwtcd-ze.myshopify.com/blogs/news/How-I-Saved-My-Husband/"
click at [1024, 49] on icon "button" at bounding box center [1028, 54] width 14 height 14
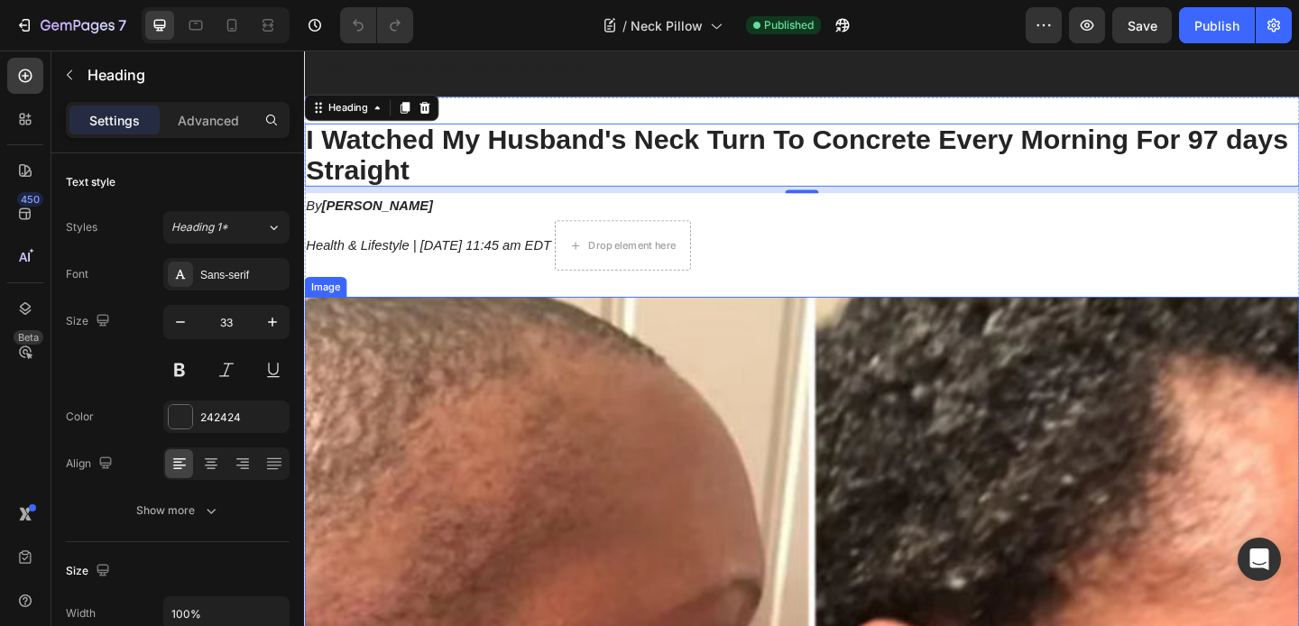
scroll to position [49, 0]
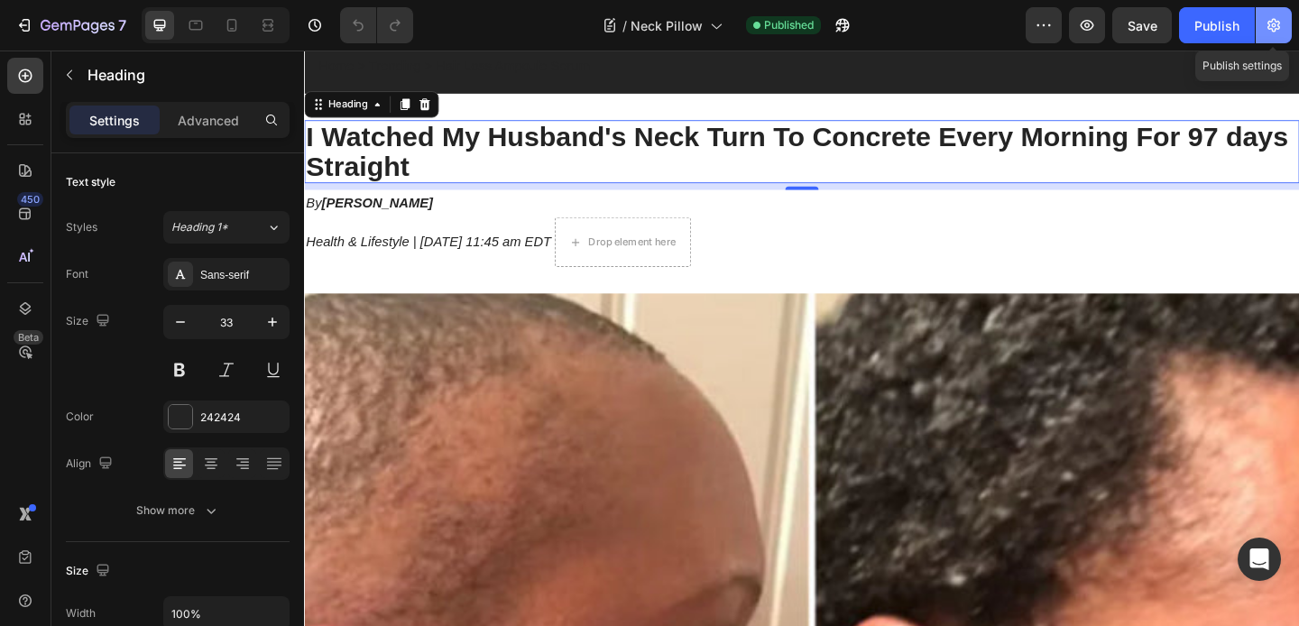
click at [1281, 24] on icon "button" at bounding box center [1273, 25] width 18 height 18
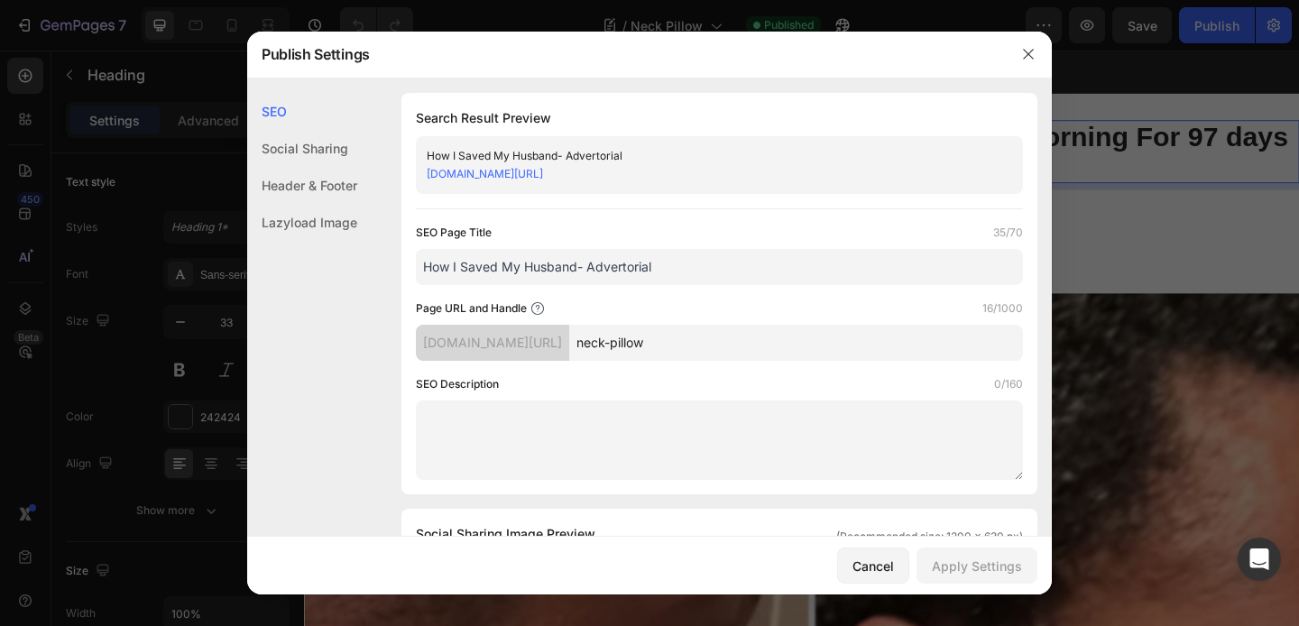
drag, startPoint x: 704, startPoint y: 174, endPoint x: 409, endPoint y: 175, distance: 294.9
click at [409, 175] on div "Search Result Preview How I Saved My Husband- Advertorial vkwtcd-ze.myshopify.c…" at bounding box center [719, 293] width 636 height 401
copy link "vkwtcd-ze.myshopify.com/blogs/news/neck-pillow/"
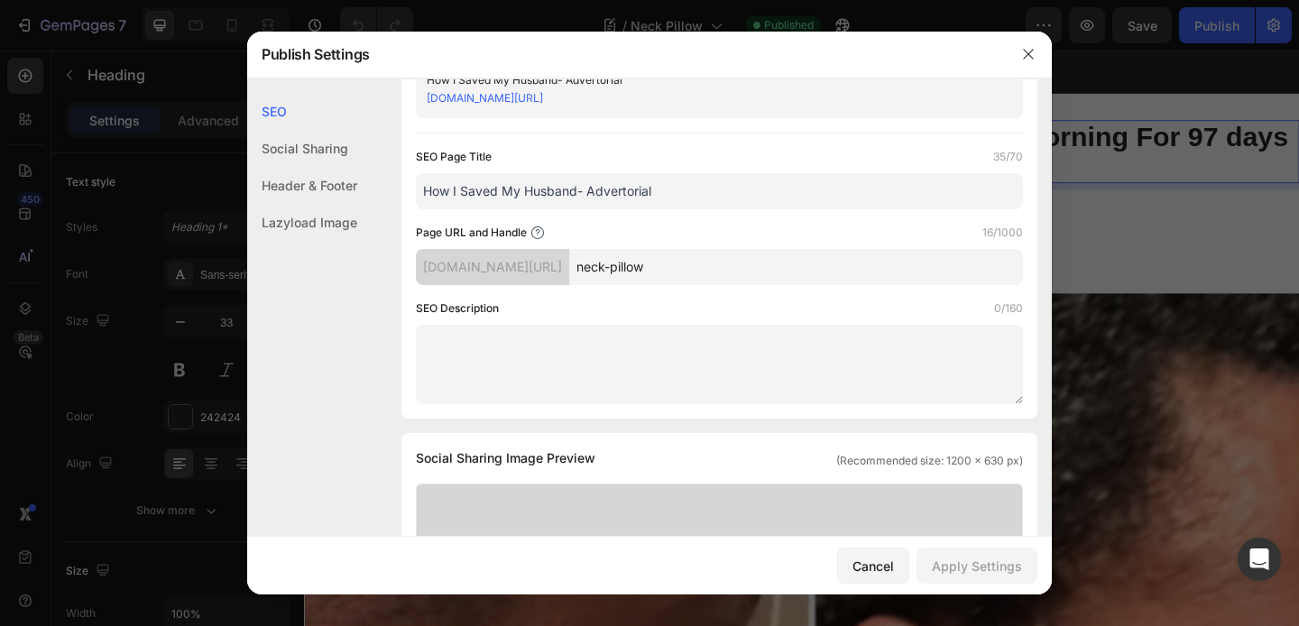
scroll to position [87, 0]
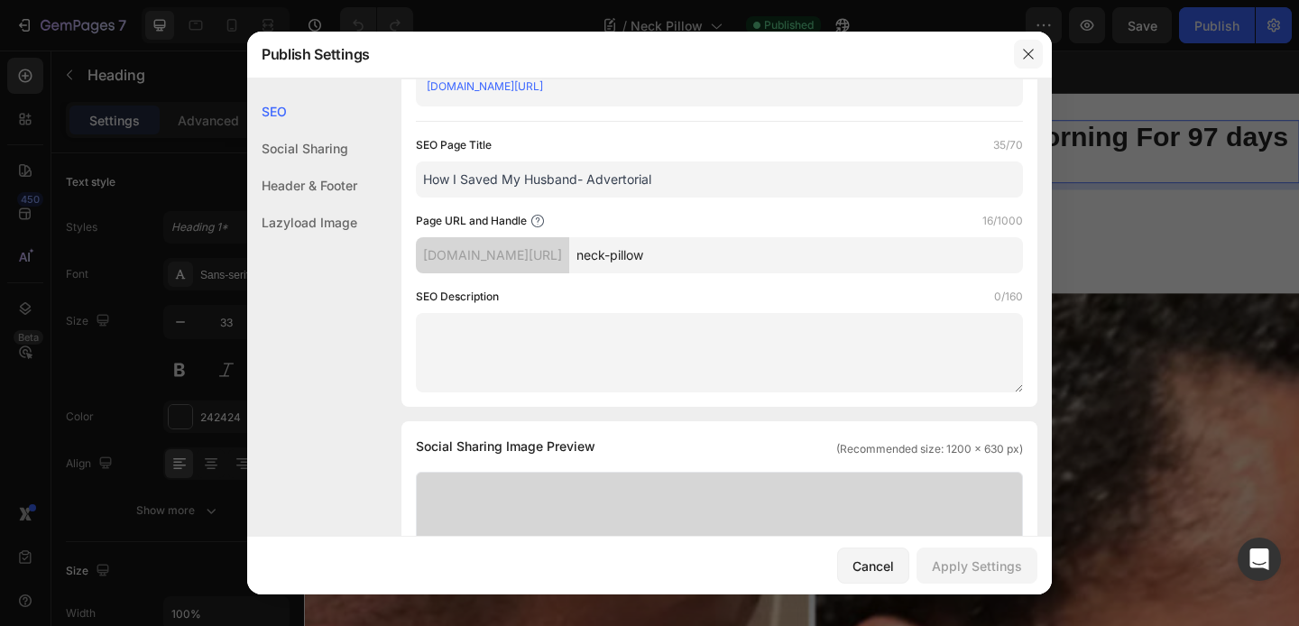
click at [1031, 47] on icon "button" at bounding box center [1028, 54] width 14 height 14
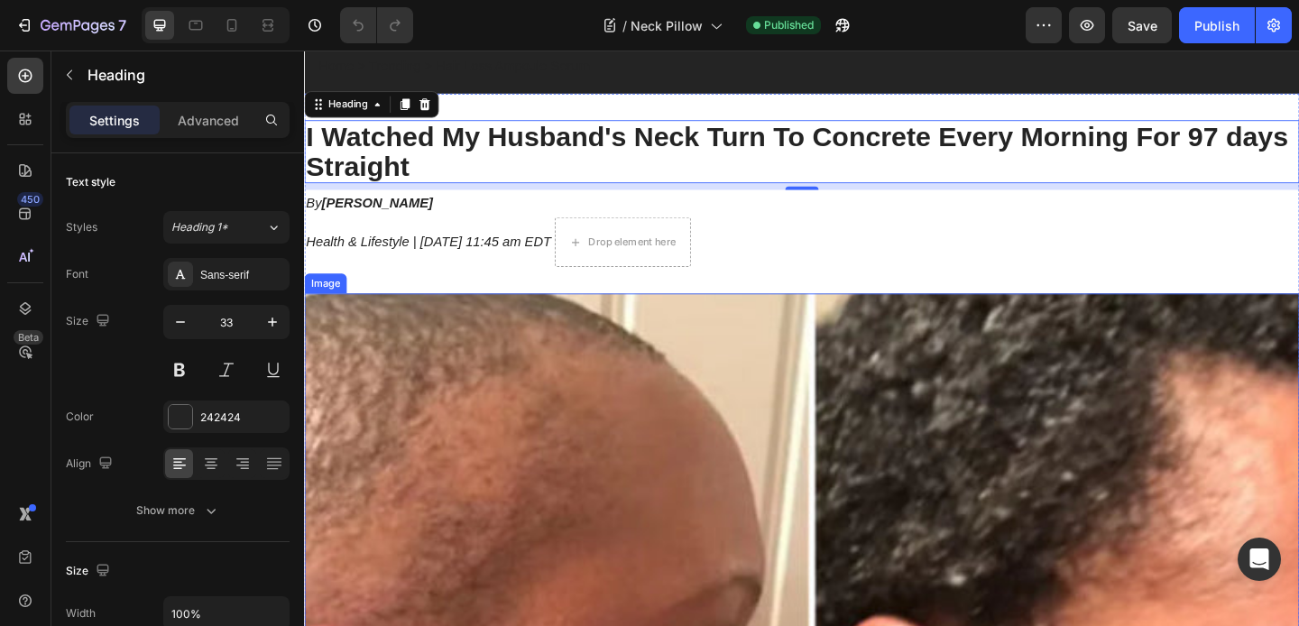
scroll to position [75, 0]
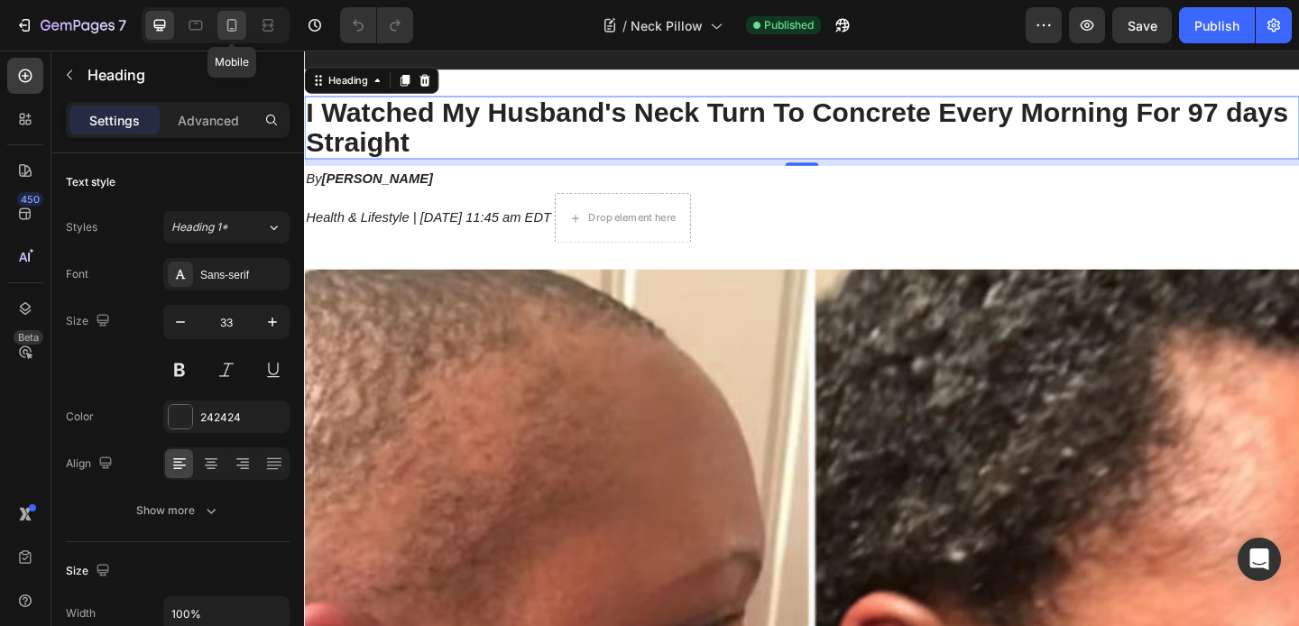
click at [229, 23] on icon at bounding box center [232, 25] width 18 height 18
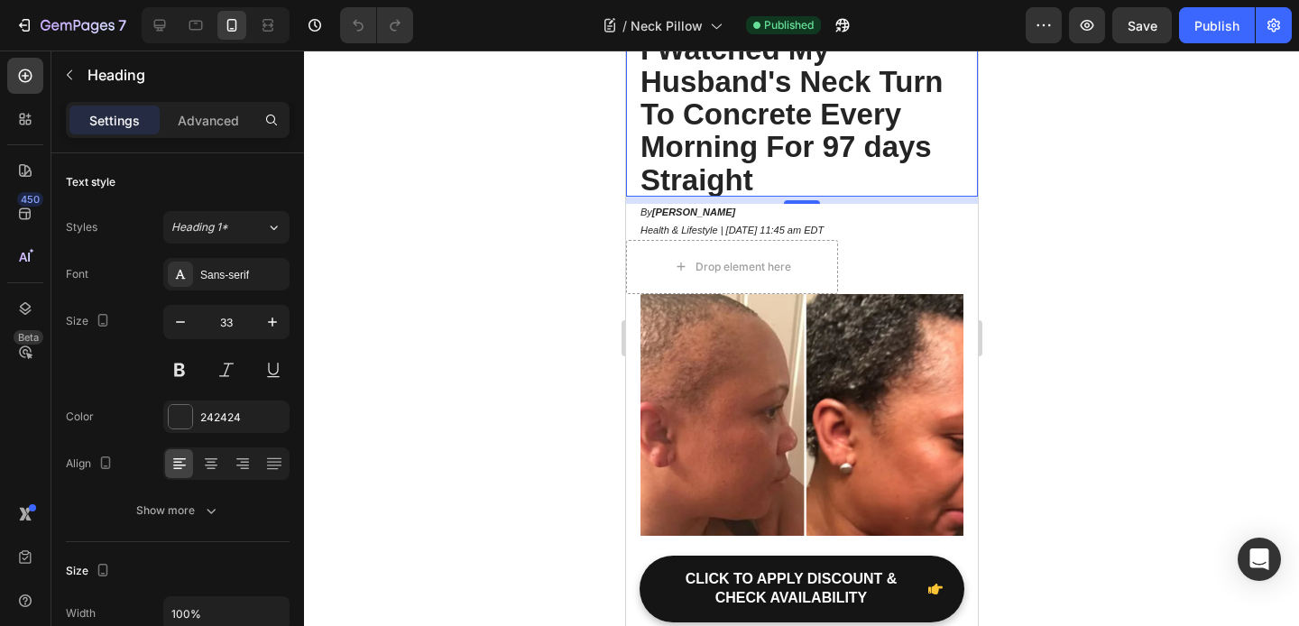
scroll to position [46, 0]
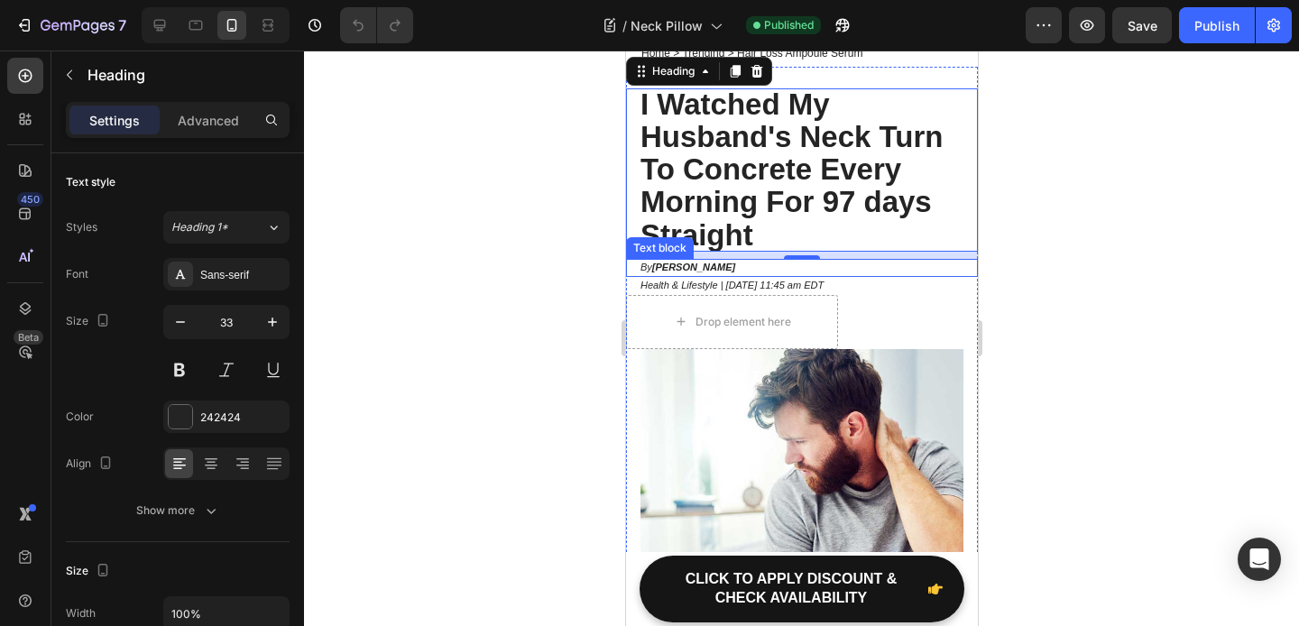
click at [685, 272] on strong "[PERSON_NAME]" at bounding box center [692, 267] width 83 height 11
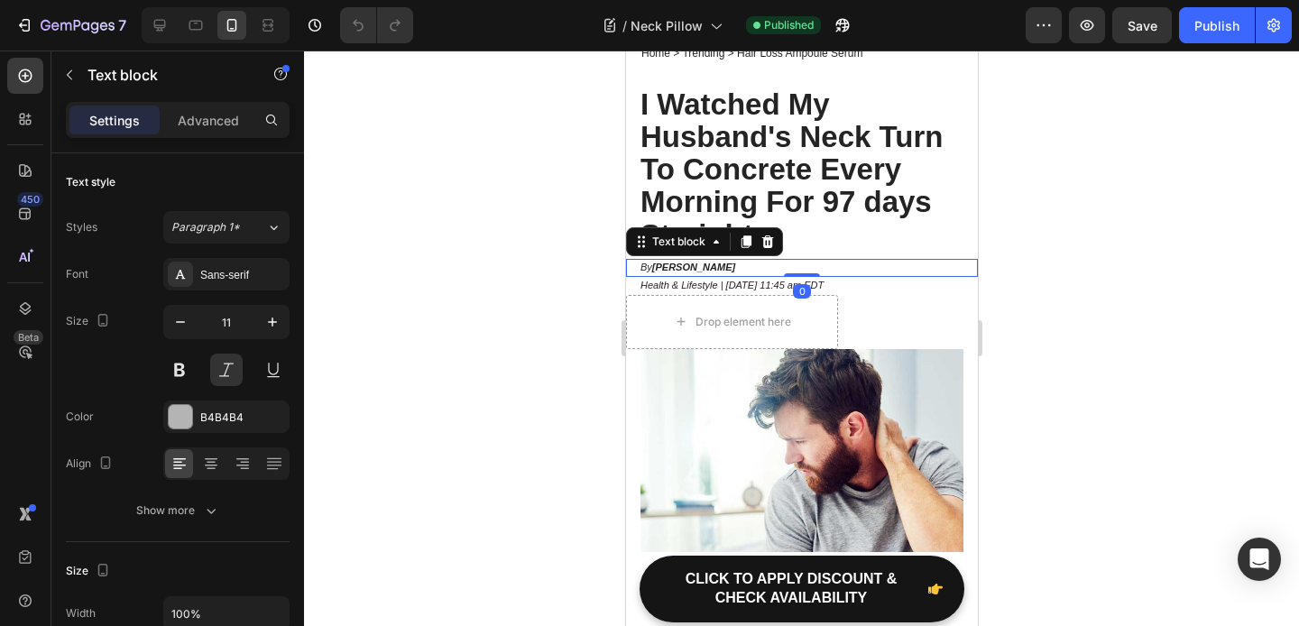
click at [685, 270] on strong "[PERSON_NAME]" at bounding box center [692, 267] width 83 height 11
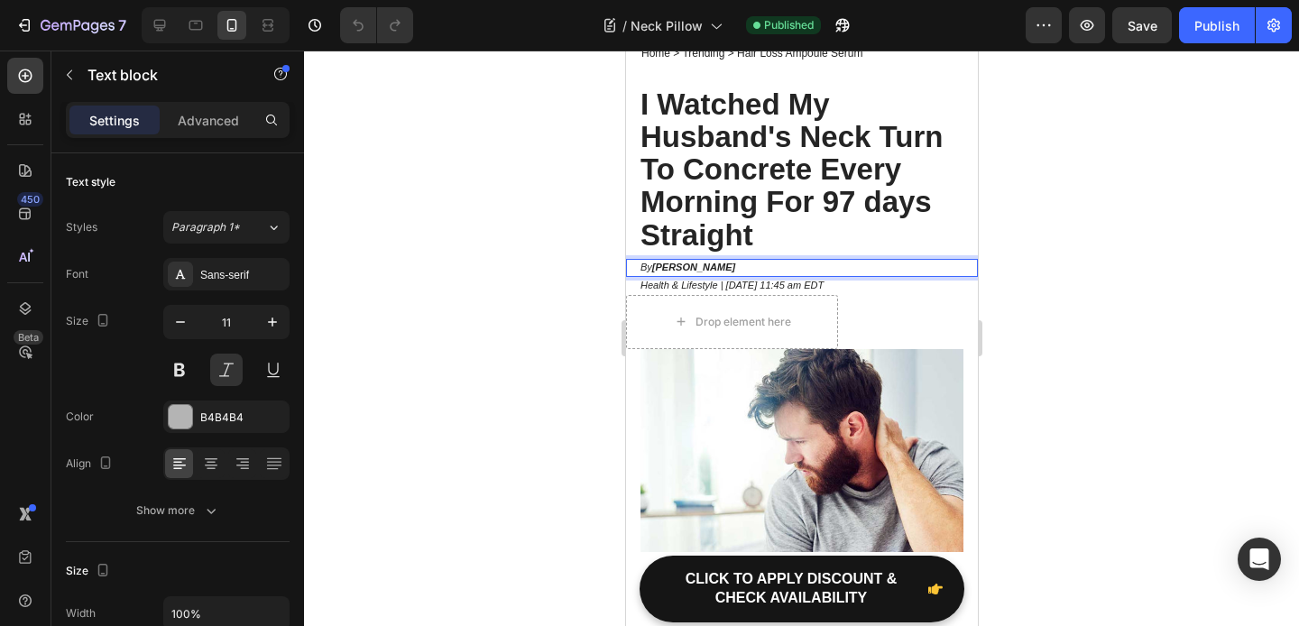
click at [685, 270] on strong "[PERSON_NAME]" at bounding box center [692, 267] width 83 height 11
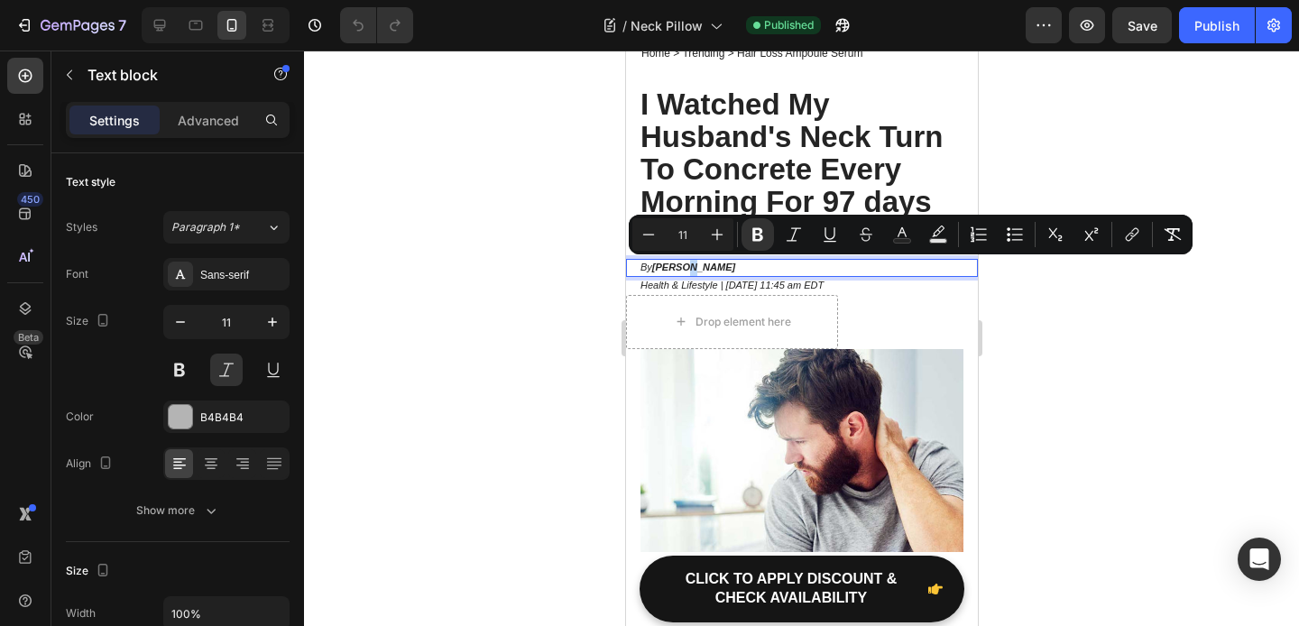
click at [717, 268] on strong "[PERSON_NAME]" at bounding box center [692, 267] width 83 height 11
drag, startPoint x: 732, startPoint y: 266, endPoint x: 656, endPoint y: 262, distance: 76.7
click at [656, 262] on p "By Linda Thompson" at bounding box center [800, 268] width 323 height 18
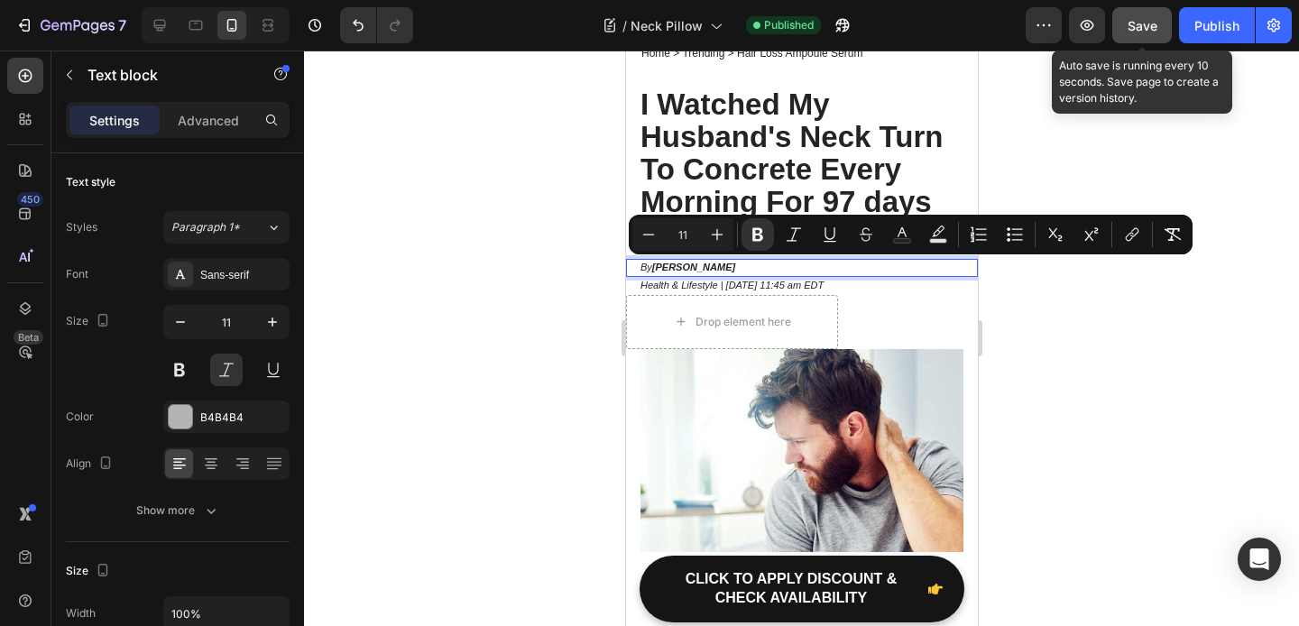
click at [1134, 31] on span "Save" at bounding box center [1142, 25] width 30 height 15
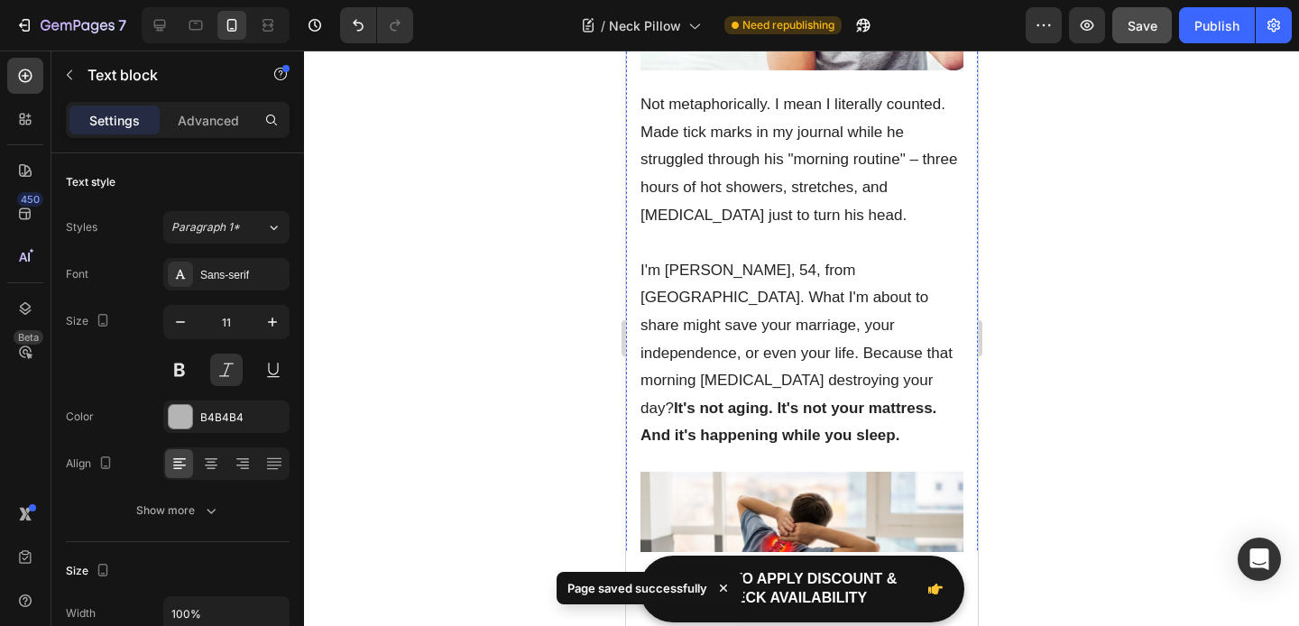
scroll to position [583, 0]
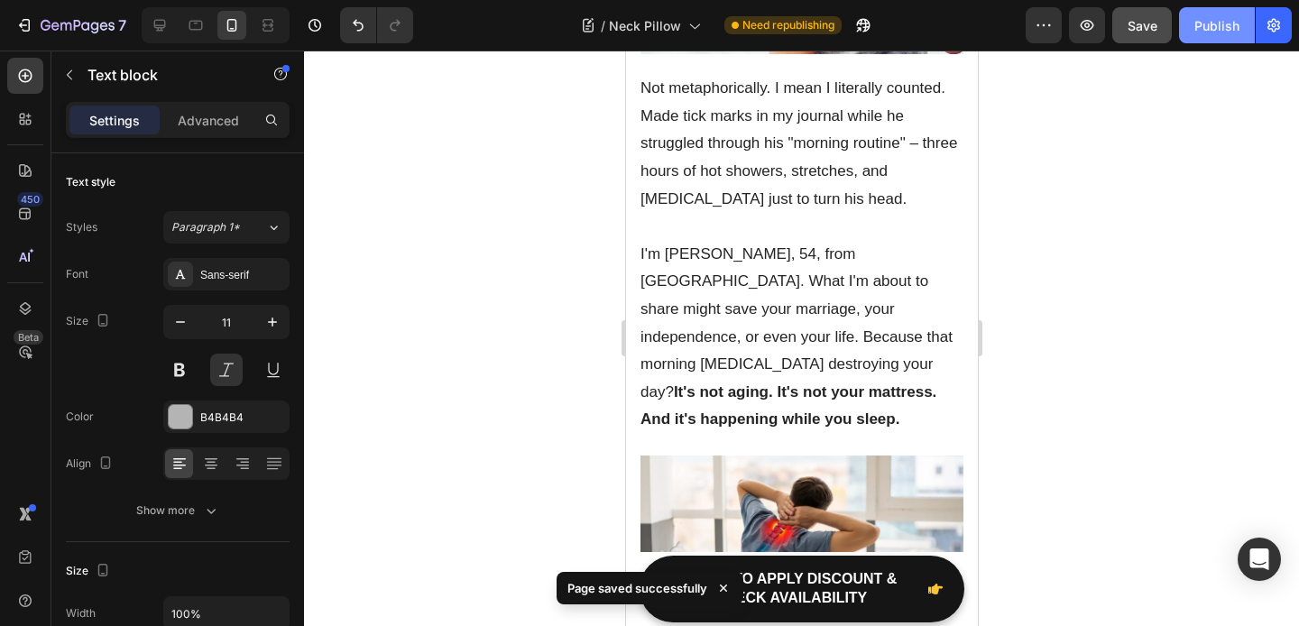
click at [1220, 30] on div "Publish" at bounding box center [1216, 25] width 45 height 19
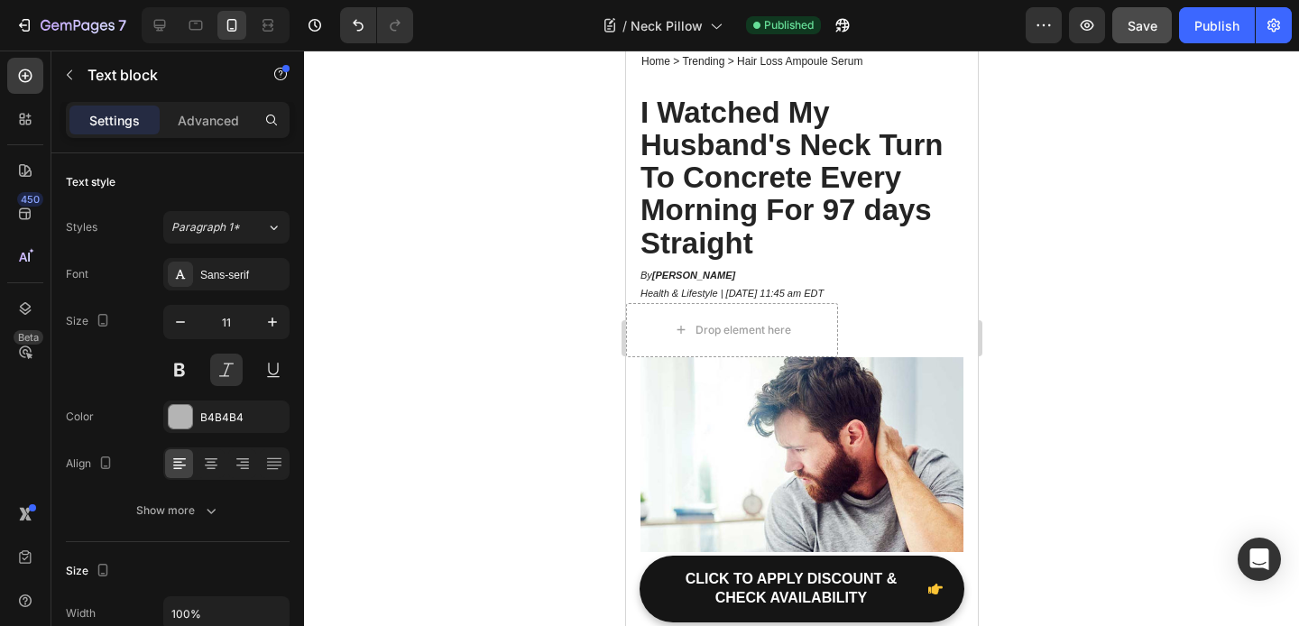
scroll to position [41, 0]
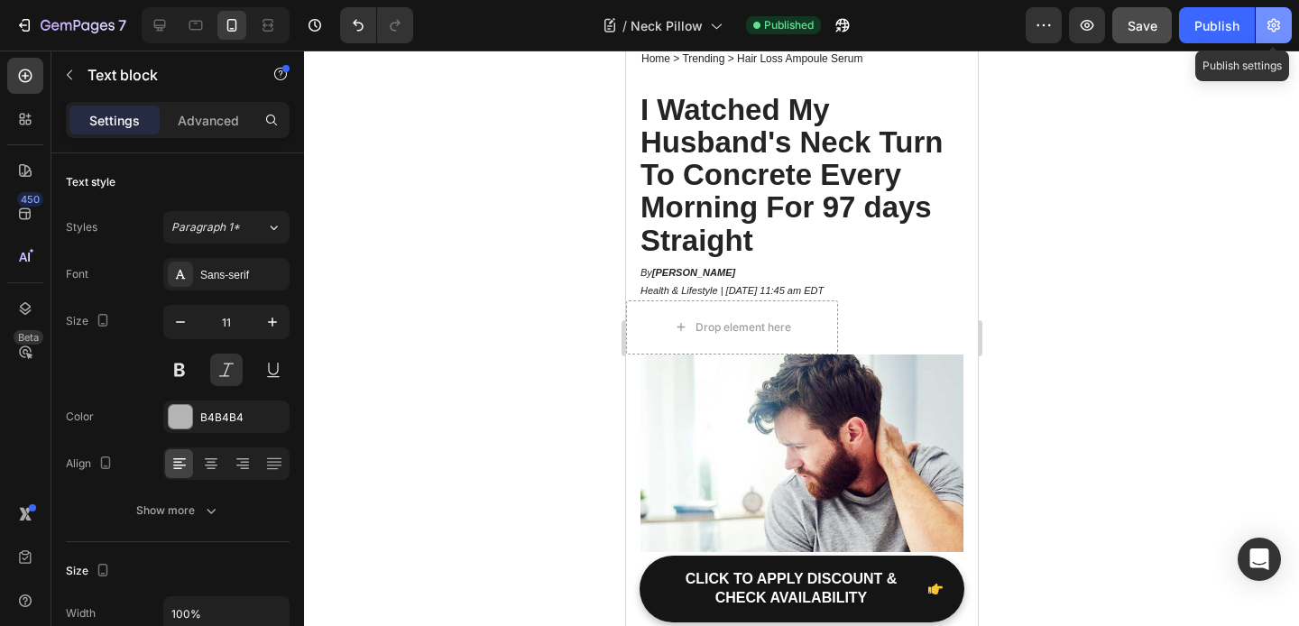
click at [1272, 29] on icon "button" at bounding box center [1273, 26] width 13 height 14
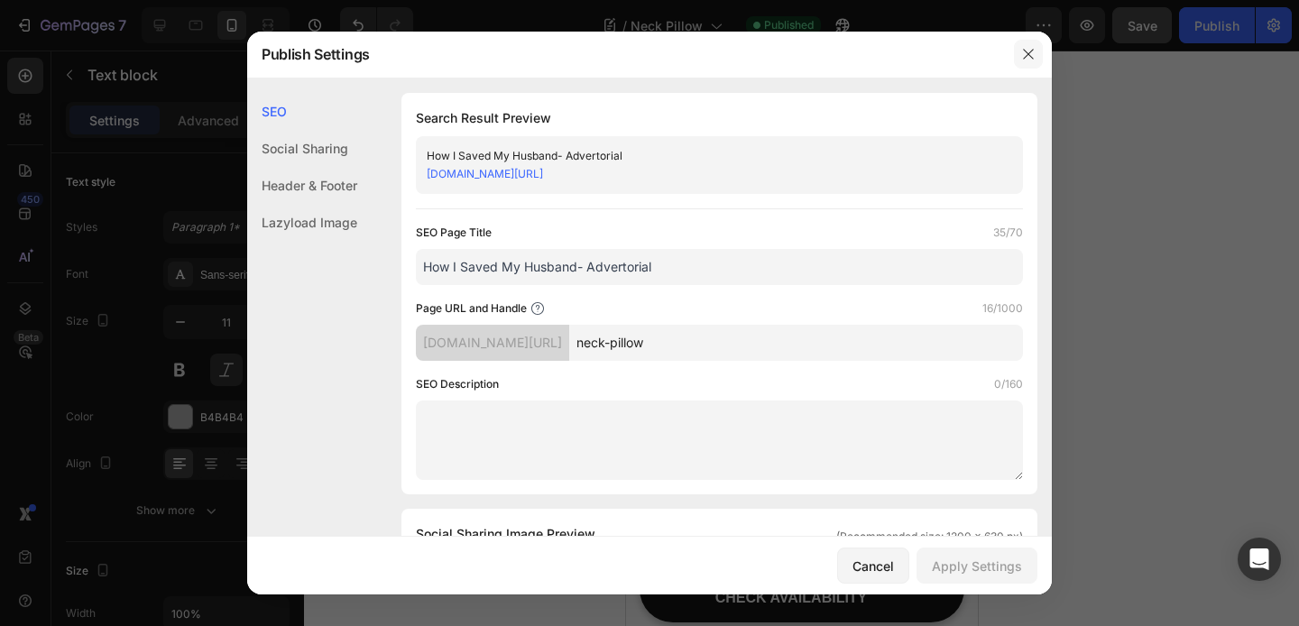
click at [1025, 48] on icon "button" at bounding box center [1028, 54] width 14 height 14
